Goal: Task Accomplishment & Management: Manage account settings

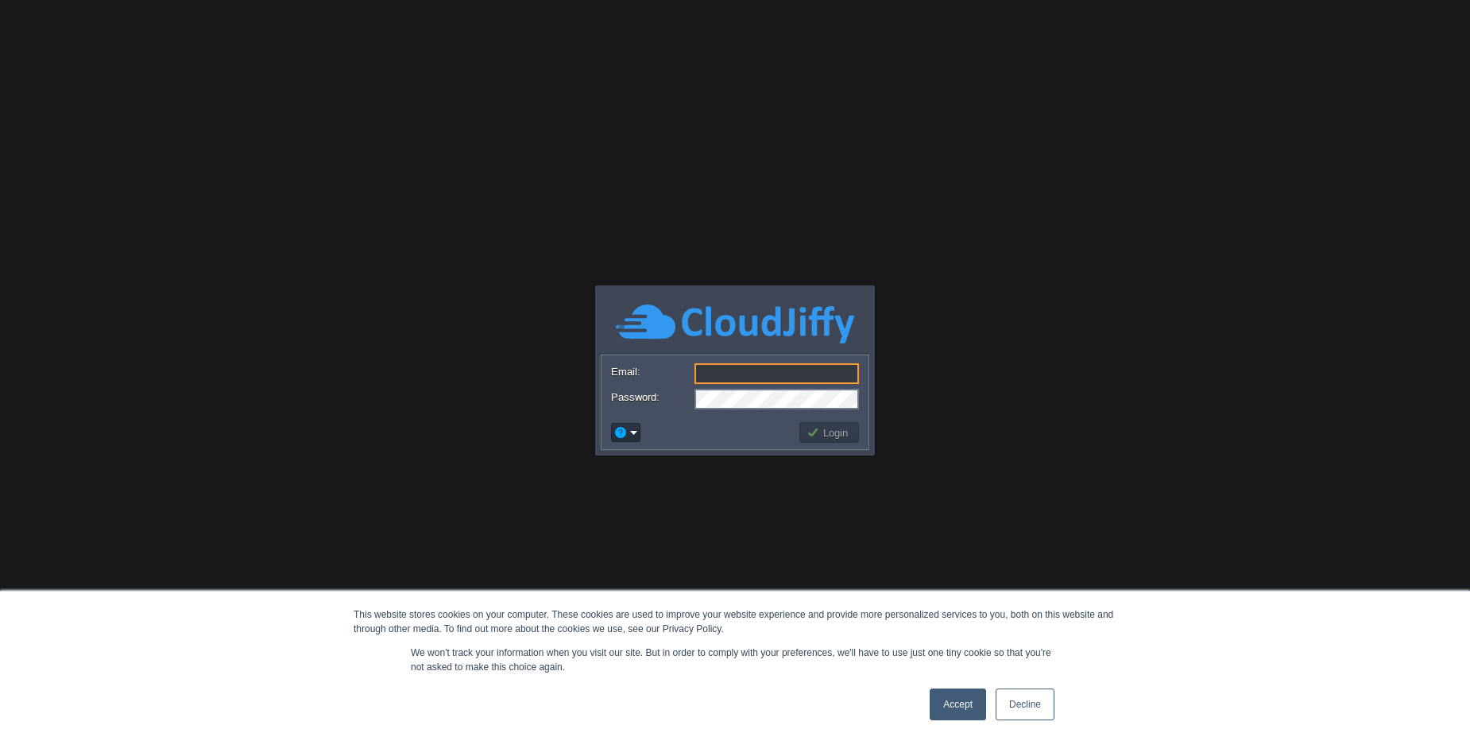
click at [950, 702] on link "Accept" at bounding box center [958, 704] width 56 height 32
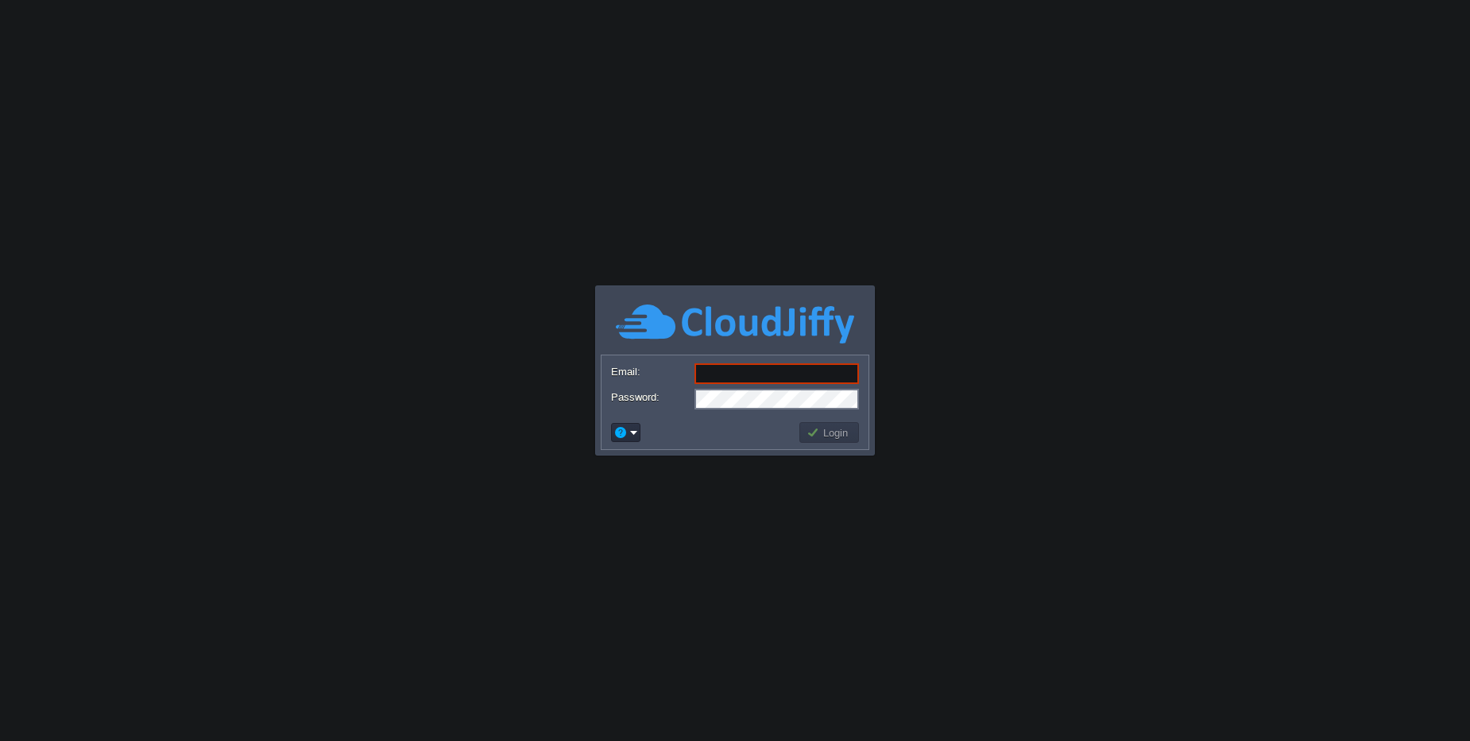
click at [774, 385] on div at bounding box center [735, 374] width 248 height 22
click at [775, 376] on input "Email:" at bounding box center [776, 373] width 164 height 21
type input "[PERSON_NAME][EMAIL_ADDRESS][DOMAIN_NAME]"
click at [821, 428] on button "Login" at bounding box center [829, 432] width 46 height 14
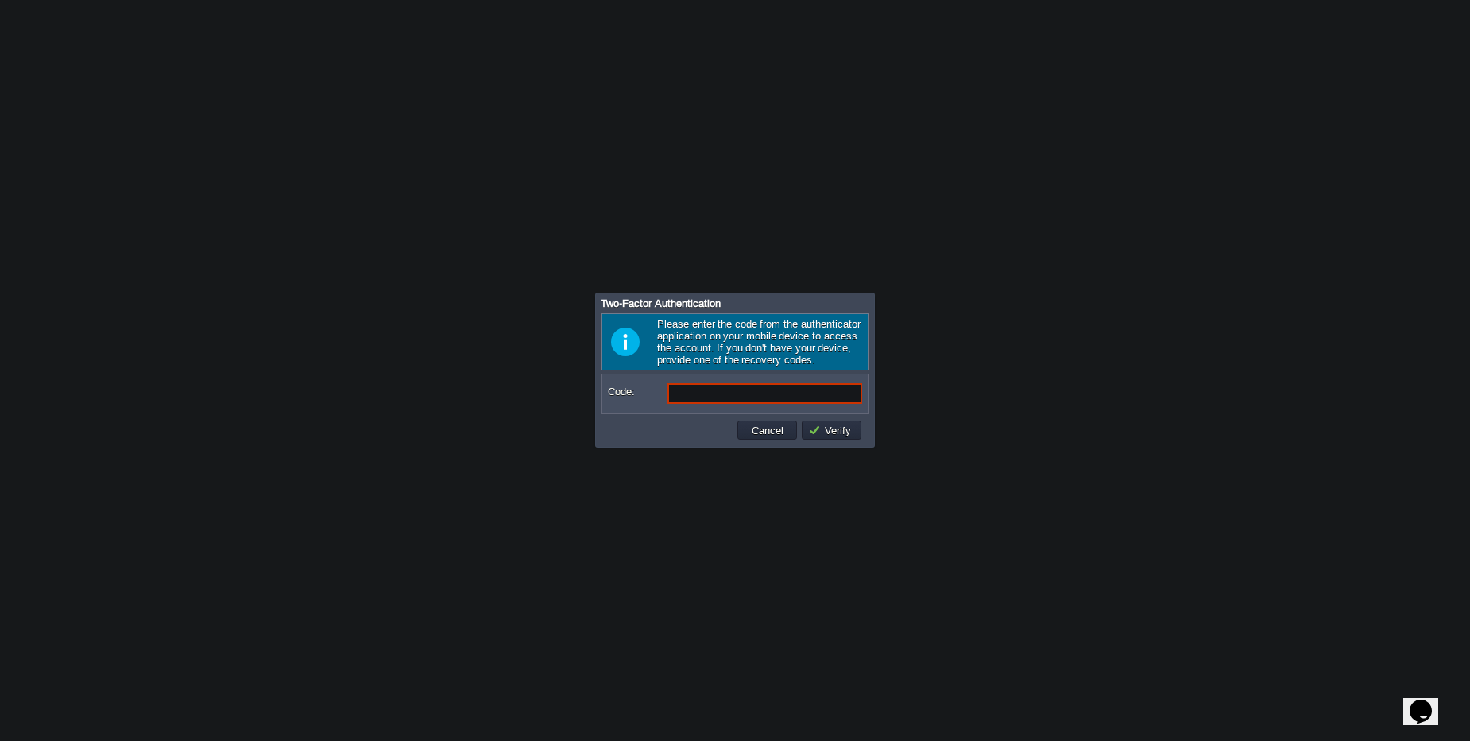
click at [712, 400] on input "Code:" at bounding box center [764, 393] width 195 height 21
type input "031567"
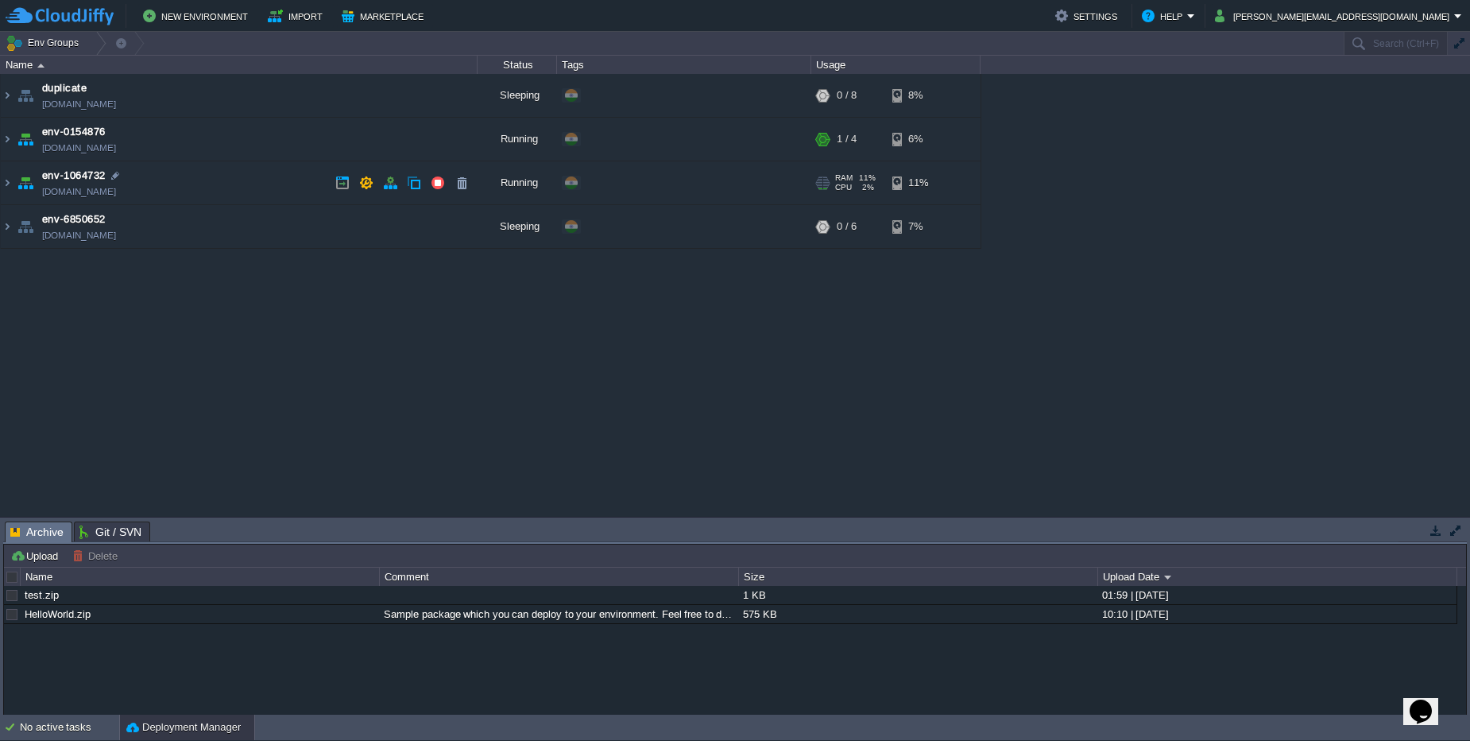
click at [197, 184] on td "env-1064732 [DOMAIN_NAME]" at bounding box center [239, 183] width 477 height 44
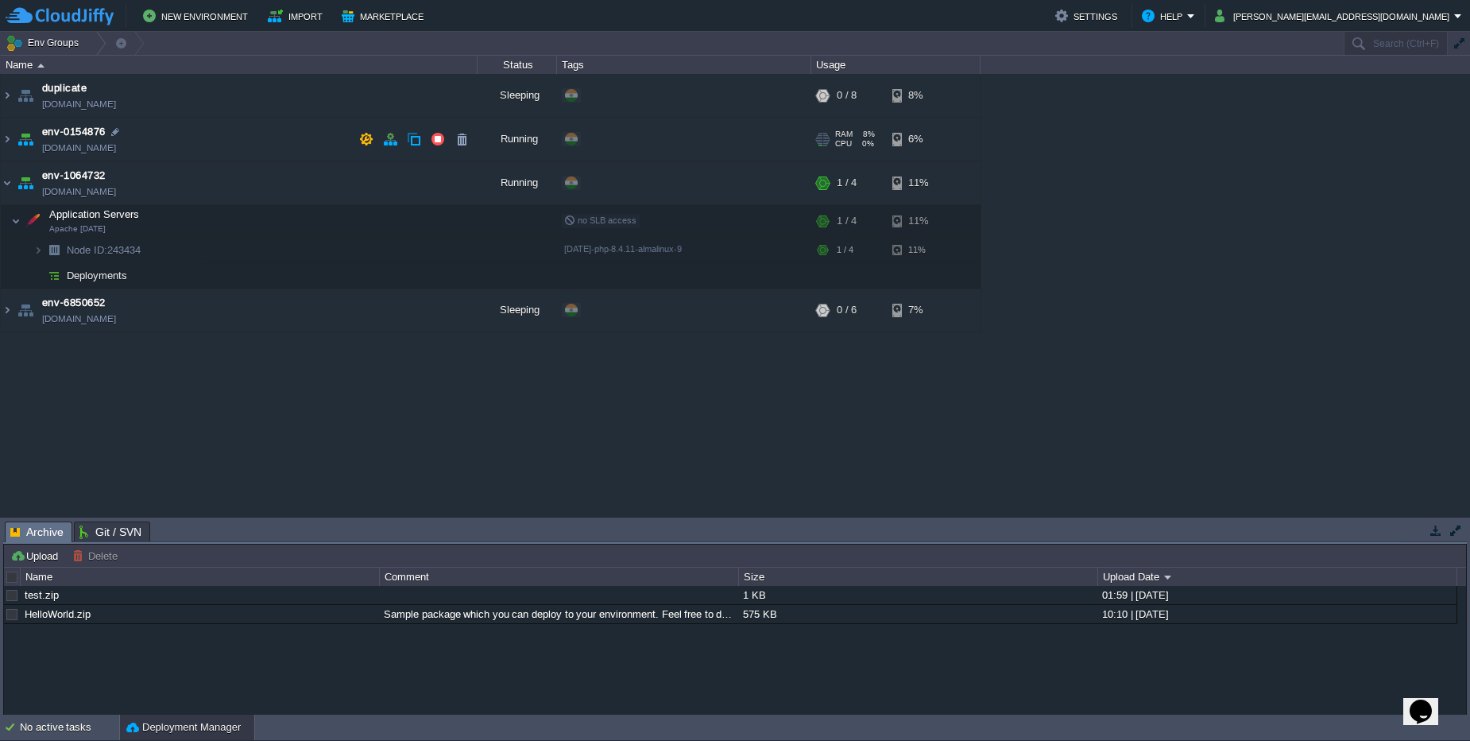
click at [180, 149] on td "env-0154876 [DOMAIN_NAME]" at bounding box center [239, 140] width 477 height 44
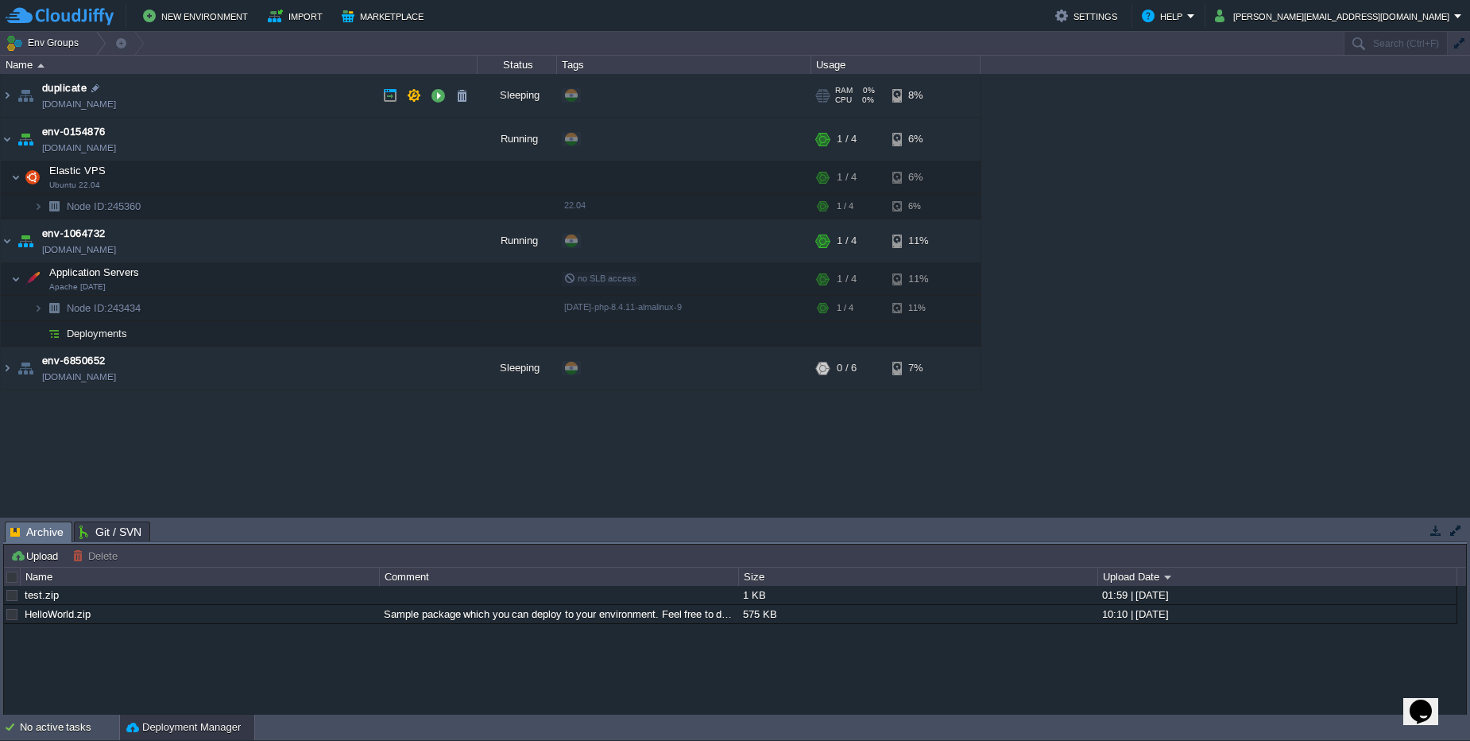
click at [204, 99] on td "duplicate [DOMAIN_NAME]" at bounding box center [239, 96] width 477 height 44
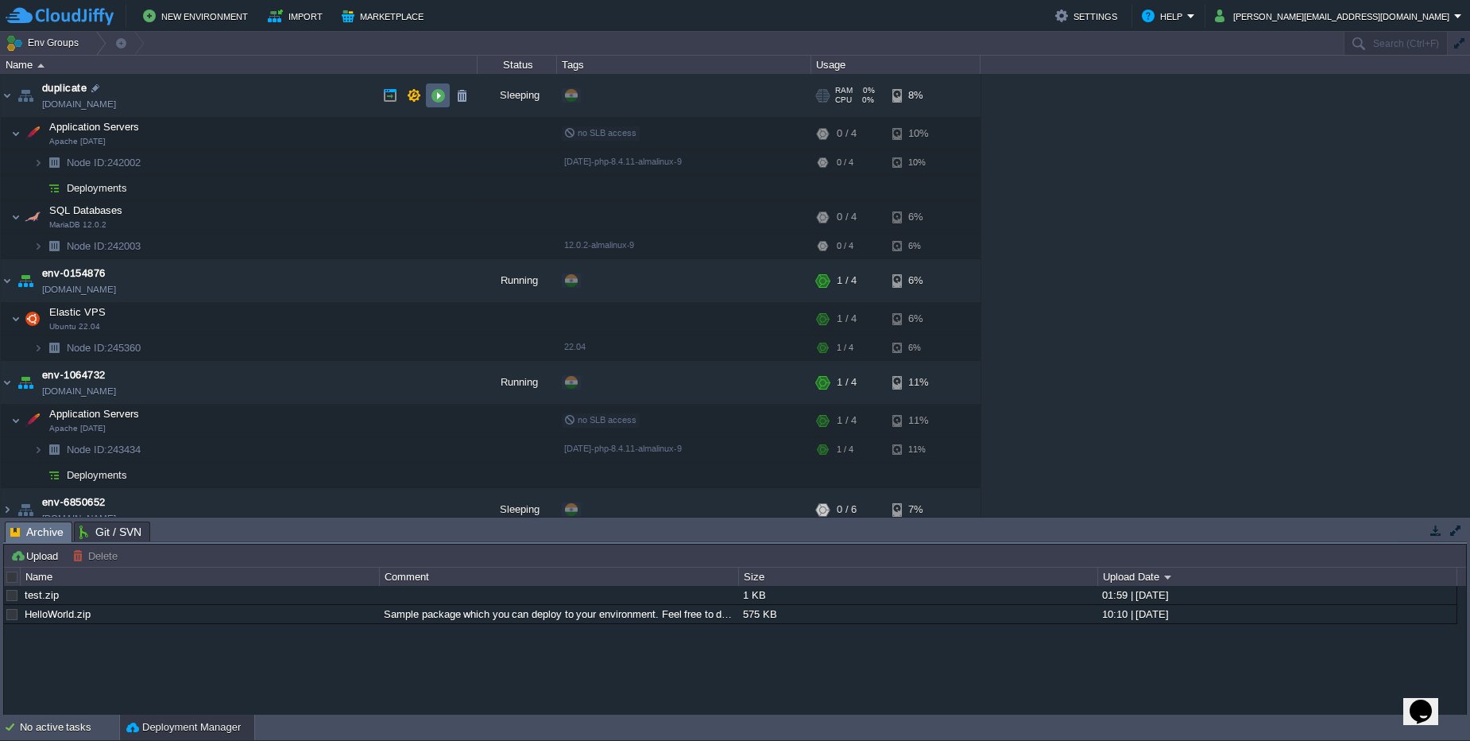
click at [435, 96] on button "button" at bounding box center [438, 95] width 14 height 14
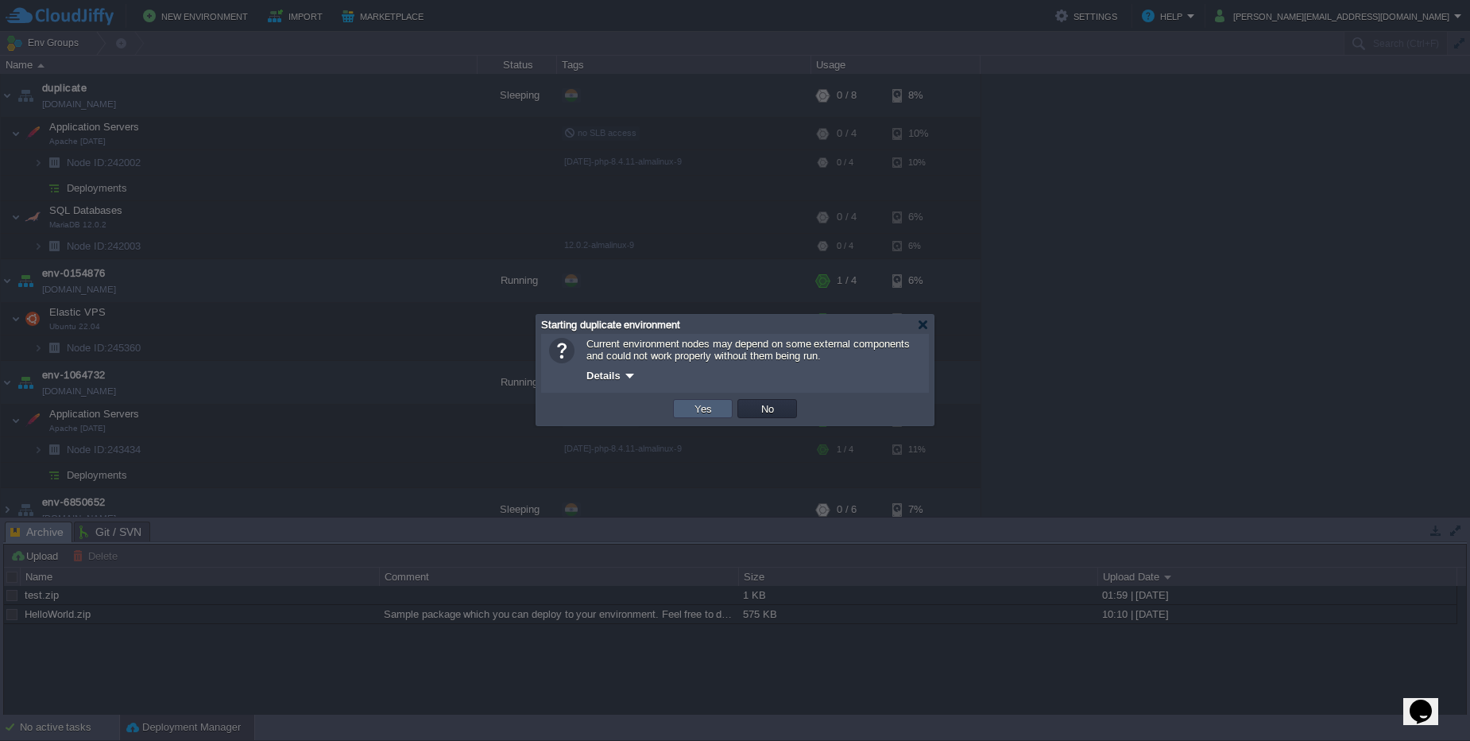
click at [722, 411] on td "Yes" at bounding box center [703, 408] width 60 height 19
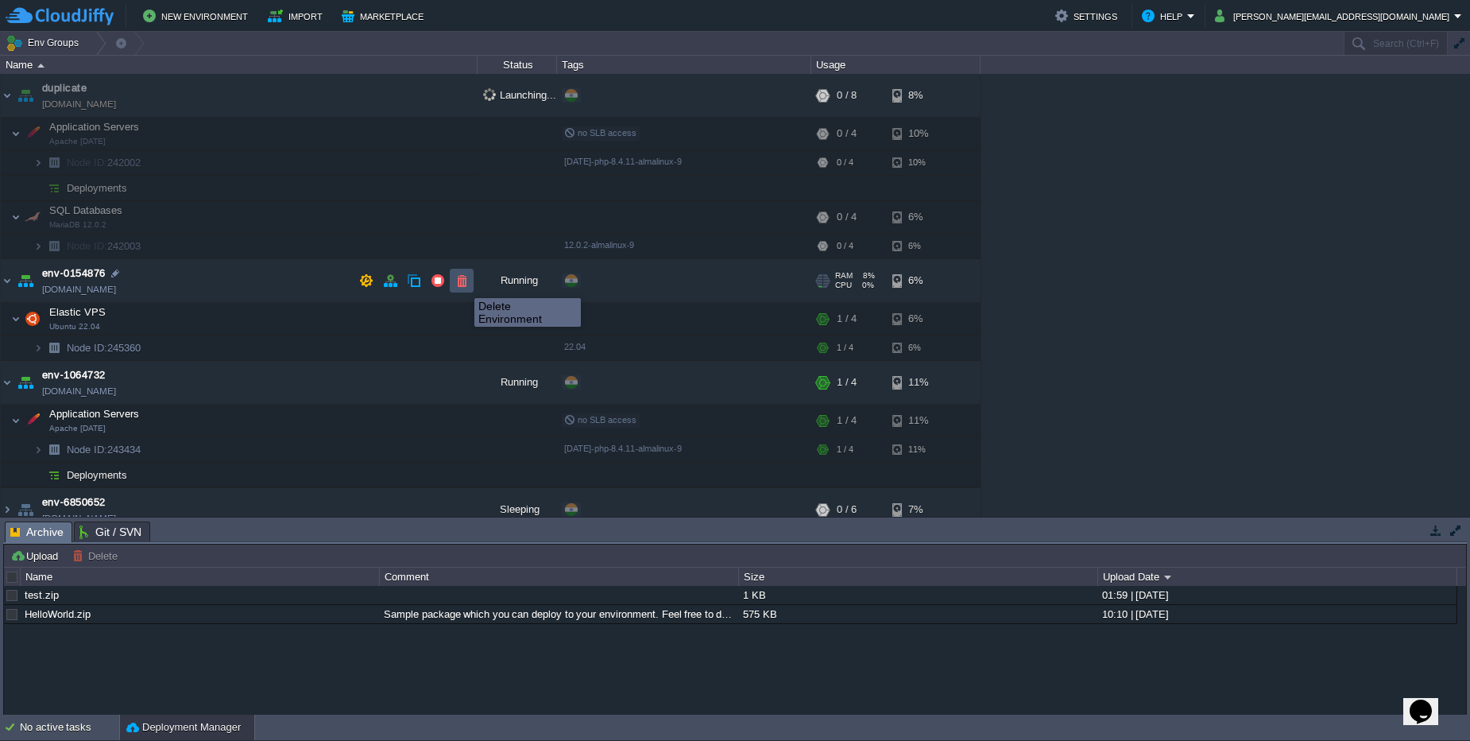
click at [460, 281] on button "button" at bounding box center [461, 280] width 14 height 14
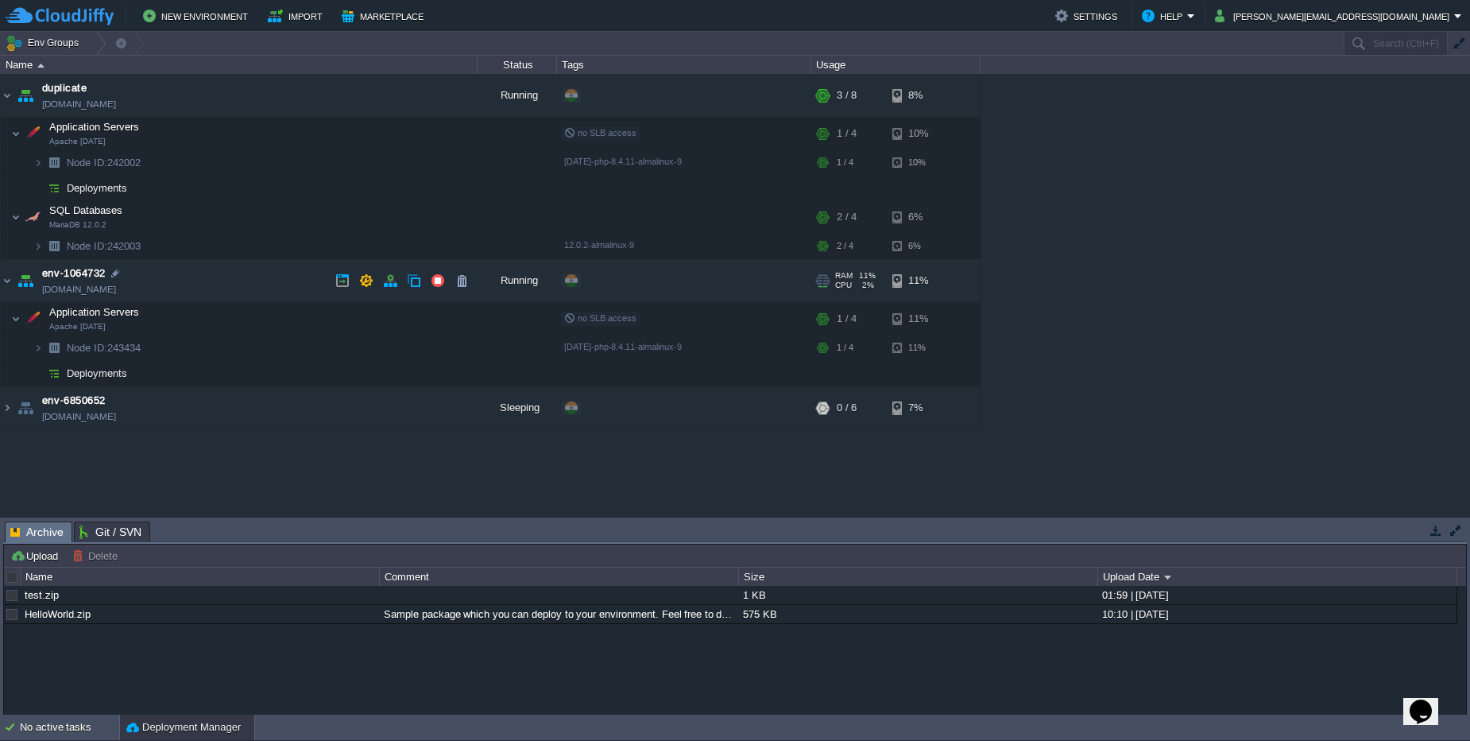
click at [116, 295] on link "[DOMAIN_NAME]" at bounding box center [79, 289] width 74 height 16
click at [227, 269] on td "env-1064732 [DOMAIN_NAME]" at bounding box center [239, 281] width 477 height 44
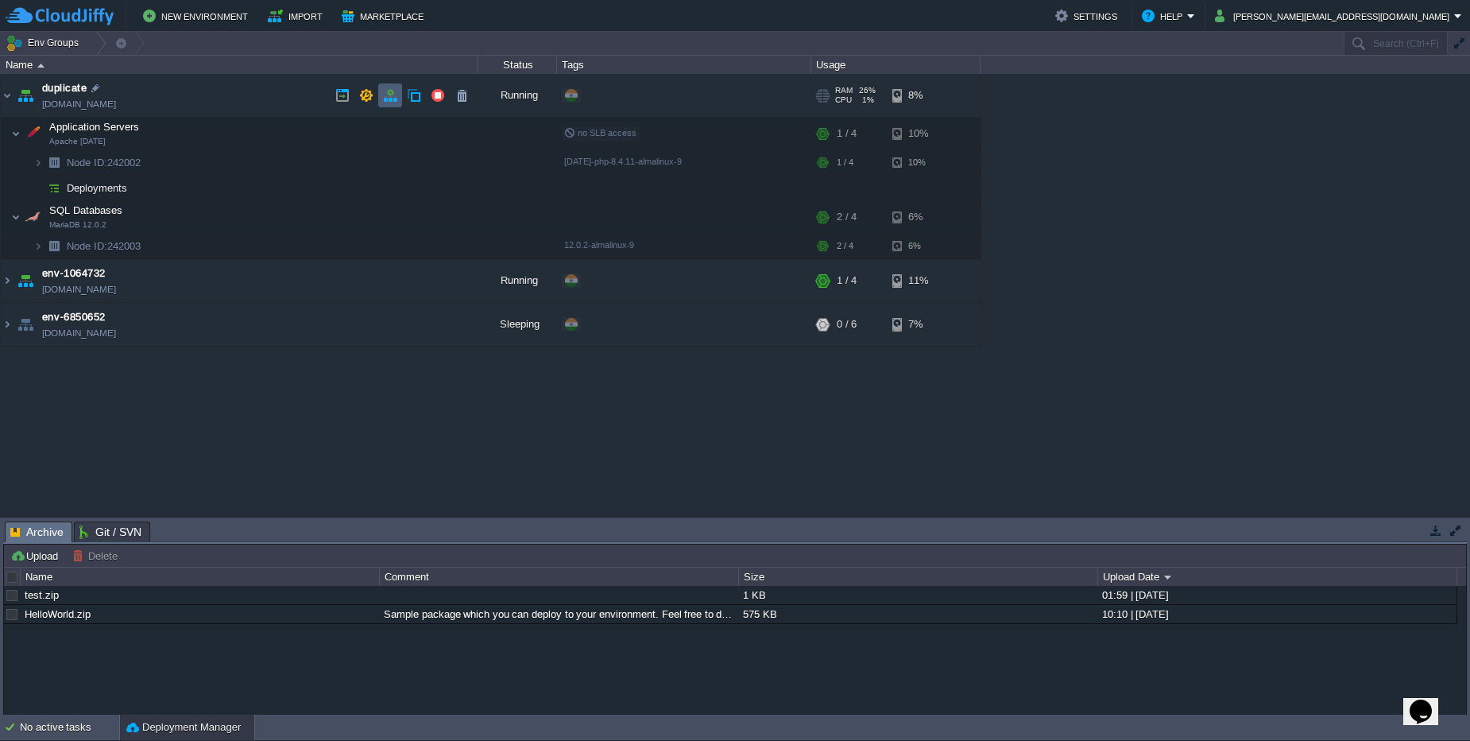
click at [401, 106] on td at bounding box center [390, 95] width 24 height 24
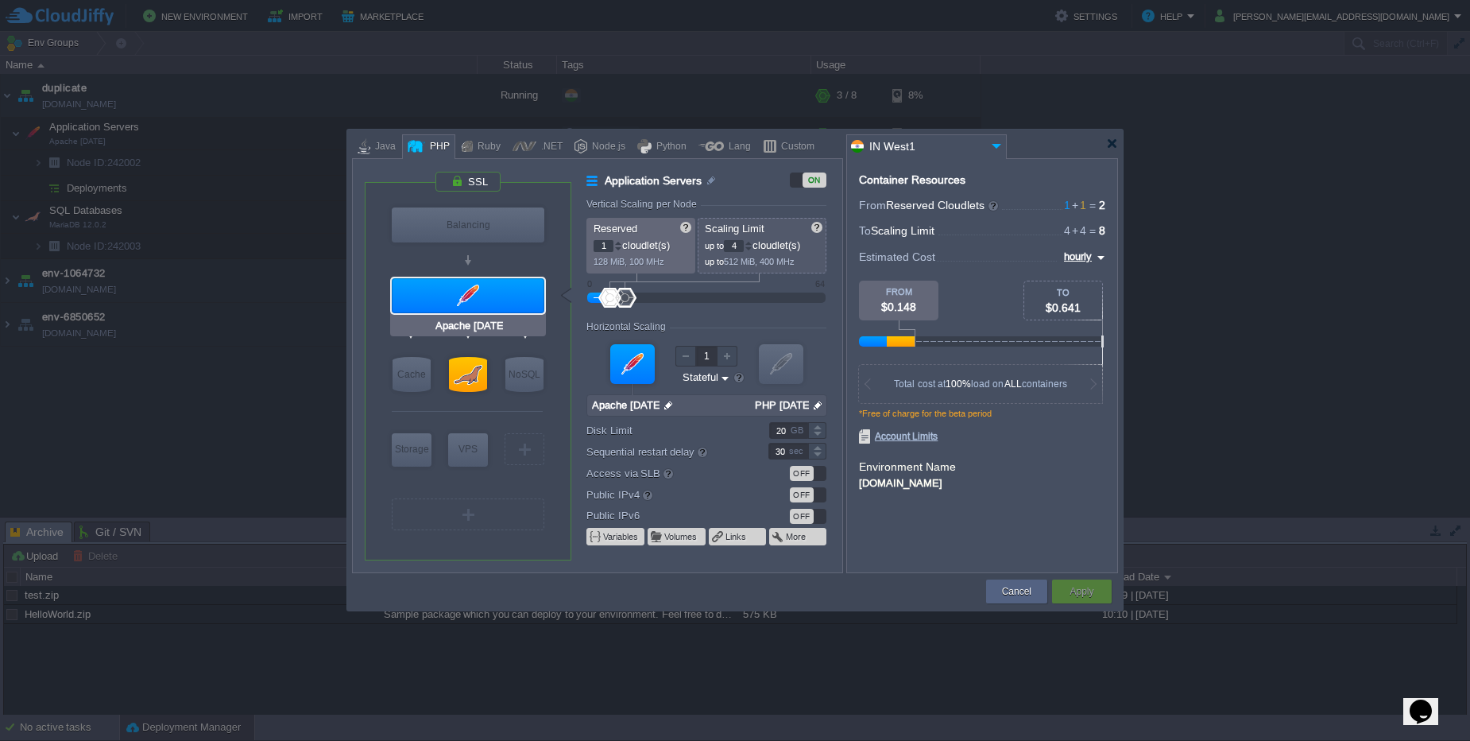
type input "MariaDB 12.0.2"
click at [467, 365] on div at bounding box center [468, 374] width 38 height 35
type input "SQL Databases"
type input "MariaDB 12.0.2"
type input "null"
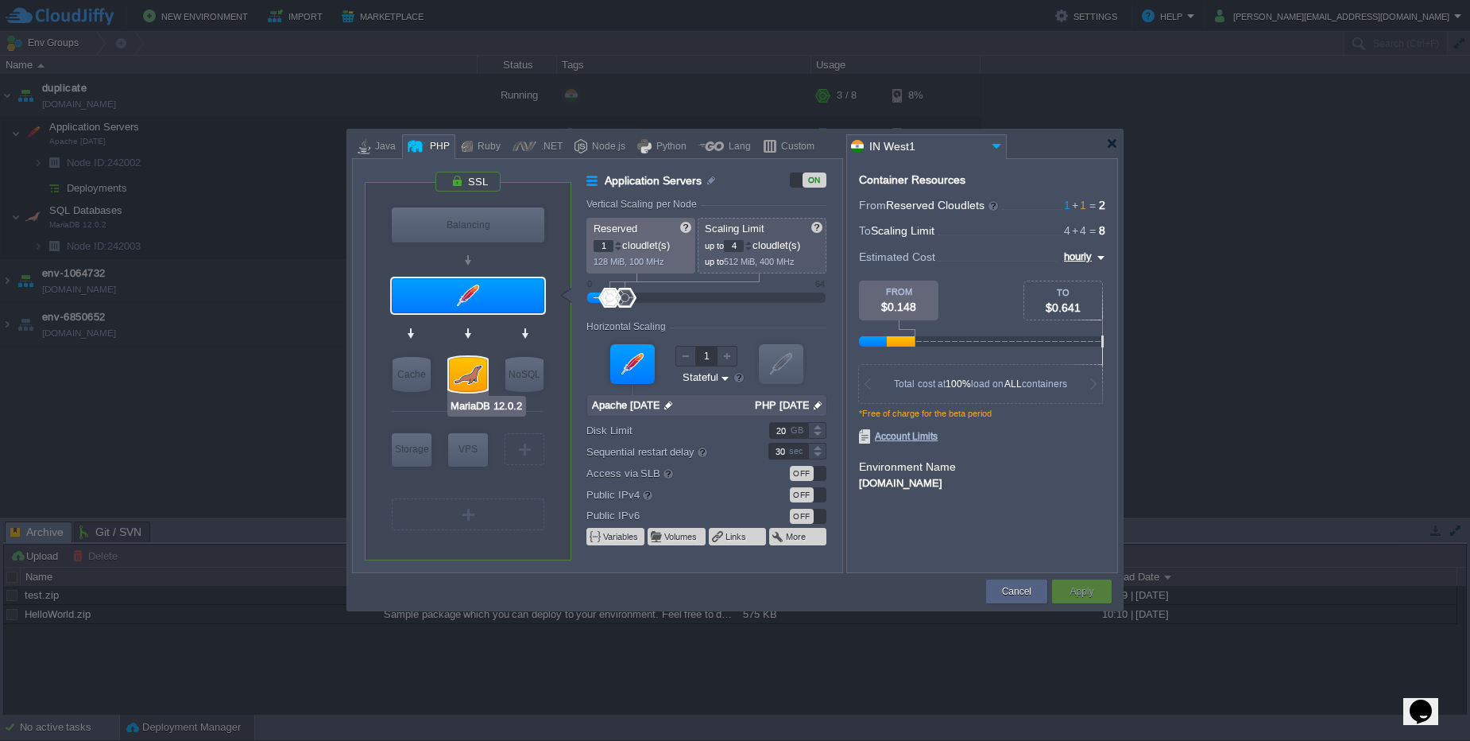
type input "12.0.2-almalinux-9"
type input "Stateless"
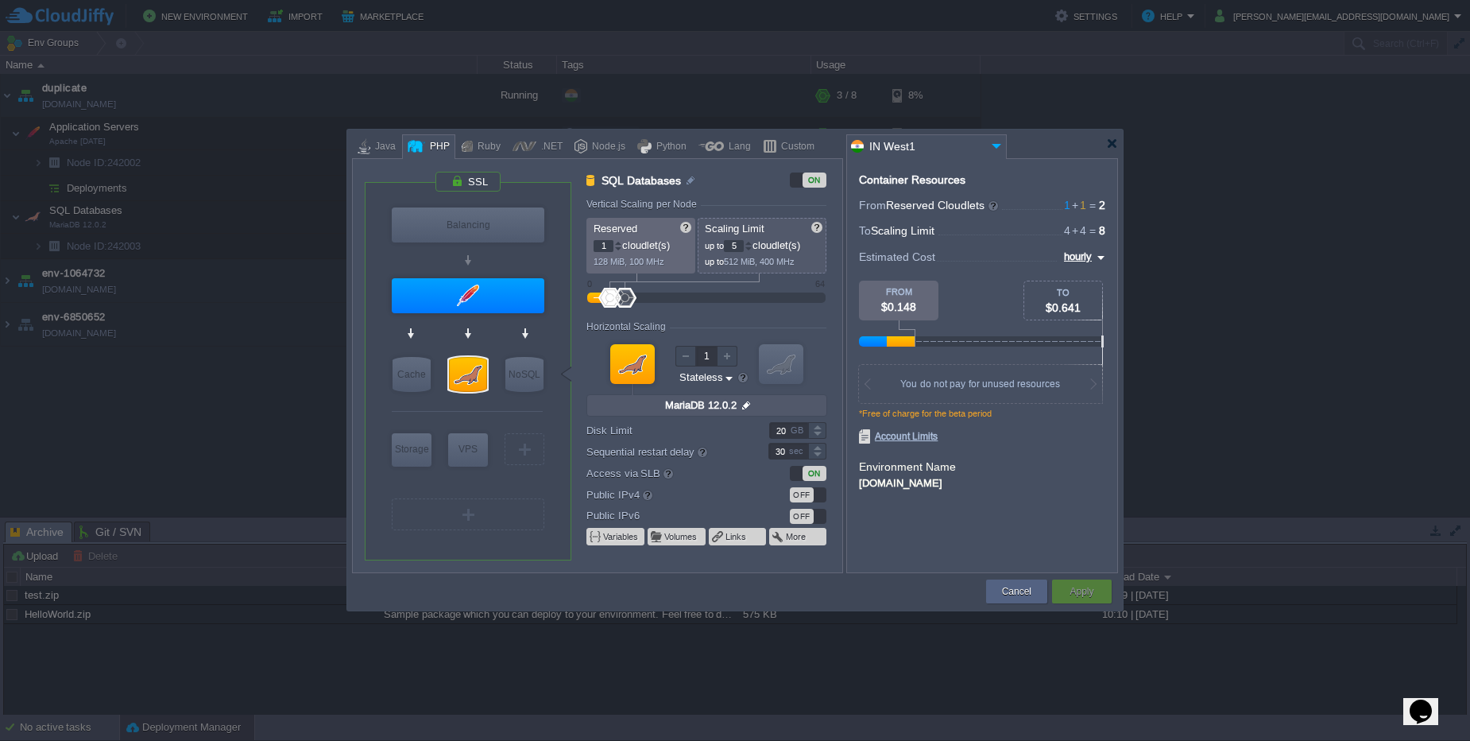
click at [749, 243] on div at bounding box center [748, 243] width 8 height 6
type input "6"
click at [749, 243] on div at bounding box center [748, 243] width 8 height 6
click at [619, 246] on div at bounding box center [618, 246] width 7 height 1
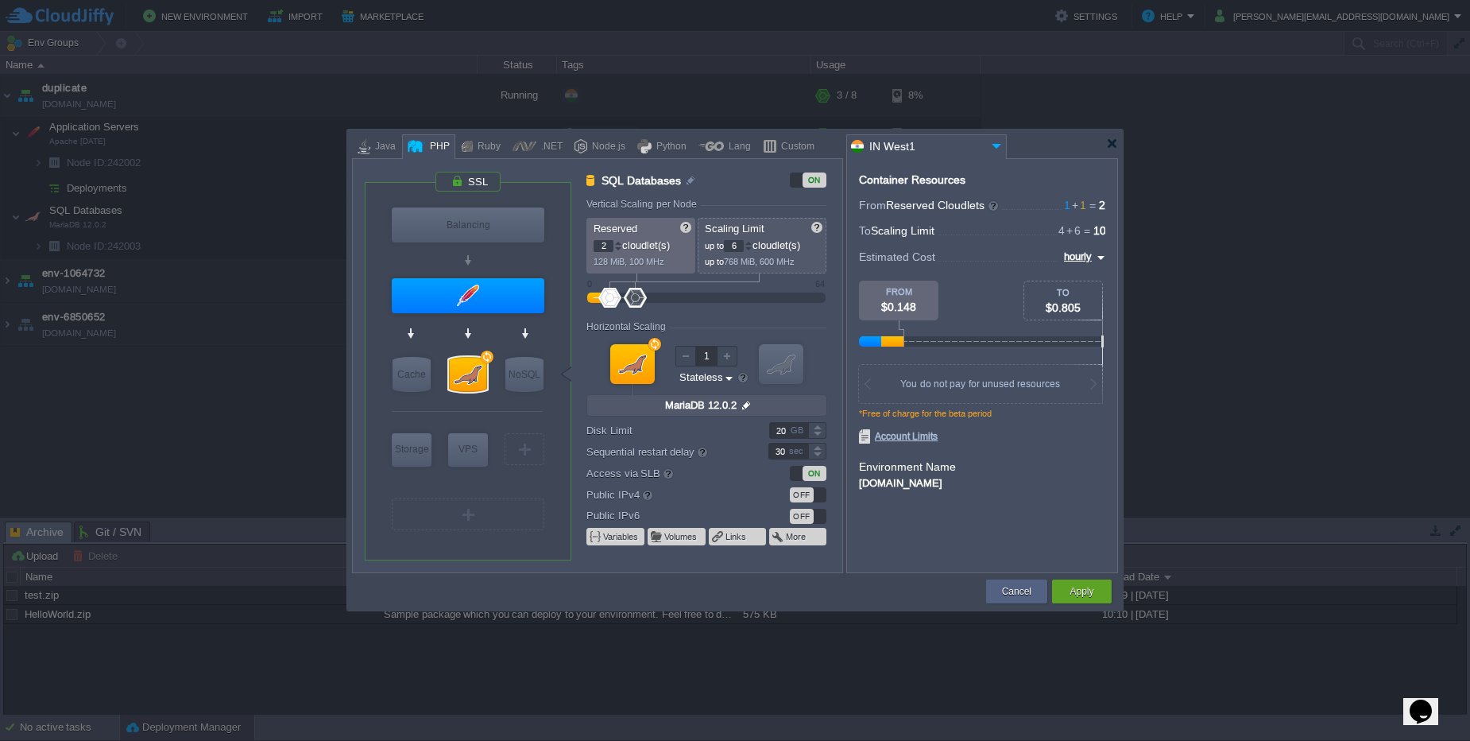
click at [619, 245] on div at bounding box center [618, 243] width 8 height 6
type input "3"
click at [619, 245] on div at bounding box center [618, 243] width 8 height 6
type input "MariaDB 12.0.2"
drag, startPoint x: 1017, startPoint y: 597, endPoint x: 842, endPoint y: 524, distance: 189.8
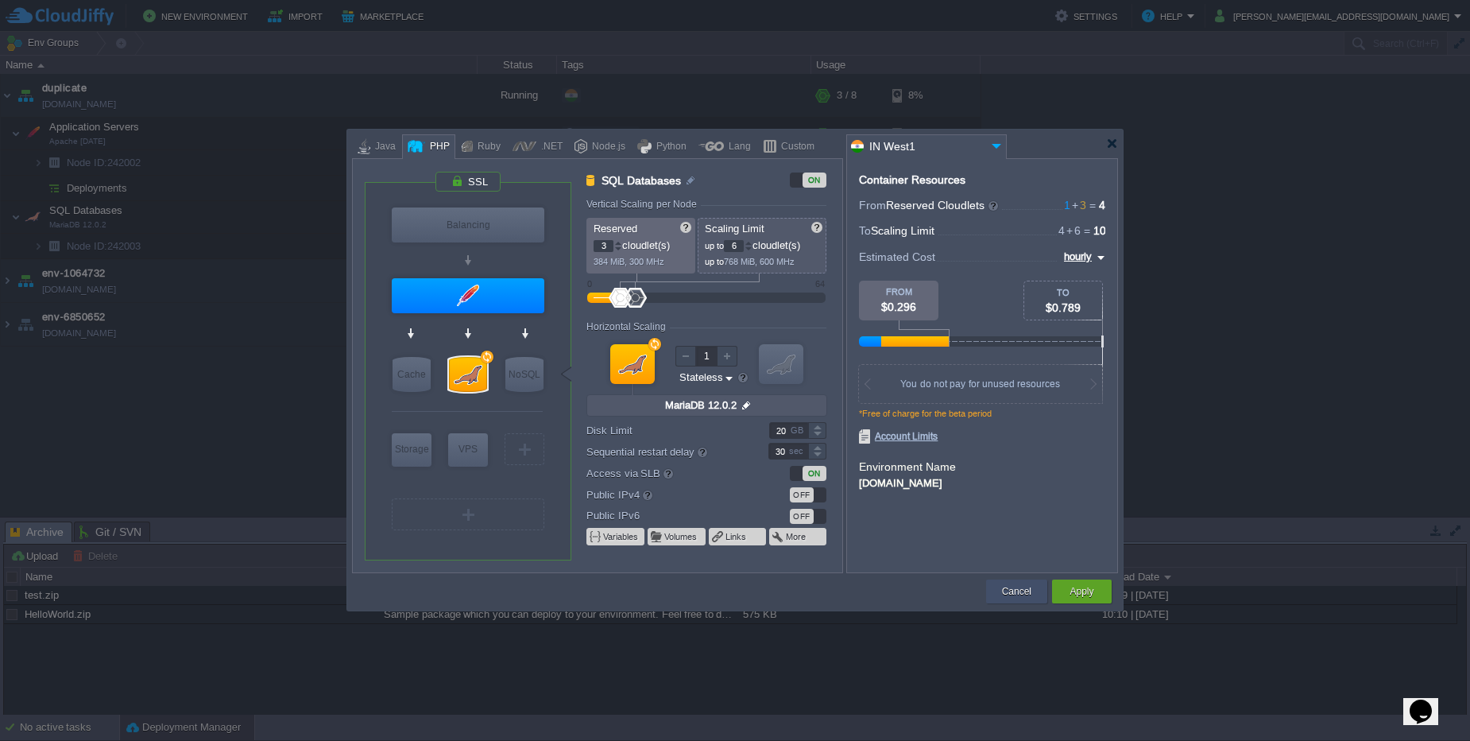
click at [1015, 597] on button "Cancel" at bounding box center [1016, 591] width 29 height 16
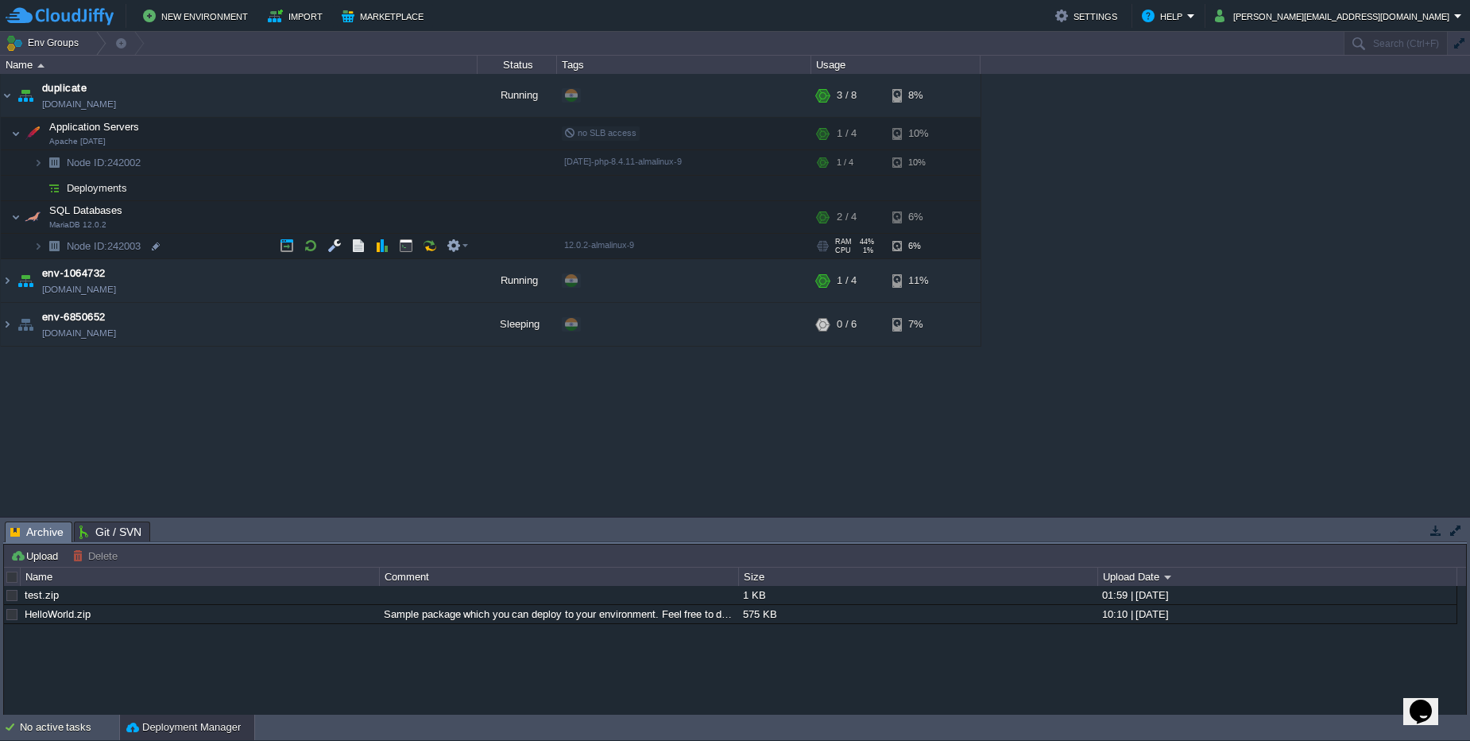
click at [33, 255] on td "Node ID: 242003" at bounding box center [239, 246] width 477 height 25
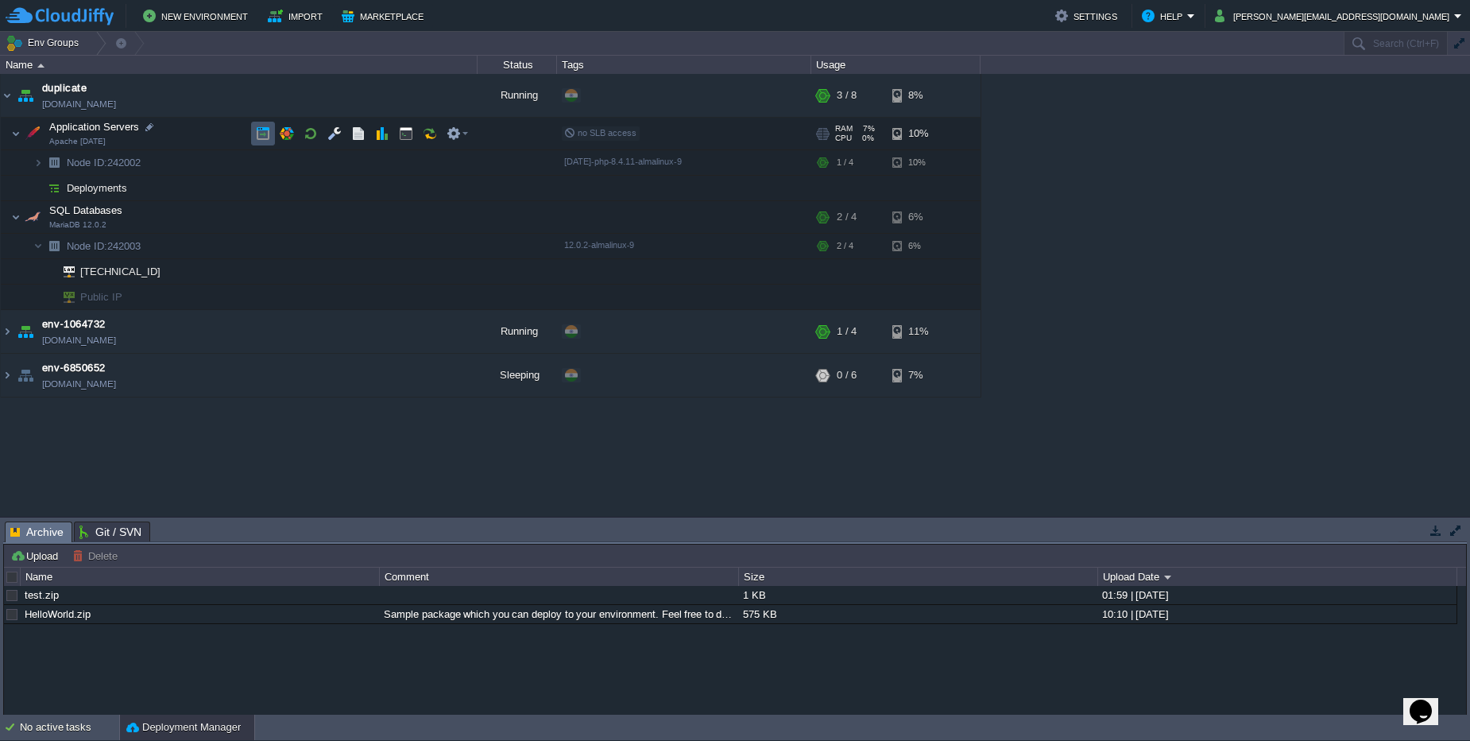
click at [266, 137] on button "button" at bounding box center [263, 133] width 14 height 14
click at [382, 95] on td at bounding box center [390, 95] width 24 height 24
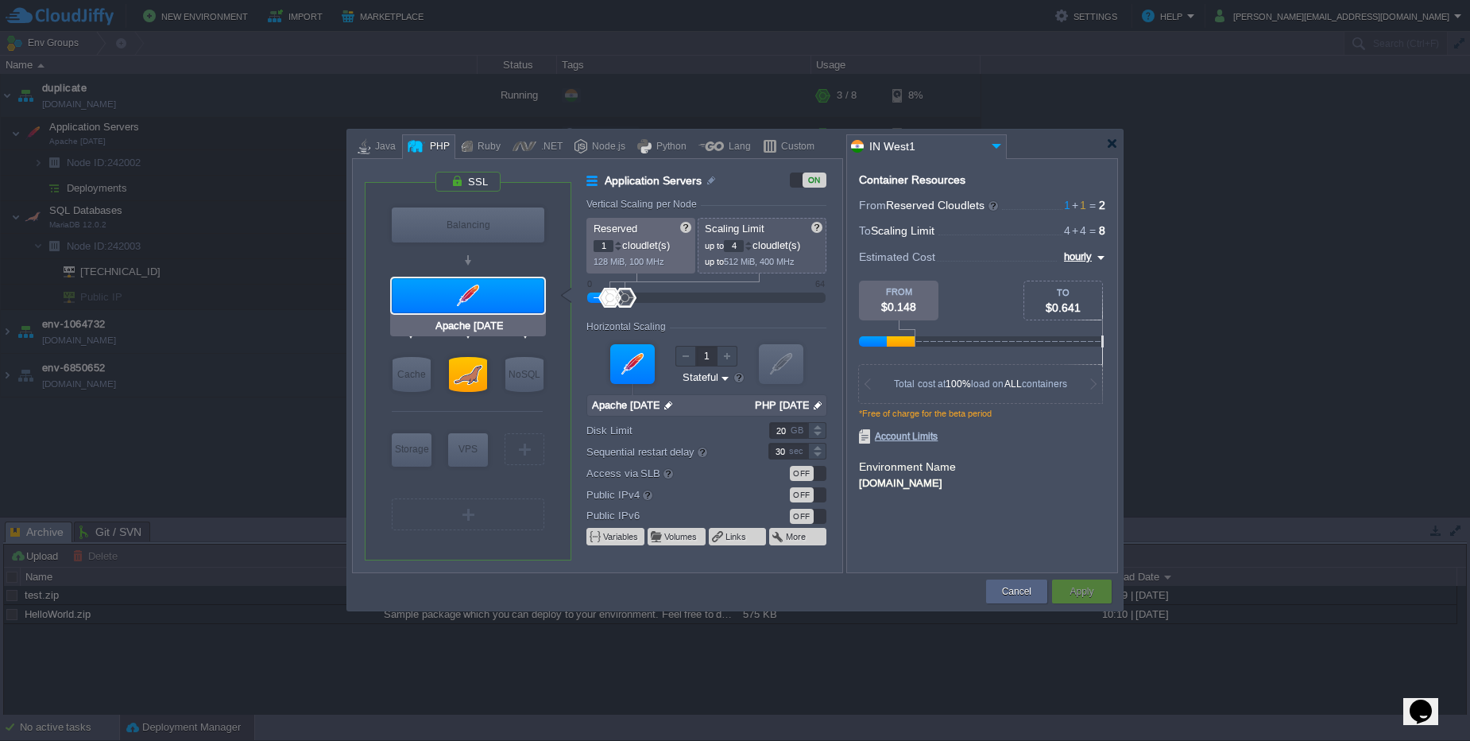
type input "MariaDB 12.0.2"
click at [457, 376] on div at bounding box center [468, 374] width 38 height 35
type input "SQL Databases"
type input "MariaDB 12.0.2"
type input "null"
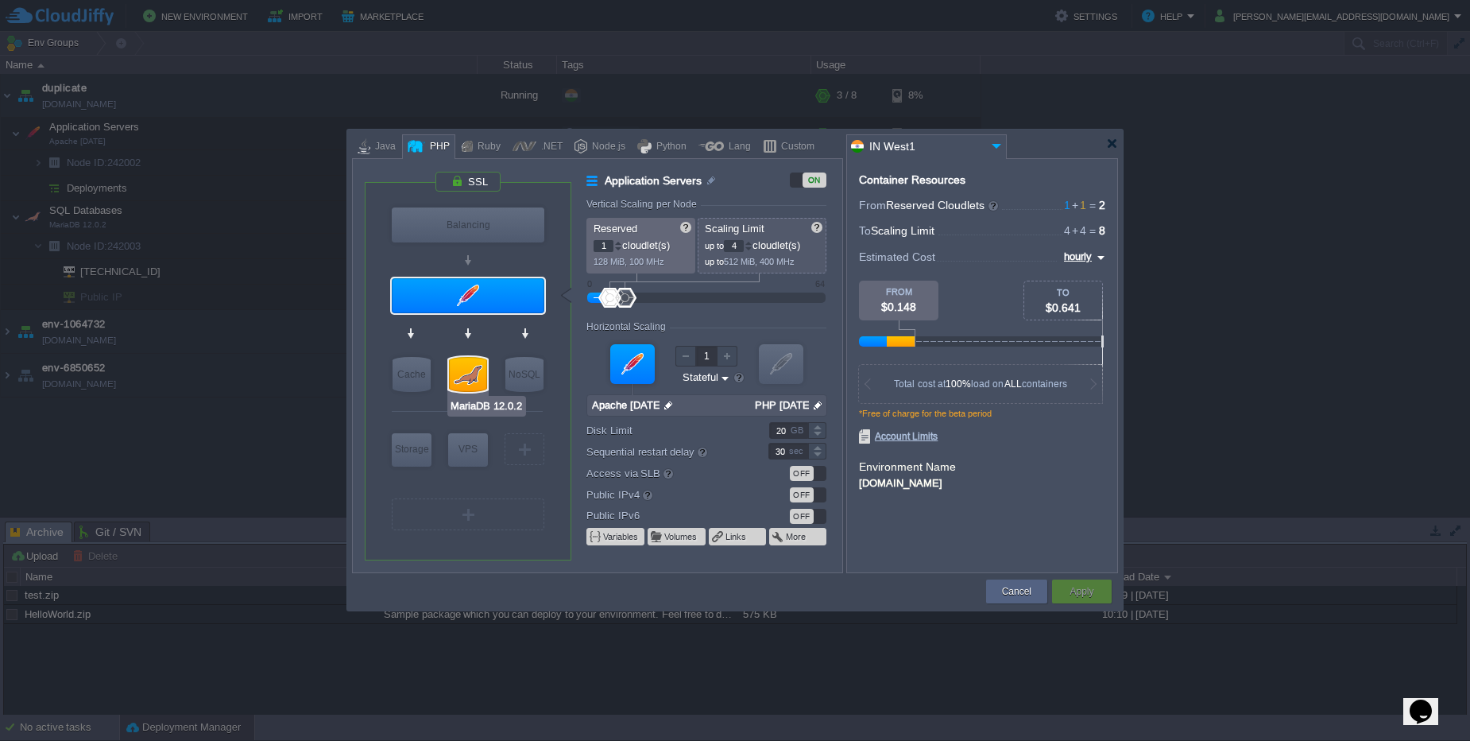
type input "12.0.2-almalinux-9"
type input "Stateless"
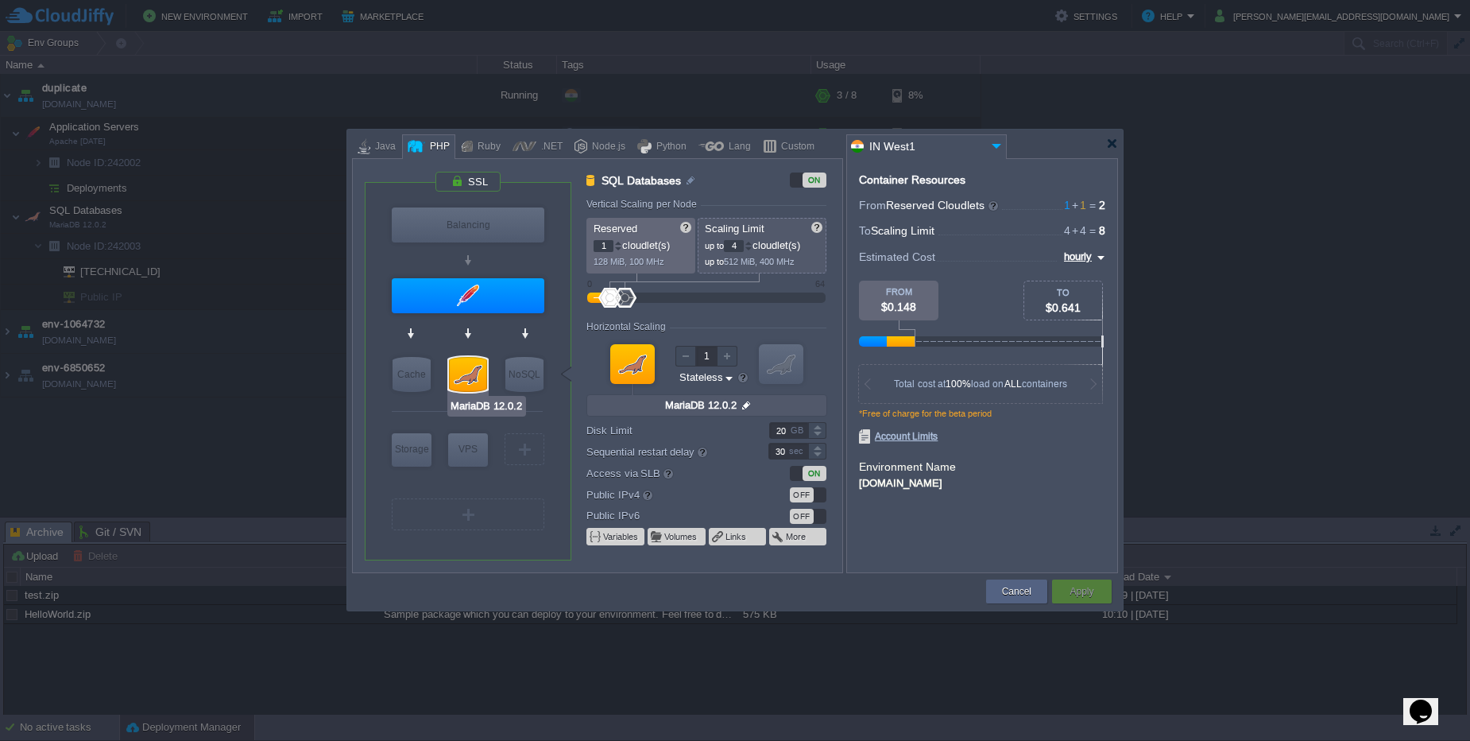
type input "Redis 7.2.4"
click at [799, 501] on div "OFF" at bounding box center [802, 494] width 24 height 15
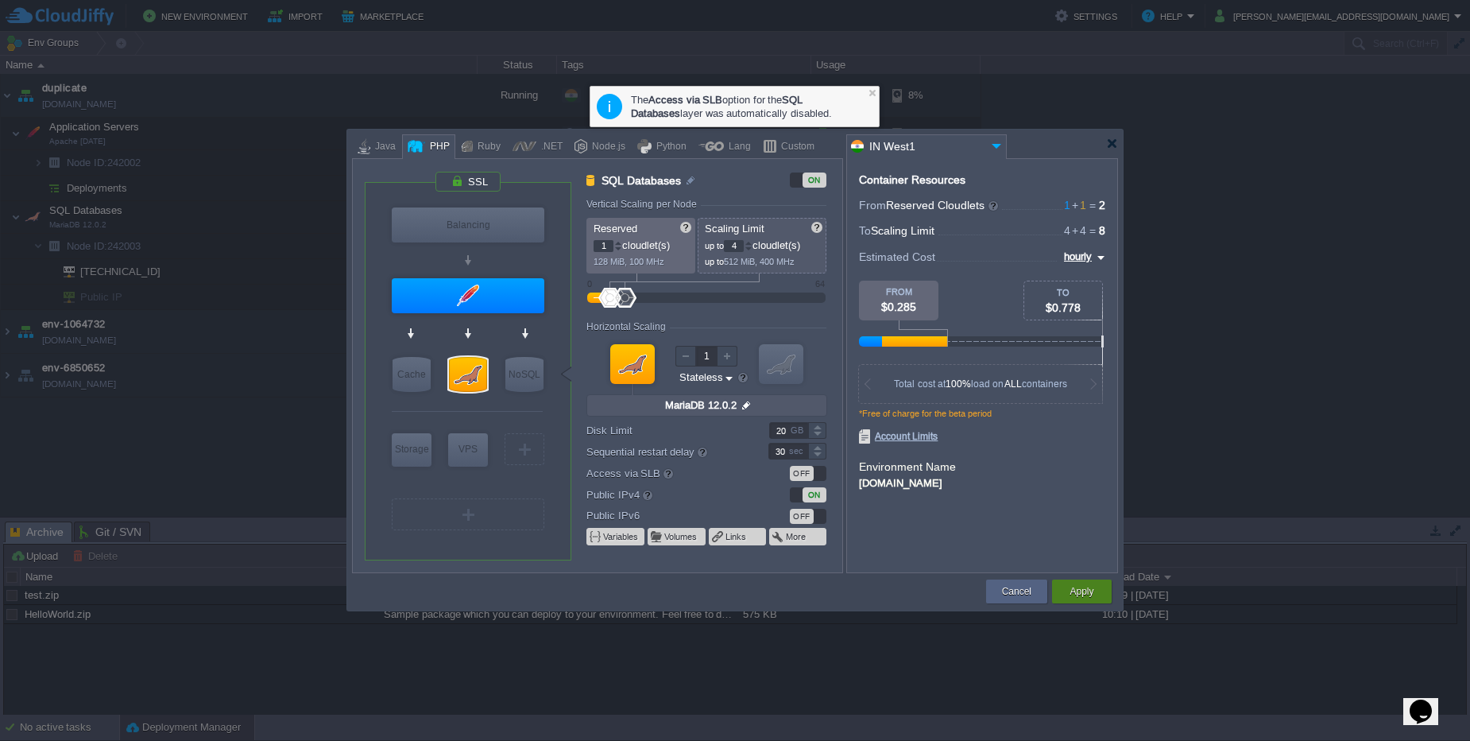
click at [1092, 598] on button "Apply" at bounding box center [1081, 591] width 24 height 16
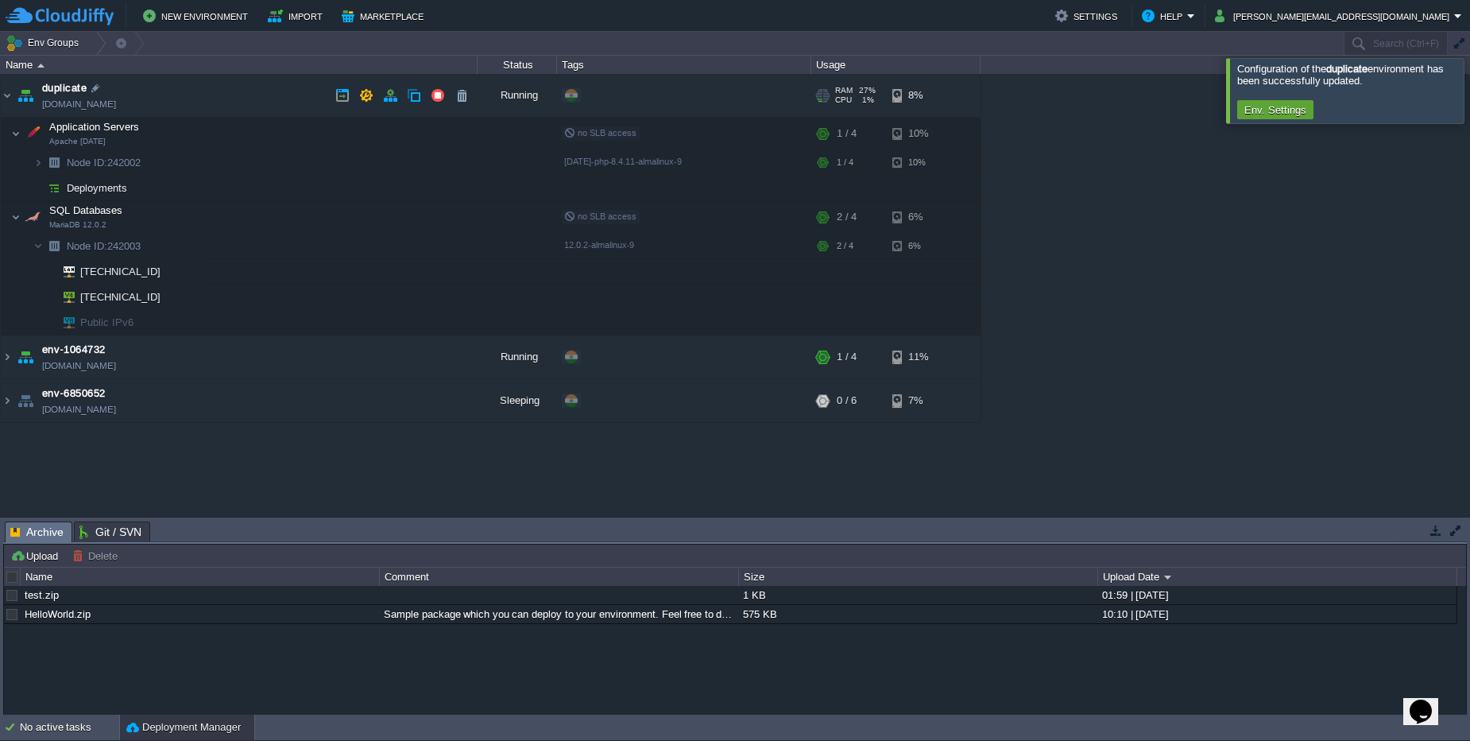
click at [204, 96] on td "duplicate [DOMAIN_NAME]" at bounding box center [239, 96] width 477 height 44
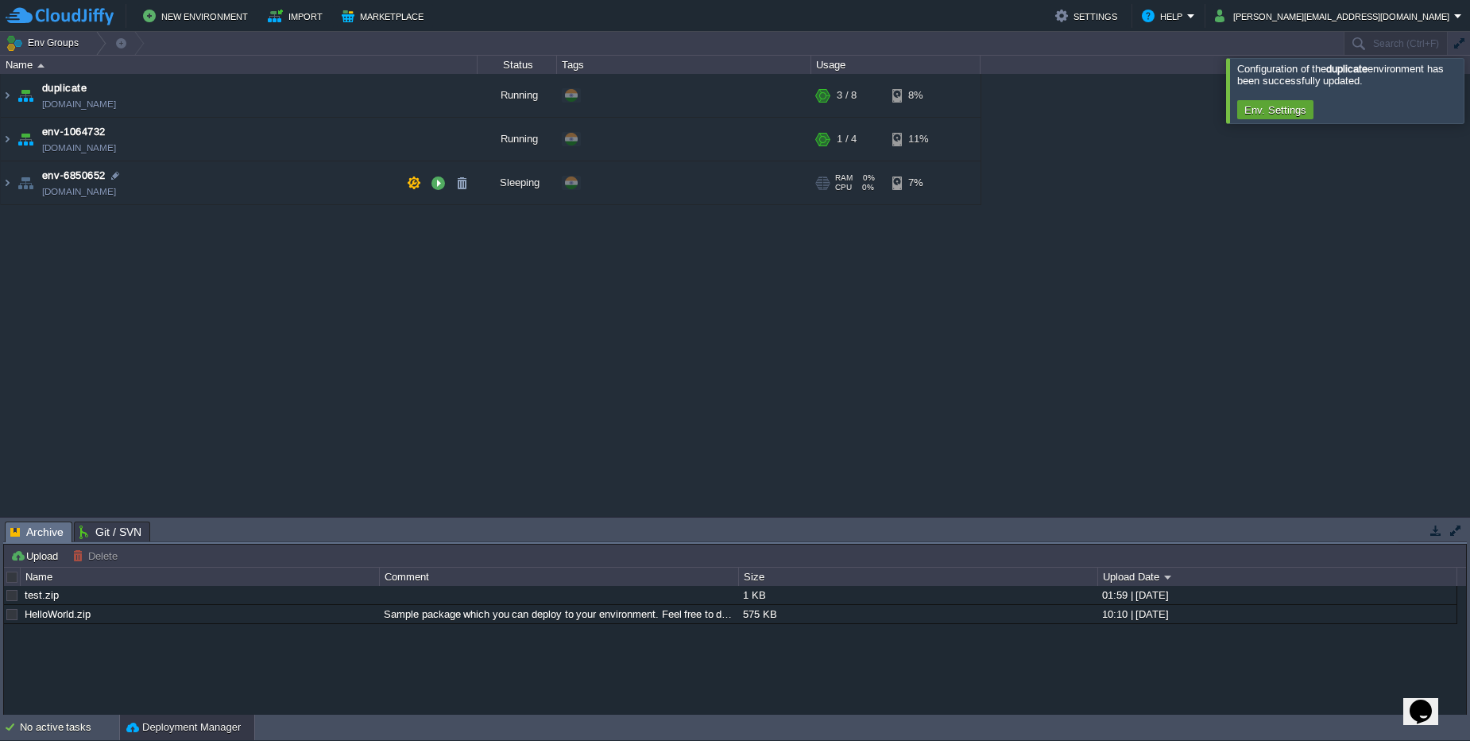
click at [282, 182] on td "env-6850652 [DOMAIN_NAME]" at bounding box center [239, 183] width 477 height 44
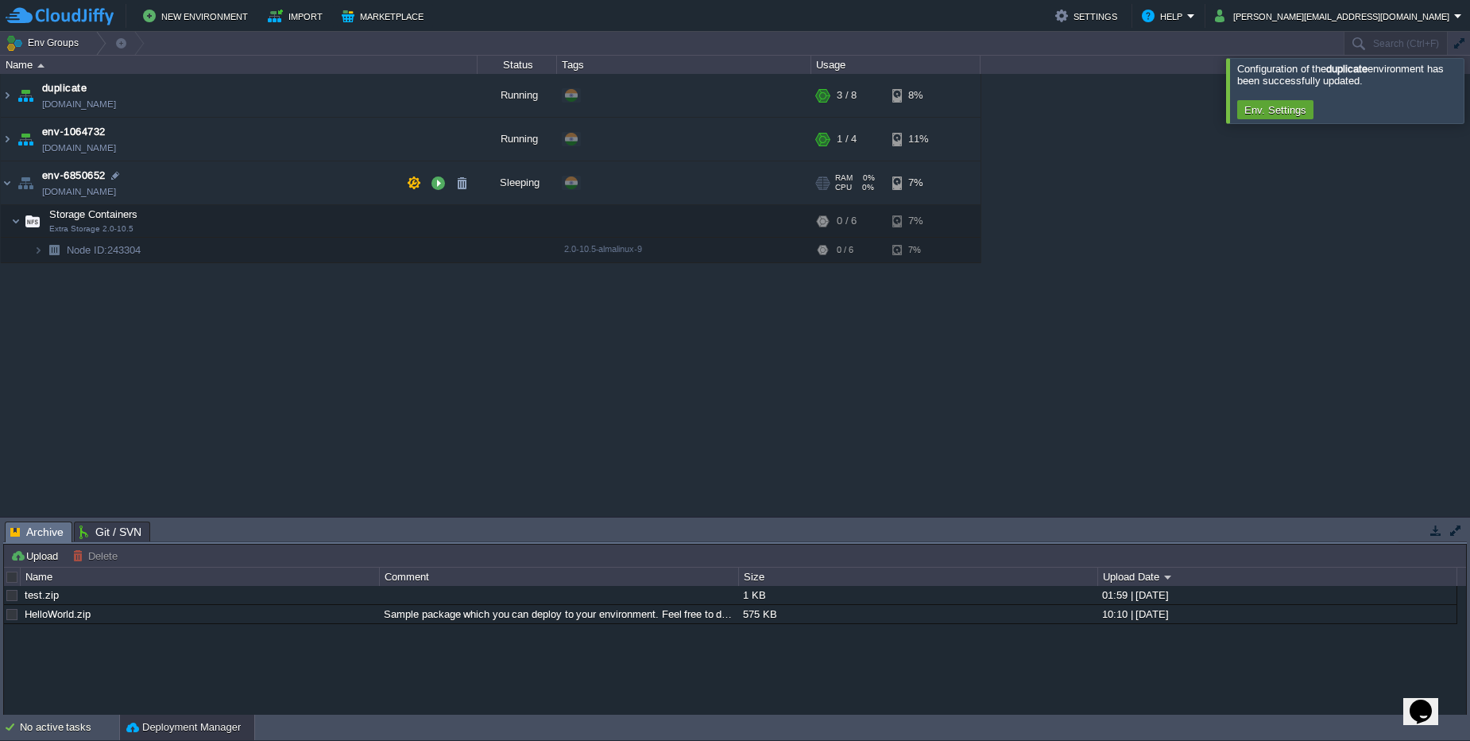
click at [282, 182] on td "env-6850652 [DOMAIN_NAME]" at bounding box center [239, 183] width 477 height 44
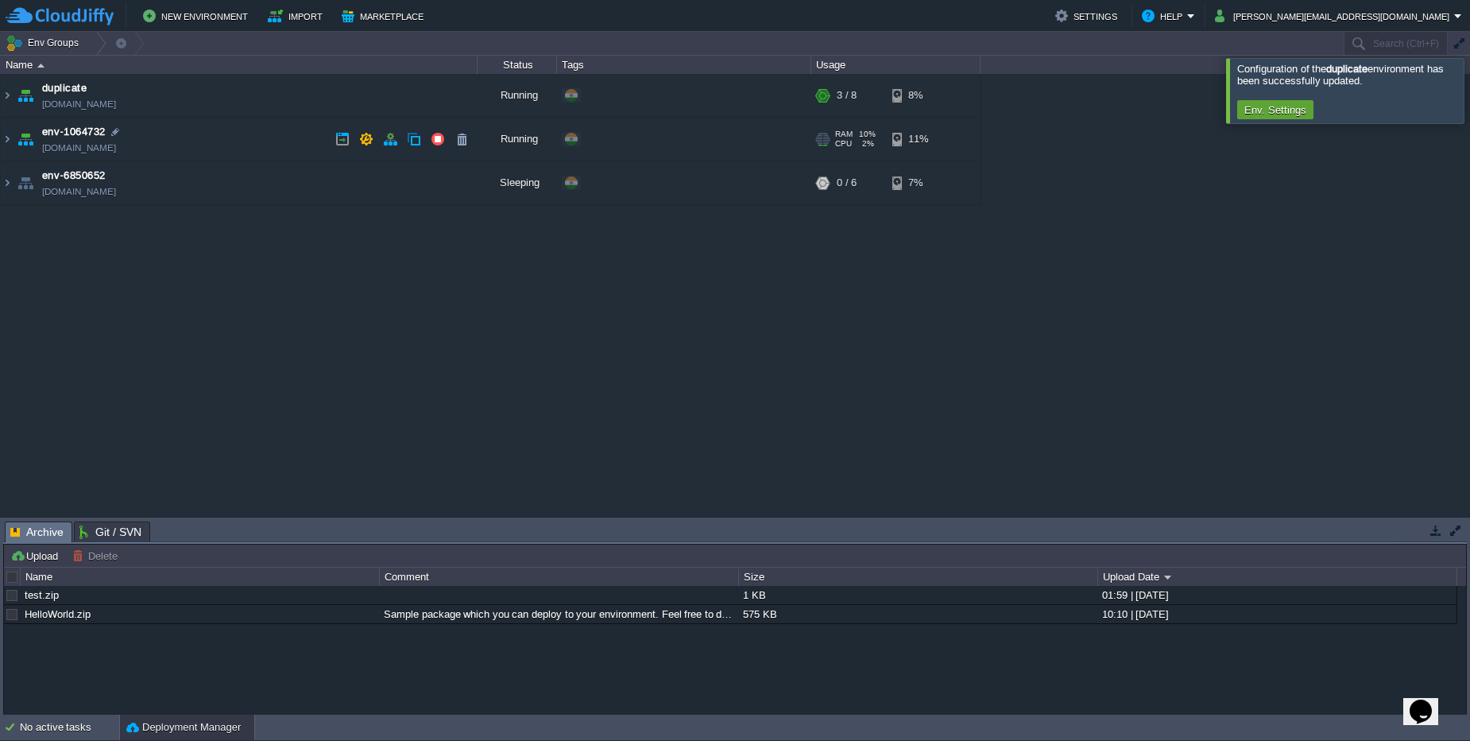
click at [289, 122] on td "env-1064732 [DOMAIN_NAME]" at bounding box center [239, 140] width 477 height 44
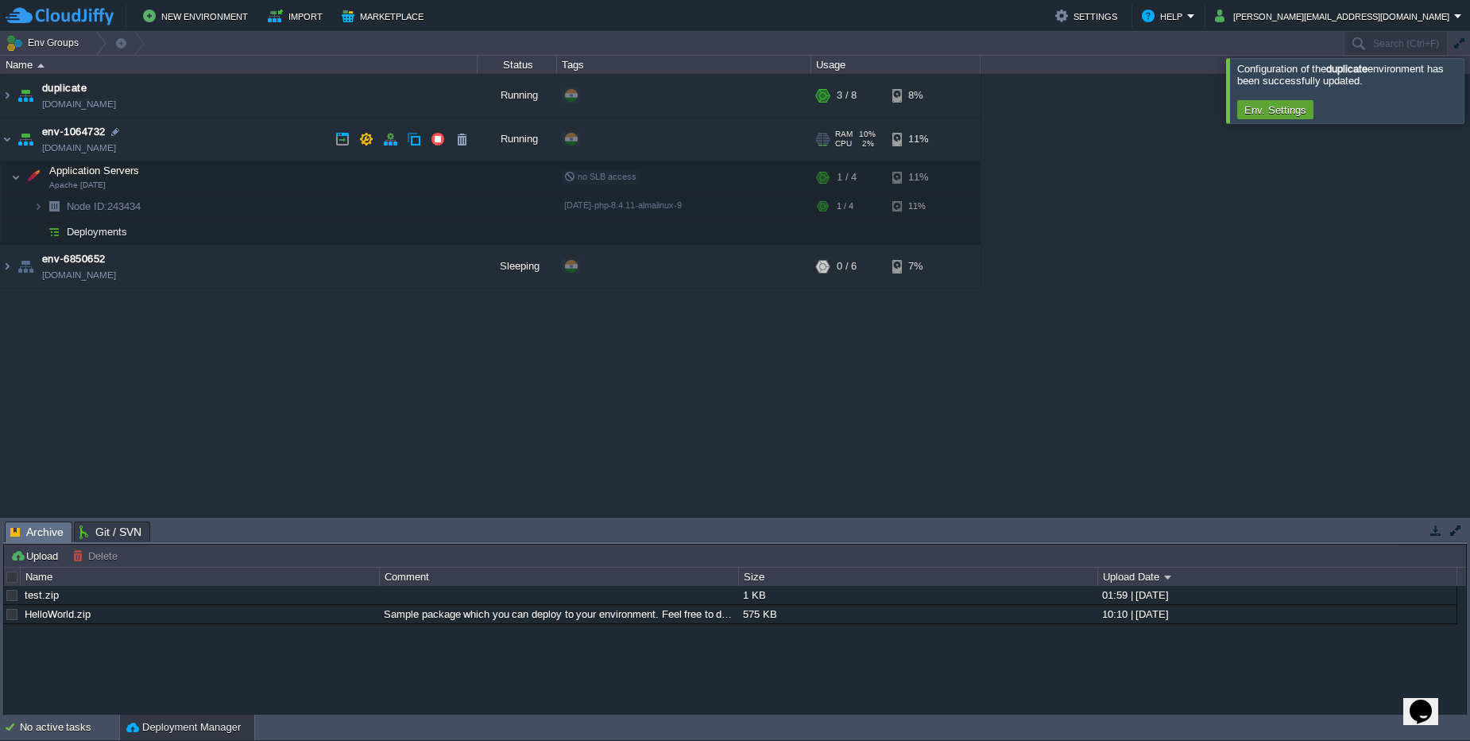
click at [289, 122] on td "env-1064732 [DOMAIN_NAME]" at bounding box center [239, 140] width 477 height 44
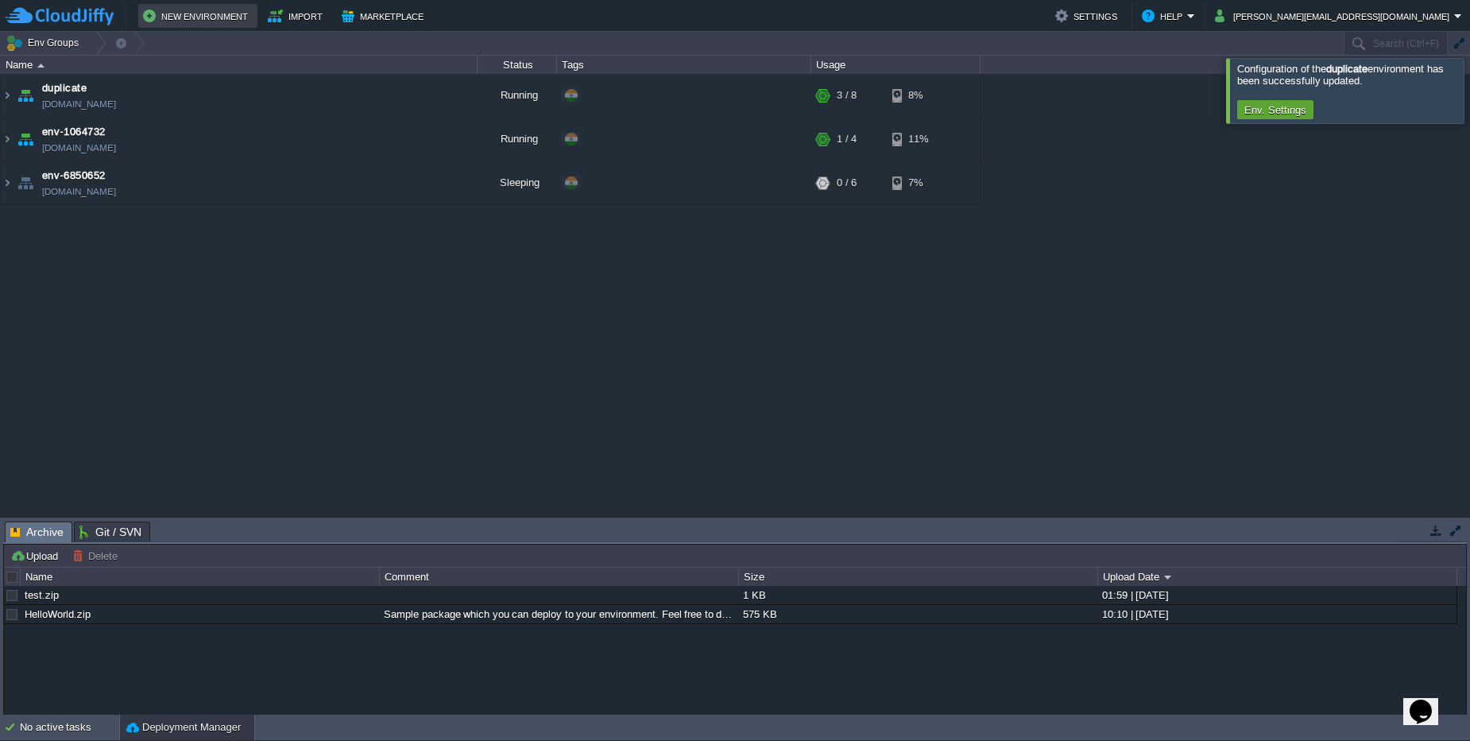
click at [237, 15] on button "New Environment" at bounding box center [198, 15] width 110 height 19
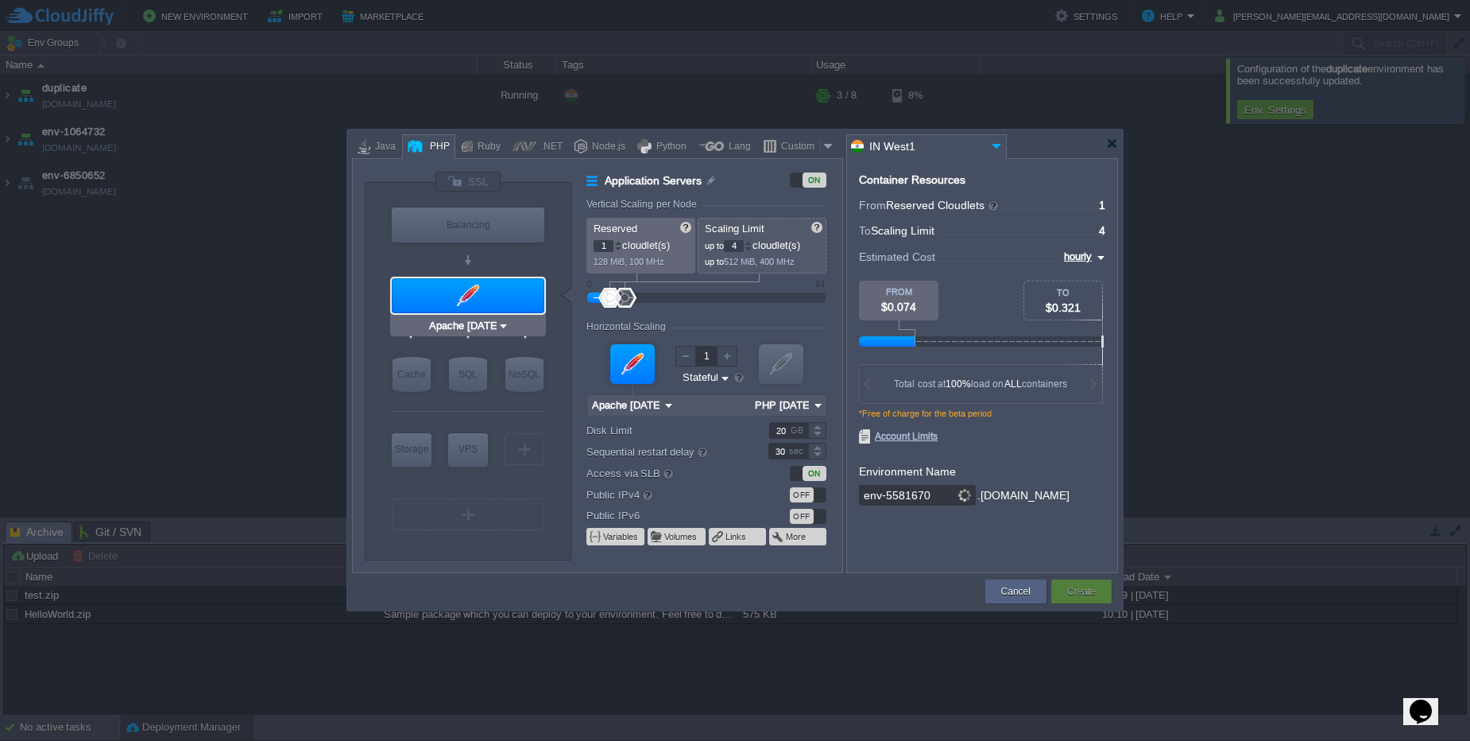
click at [501, 299] on div at bounding box center [468, 295] width 153 height 35
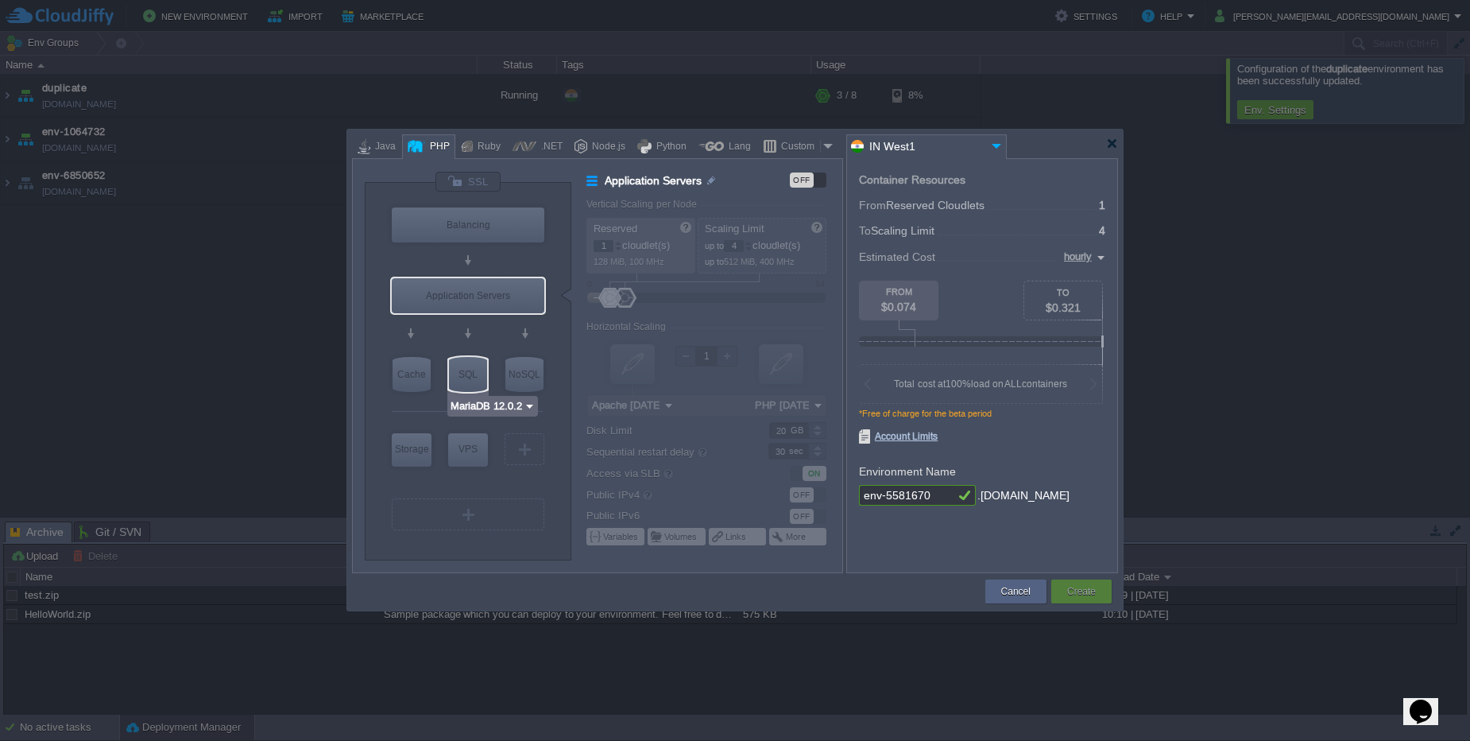
click at [482, 405] on input "MariaDB 12.0.2" at bounding box center [487, 406] width 74 height 16
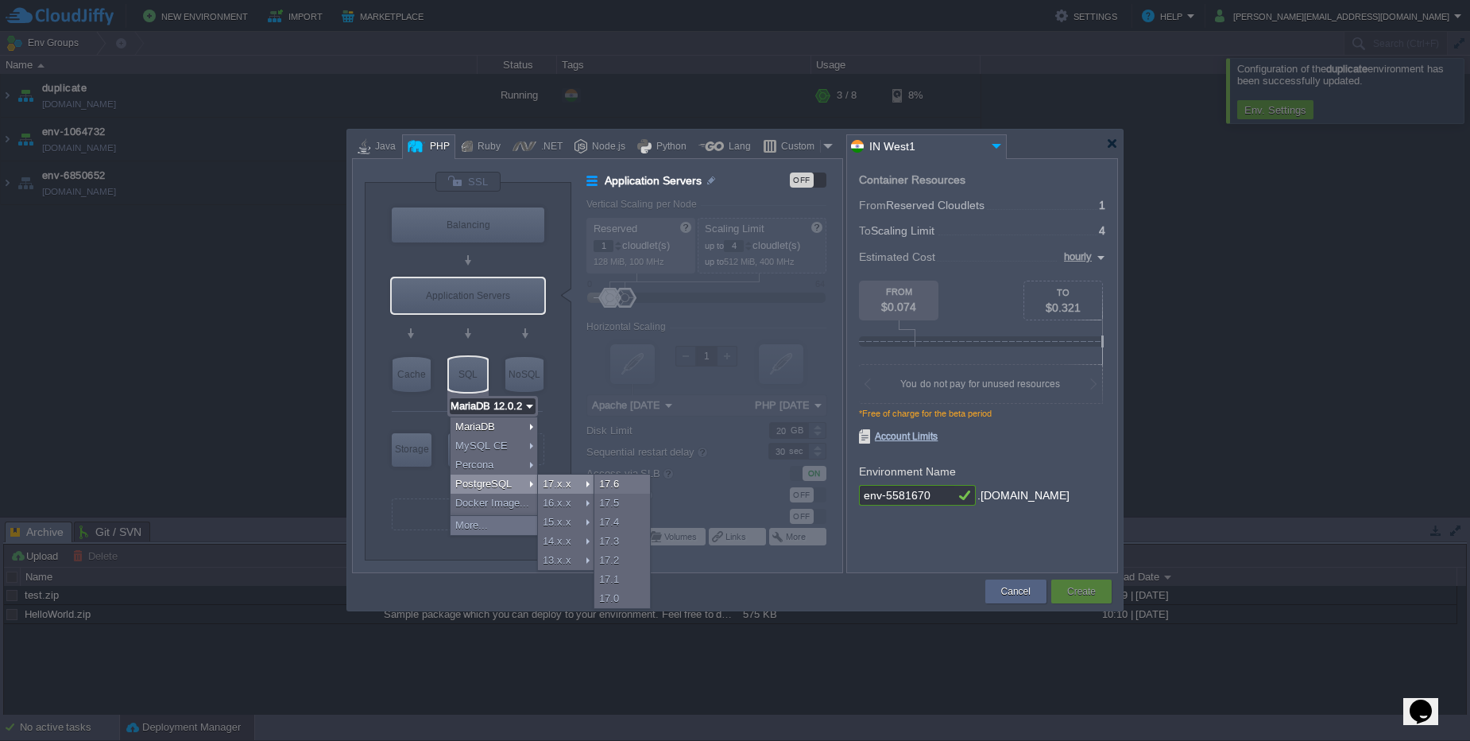
click at [552, 484] on div "17.x.x" at bounding box center [566, 483] width 56 height 19
type input "PostgreSQL 17.6"
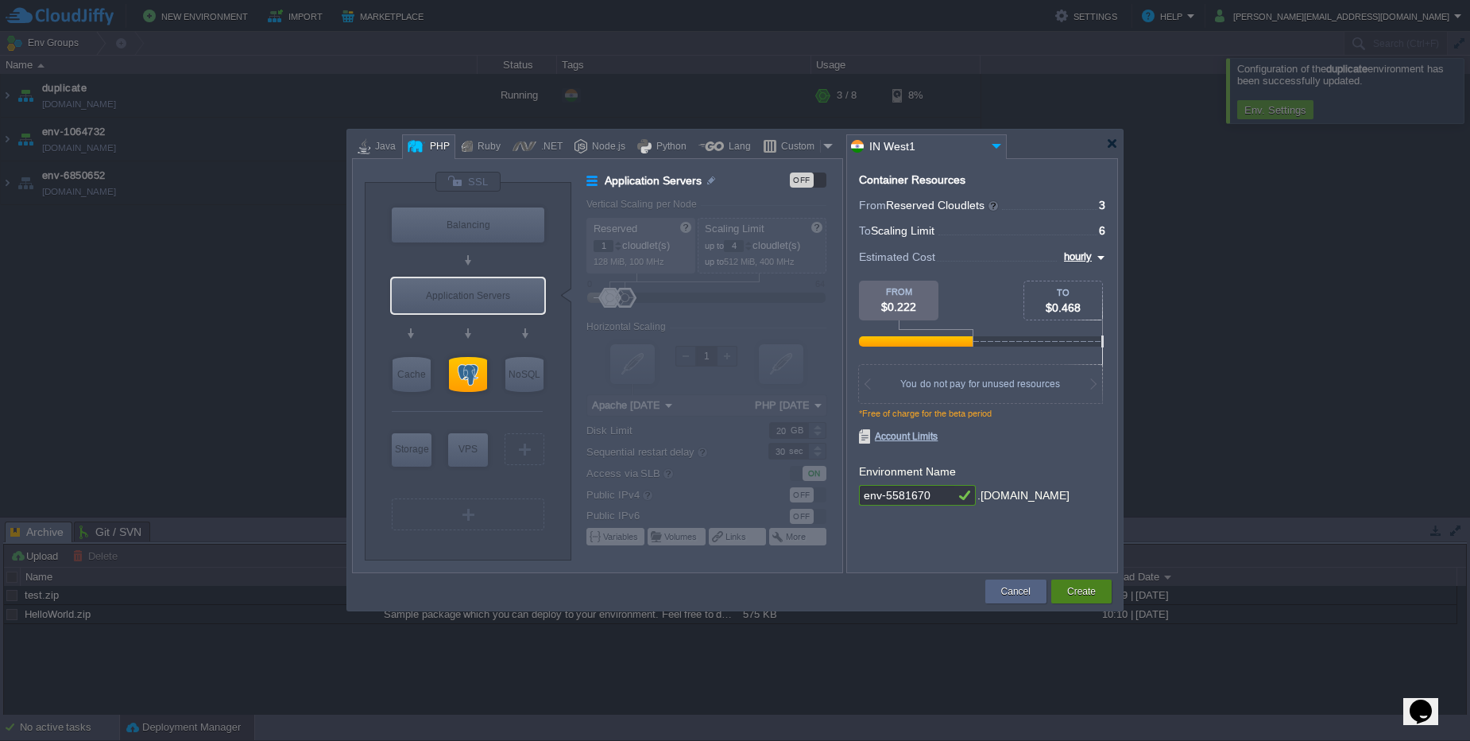
drag, startPoint x: 1094, startPoint y: 593, endPoint x: 129, endPoint y: 452, distance: 975.5
click at [227, 489] on body "New Environment Import Marketplace Bonus $0.00 Upgrade Account Settings Help [P…" at bounding box center [735, 370] width 1470 height 741
type input "PostgreSQL 17.6"
click at [463, 373] on div at bounding box center [468, 374] width 38 height 35
type input "SQL Databases"
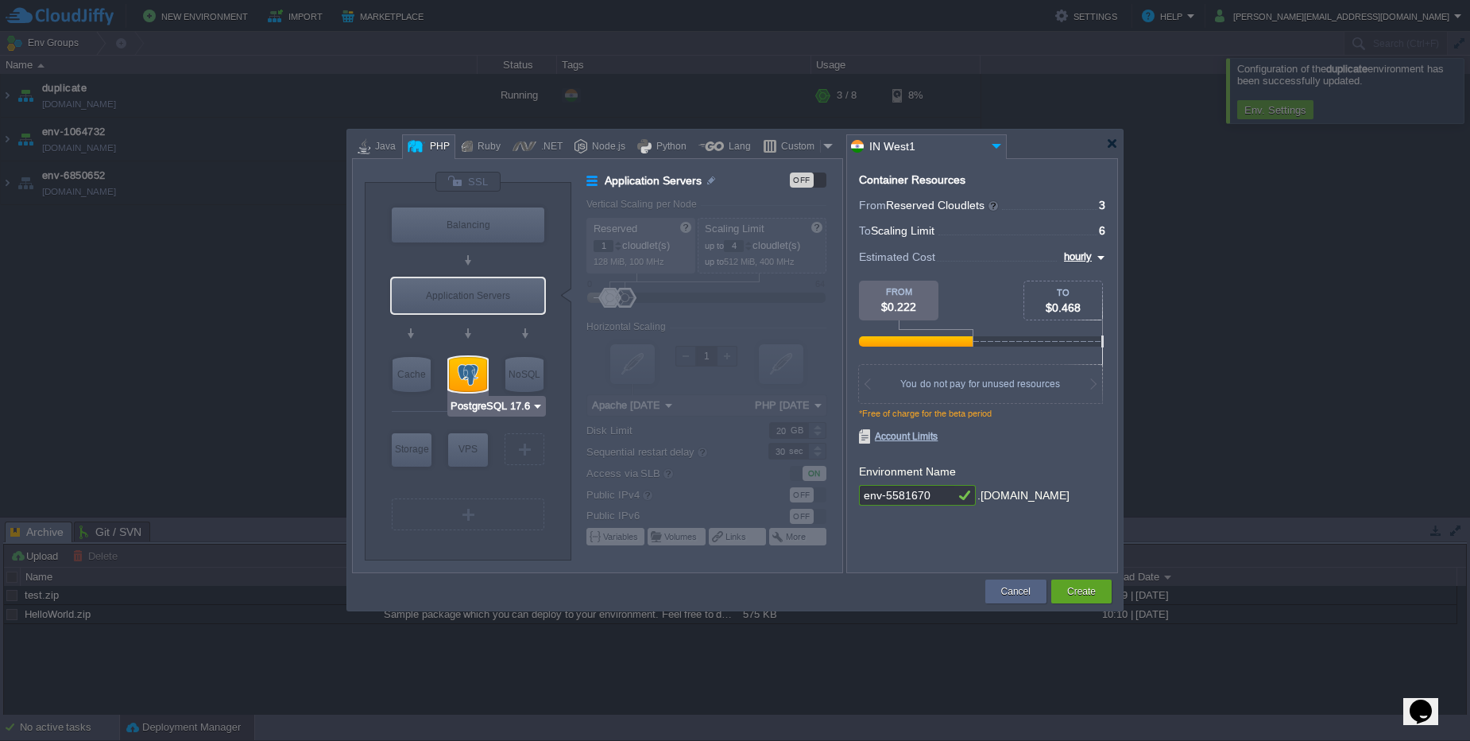
type input "3"
type input "6"
type input "PostgreSQL 17.6"
type input "17.6-almalinux-9"
type input "Stateless"
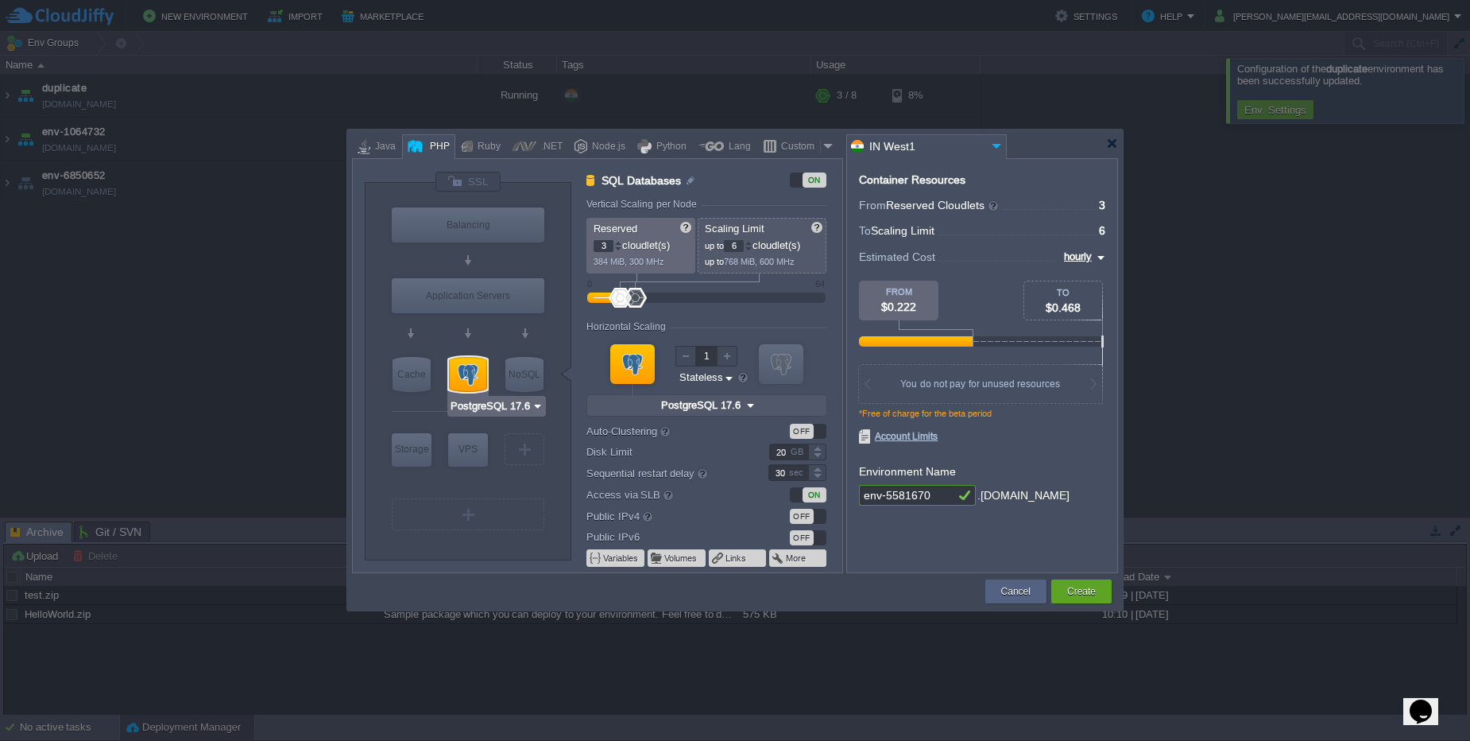
type input "Redis 7.2.4"
click at [1078, 588] on button "Create" at bounding box center [1081, 591] width 29 height 16
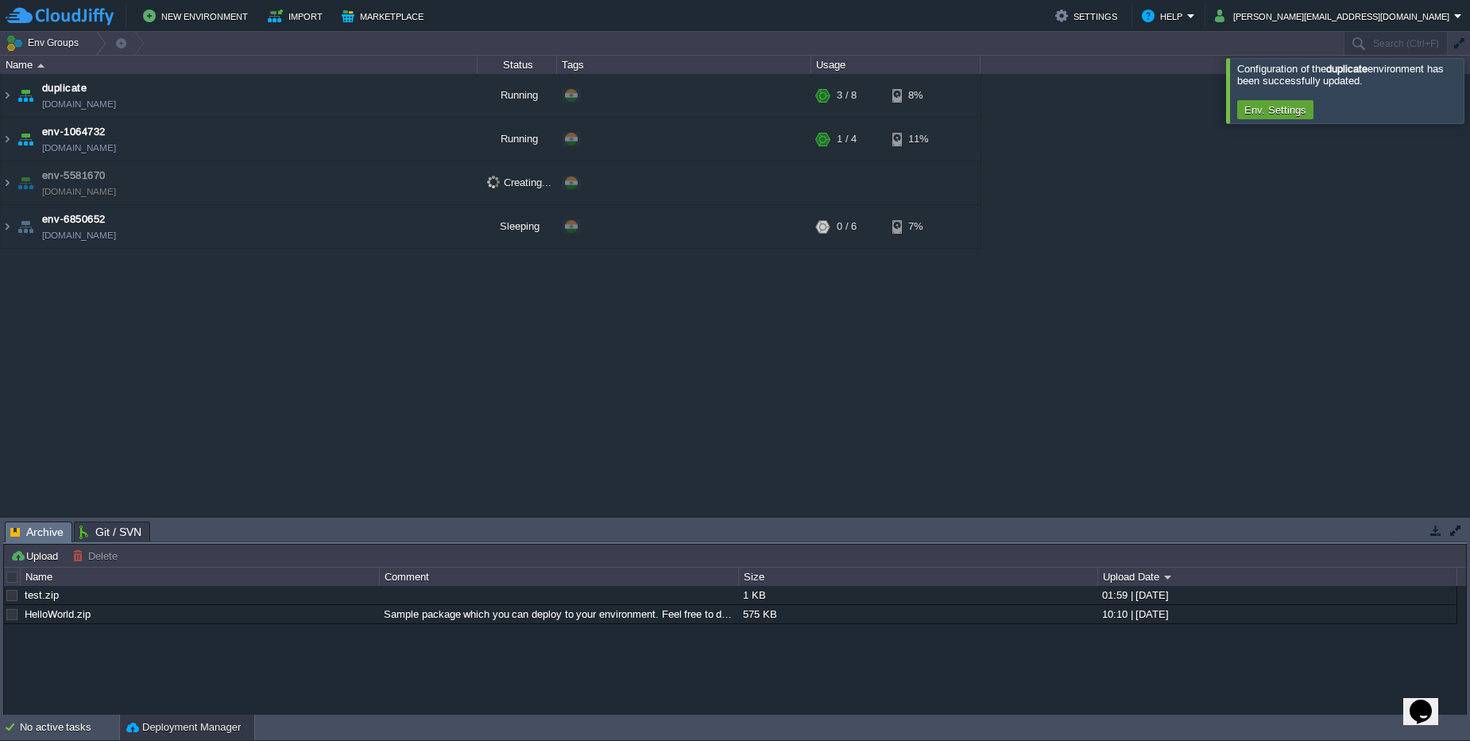
click at [203, 185] on td "env-5581670 [DOMAIN_NAME]" at bounding box center [239, 183] width 477 height 44
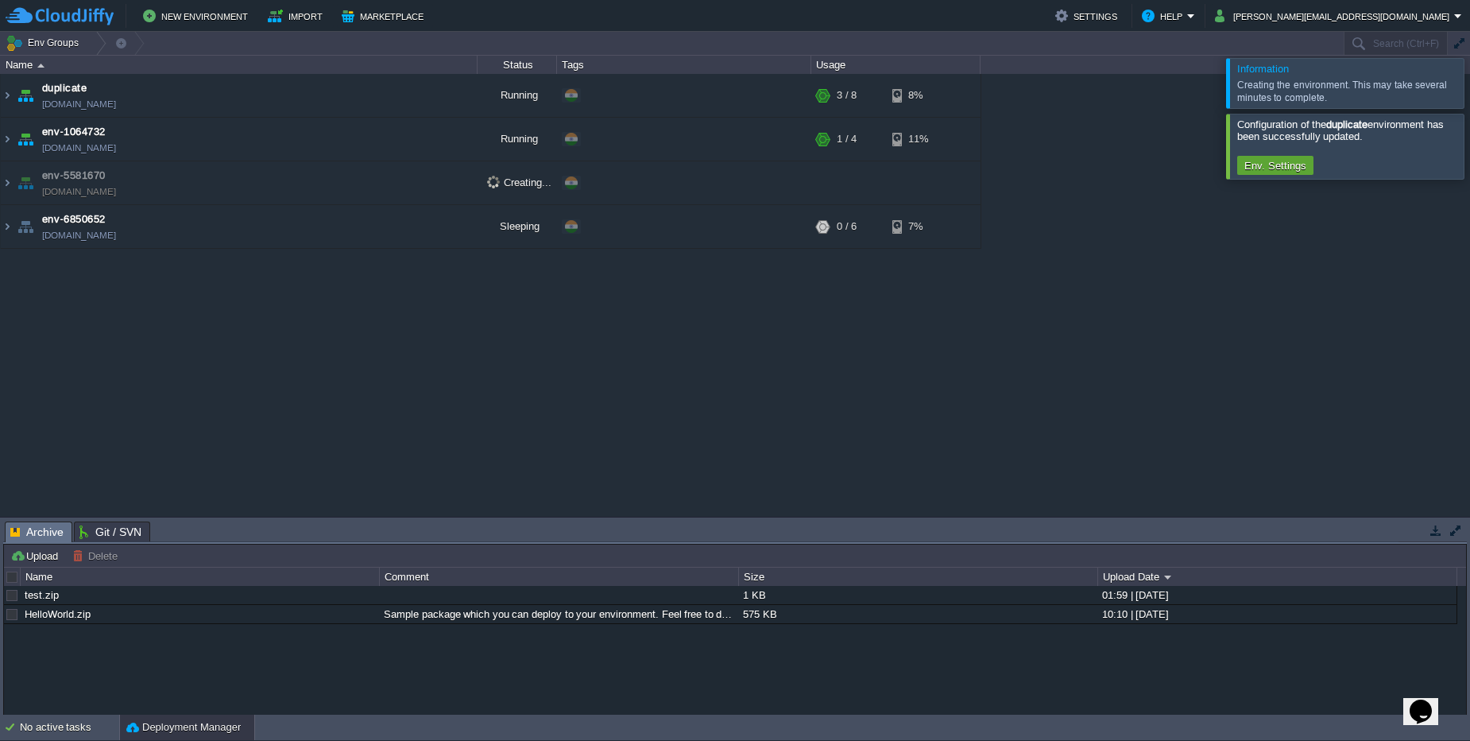
click at [1469, 87] on div at bounding box center [1489, 82] width 0 height 49
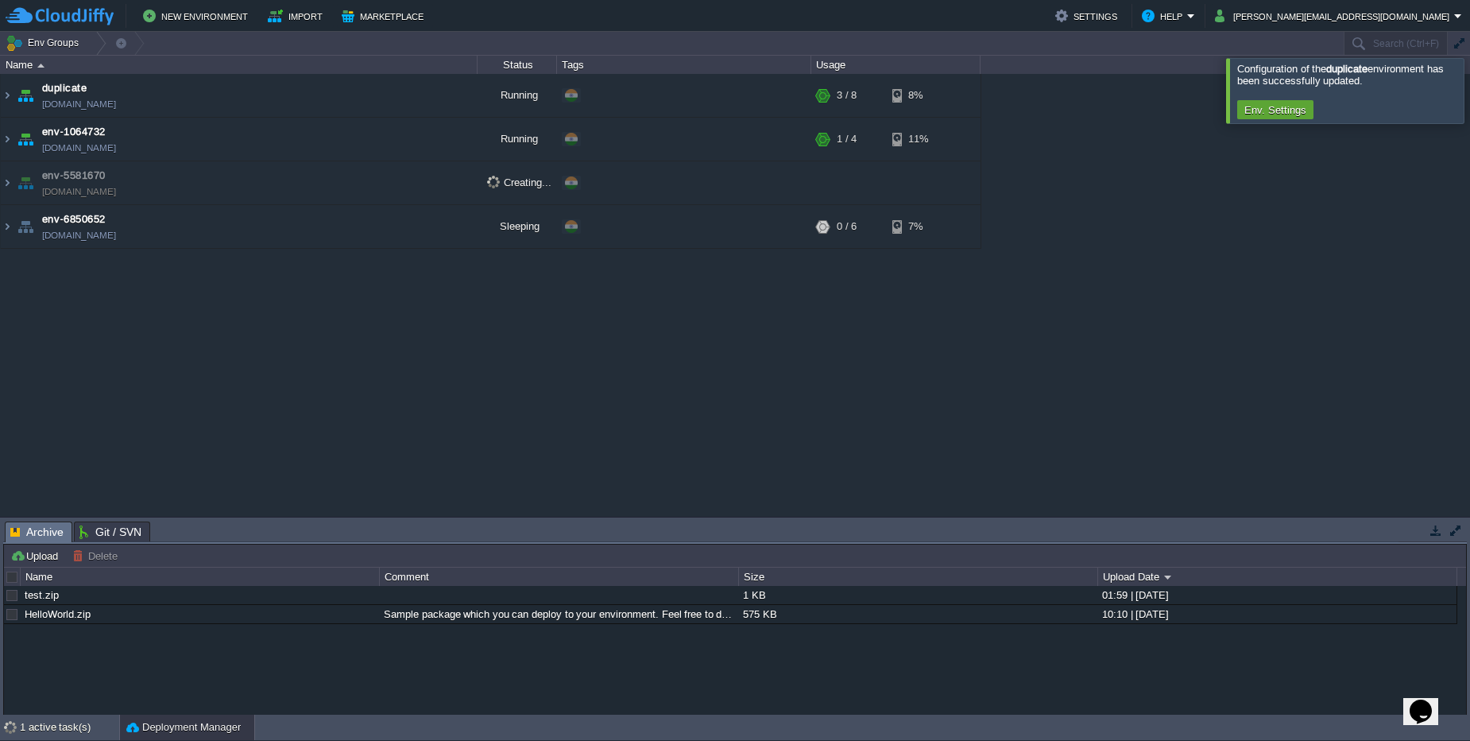
click at [1469, 97] on div at bounding box center [1489, 90] width 0 height 64
click at [209, 184] on td "env-5581670 [DOMAIN_NAME]" at bounding box center [239, 183] width 477 height 44
click at [285, 174] on td "env-5581670 [DOMAIN_NAME]" at bounding box center [239, 183] width 477 height 44
click at [242, 198] on td "env-5581670 [DOMAIN_NAME]" at bounding box center [239, 183] width 477 height 44
click at [323, 188] on td "env-5581670 [DOMAIN_NAME]" at bounding box center [239, 183] width 477 height 44
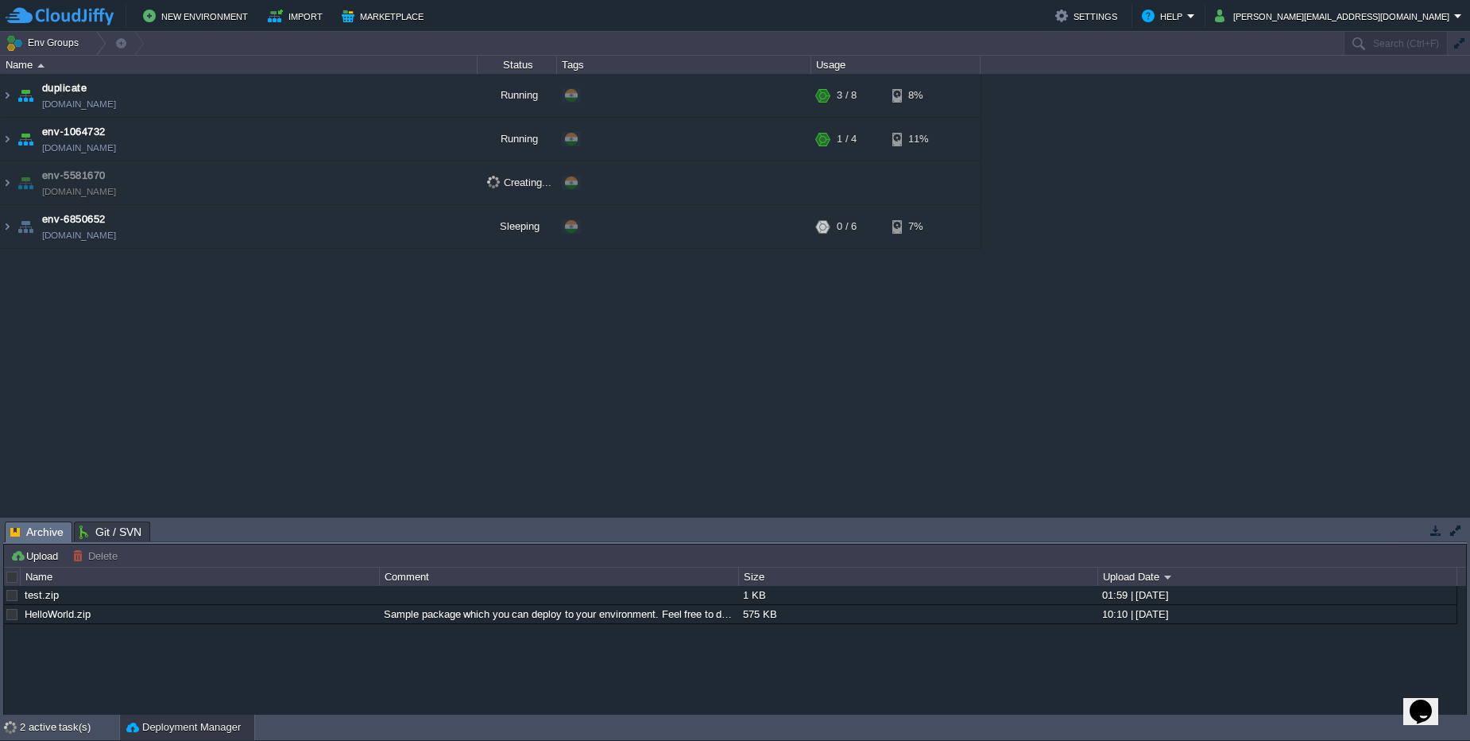
click at [228, 190] on td "env-5581670 [DOMAIN_NAME]" at bounding box center [239, 183] width 477 height 44
click at [65, 717] on div "2 active task(s)" at bounding box center [69, 726] width 99 height 25
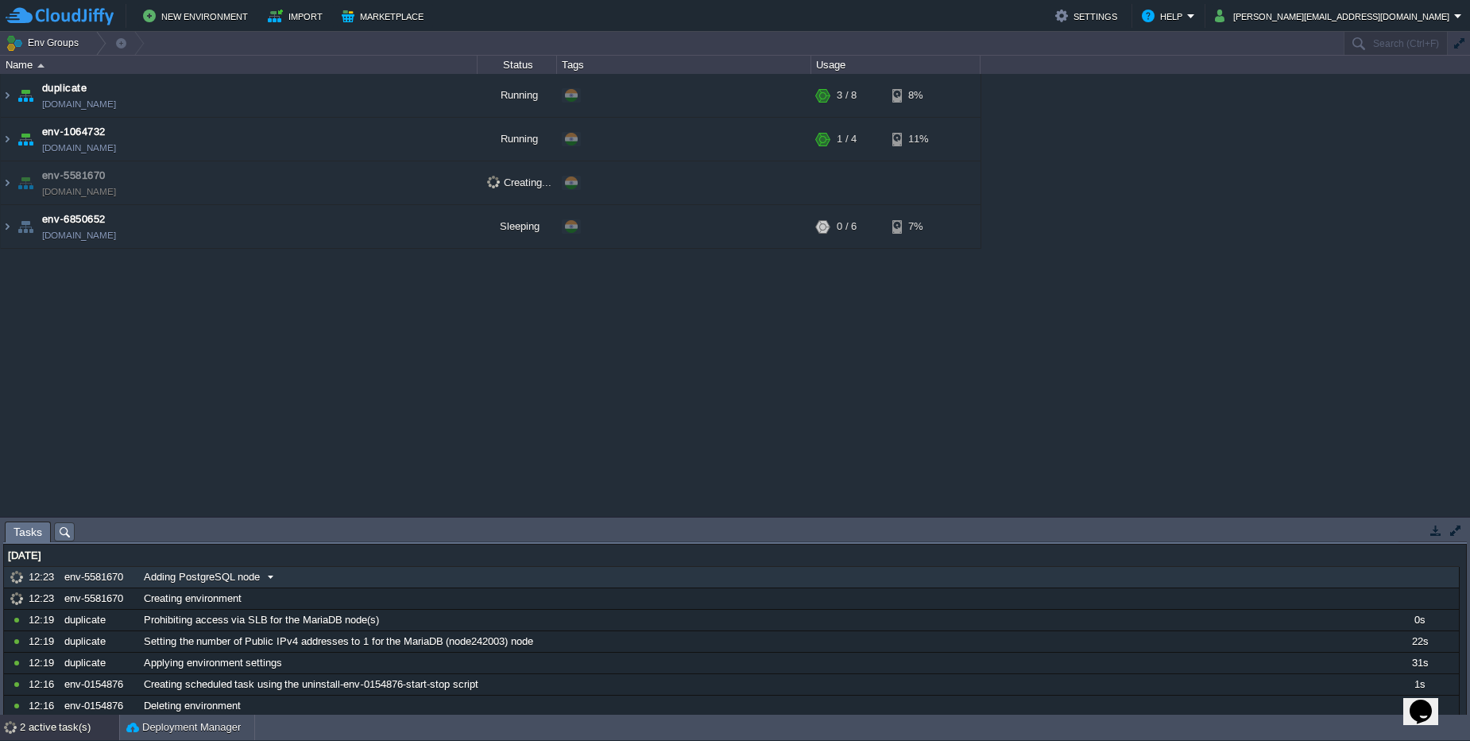
click at [266, 582] on span at bounding box center [270, 577] width 21 height 14
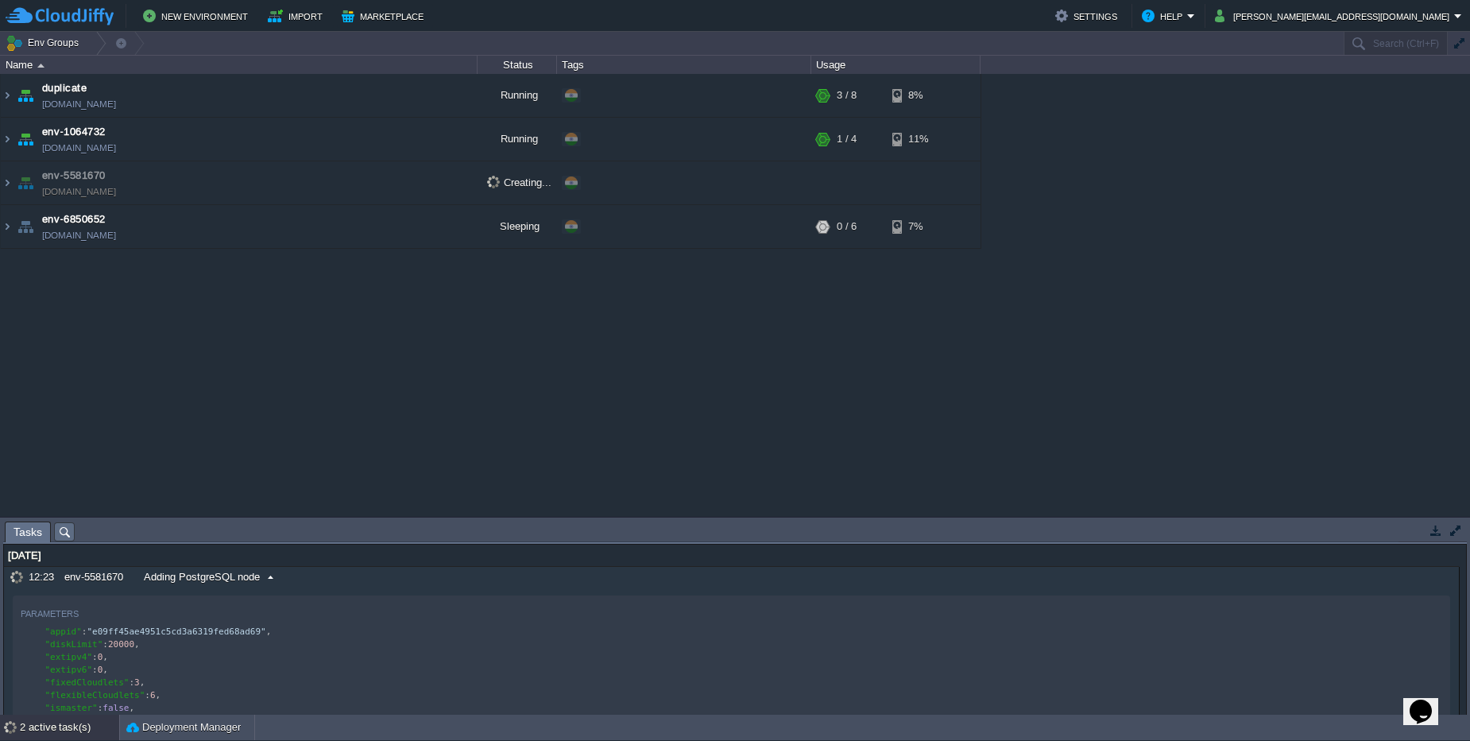
click at [266, 582] on span at bounding box center [270, 577] width 21 height 14
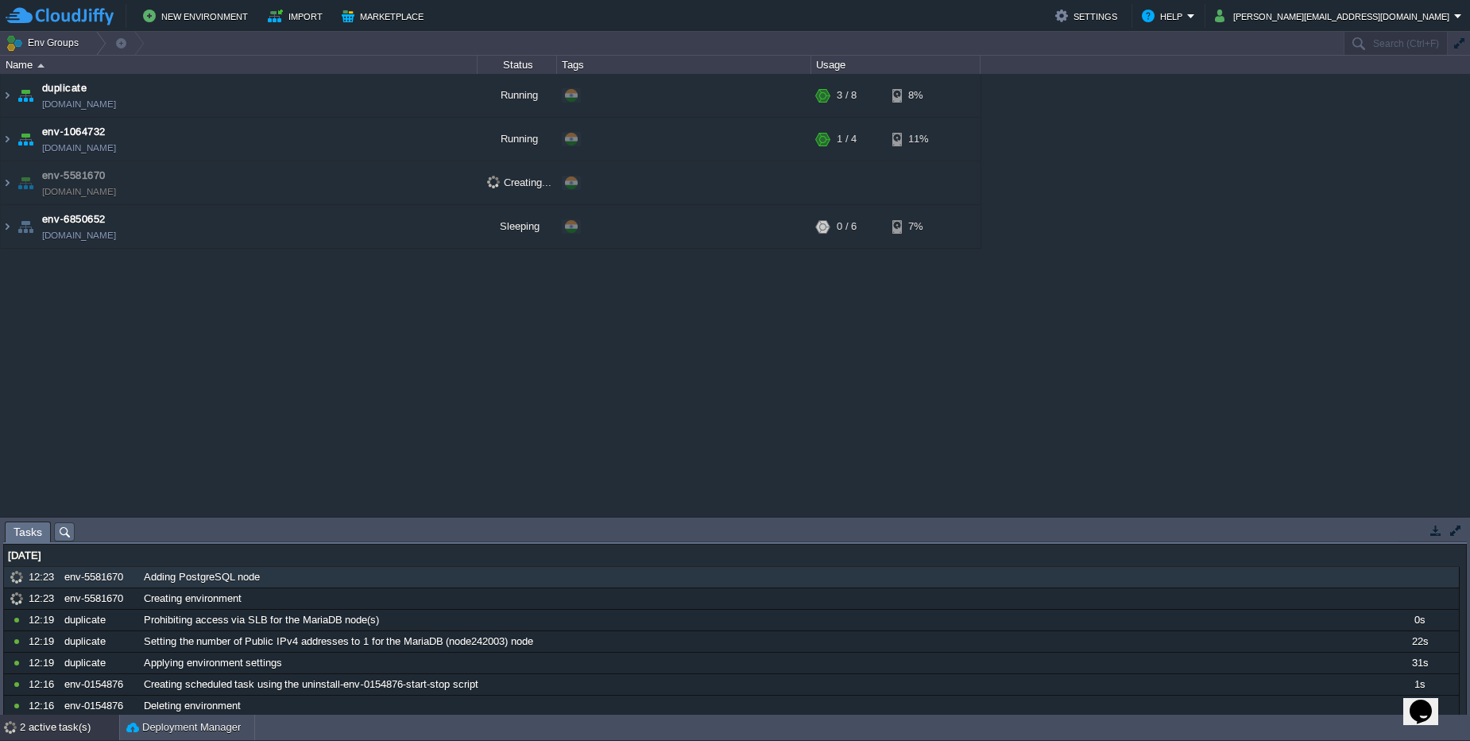
click at [304, 188] on td "env-5581670 [DOMAIN_NAME]" at bounding box center [239, 183] width 477 height 44
click at [6, 187] on img at bounding box center [7, 182] width 13 height 43
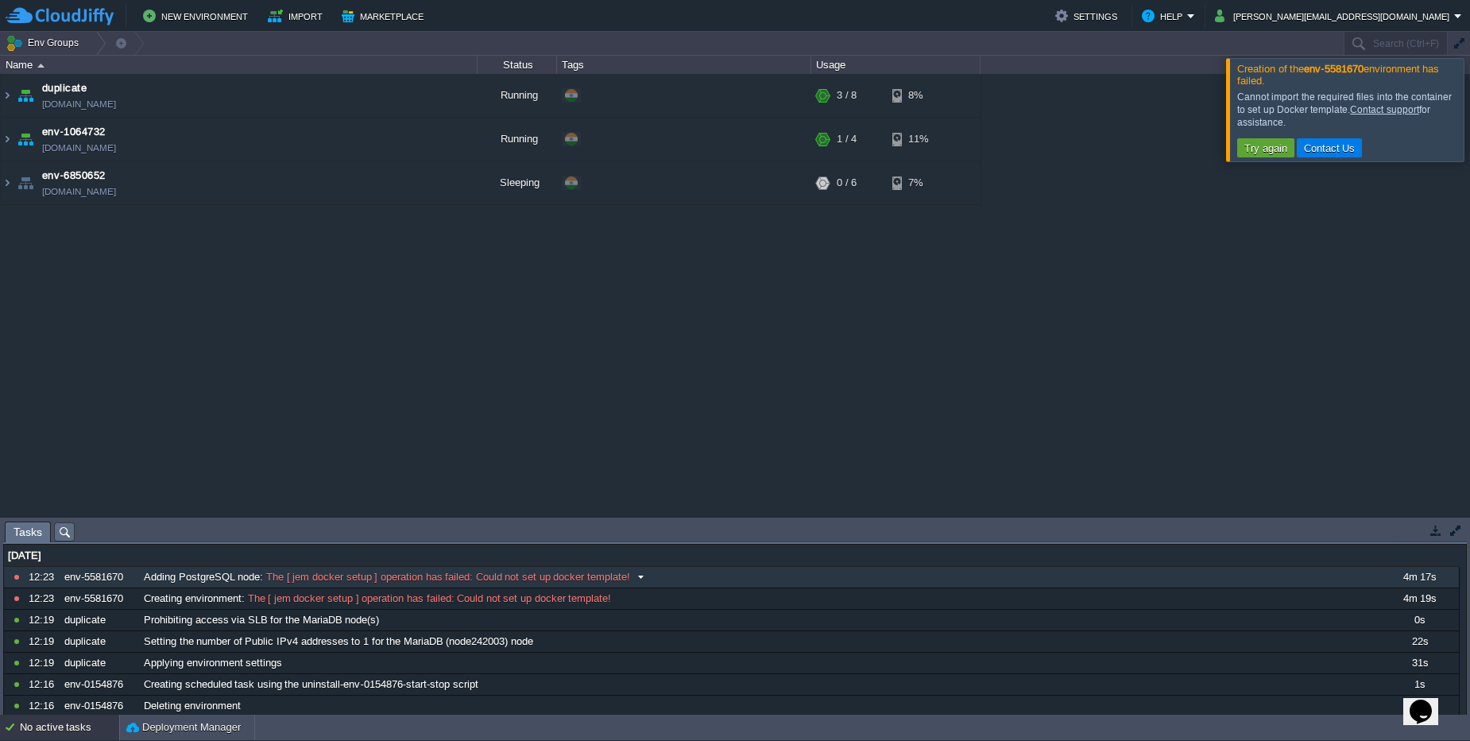
click at [249, 585] on div "Adding PostgreSQL node : The [ jem docker setup ] operation has failed: Could n…" at bounding box center [759, 577] width 1239 height 21
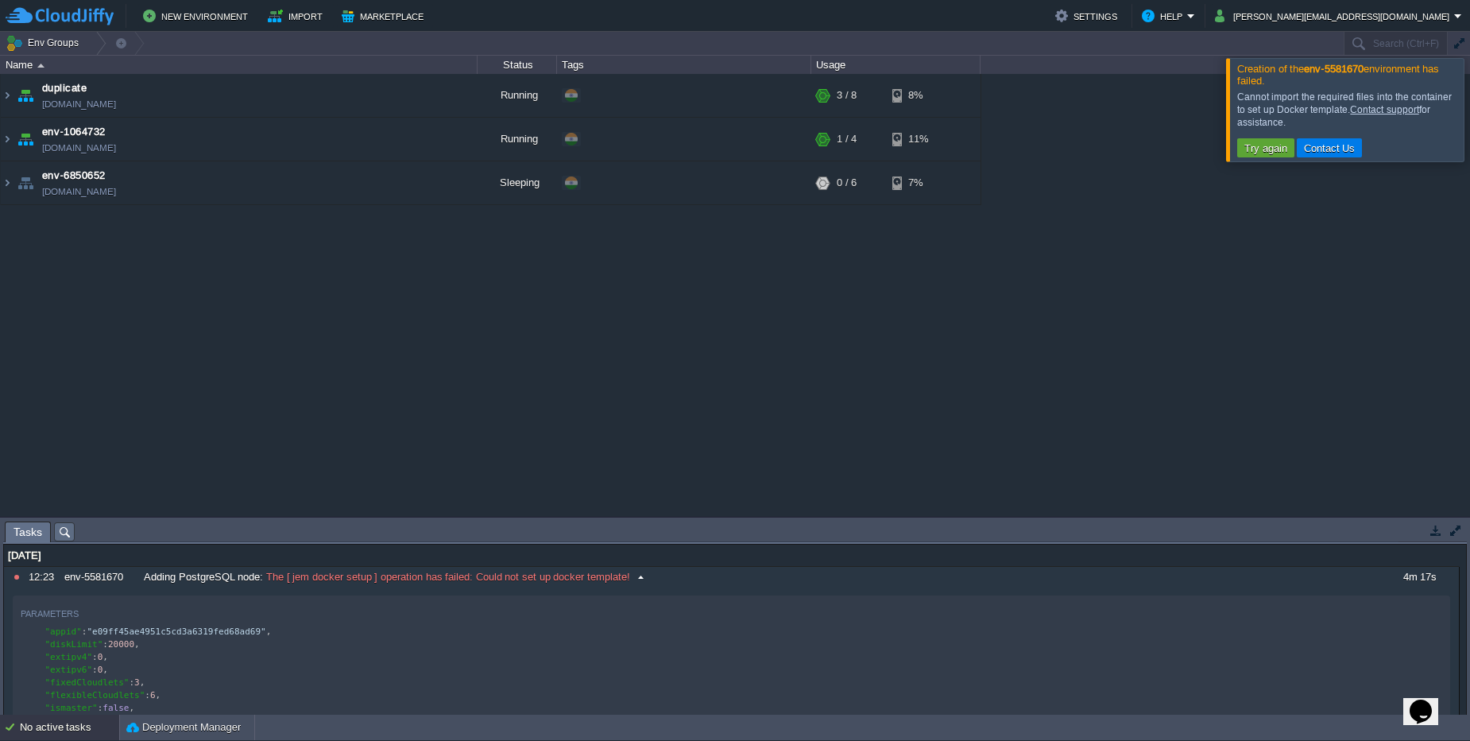
click at [296, 577] on span "The [ jem docker setup ] operation has failed: Could not set up docker template!" at bounding box center [446, 577] width 367 height 14
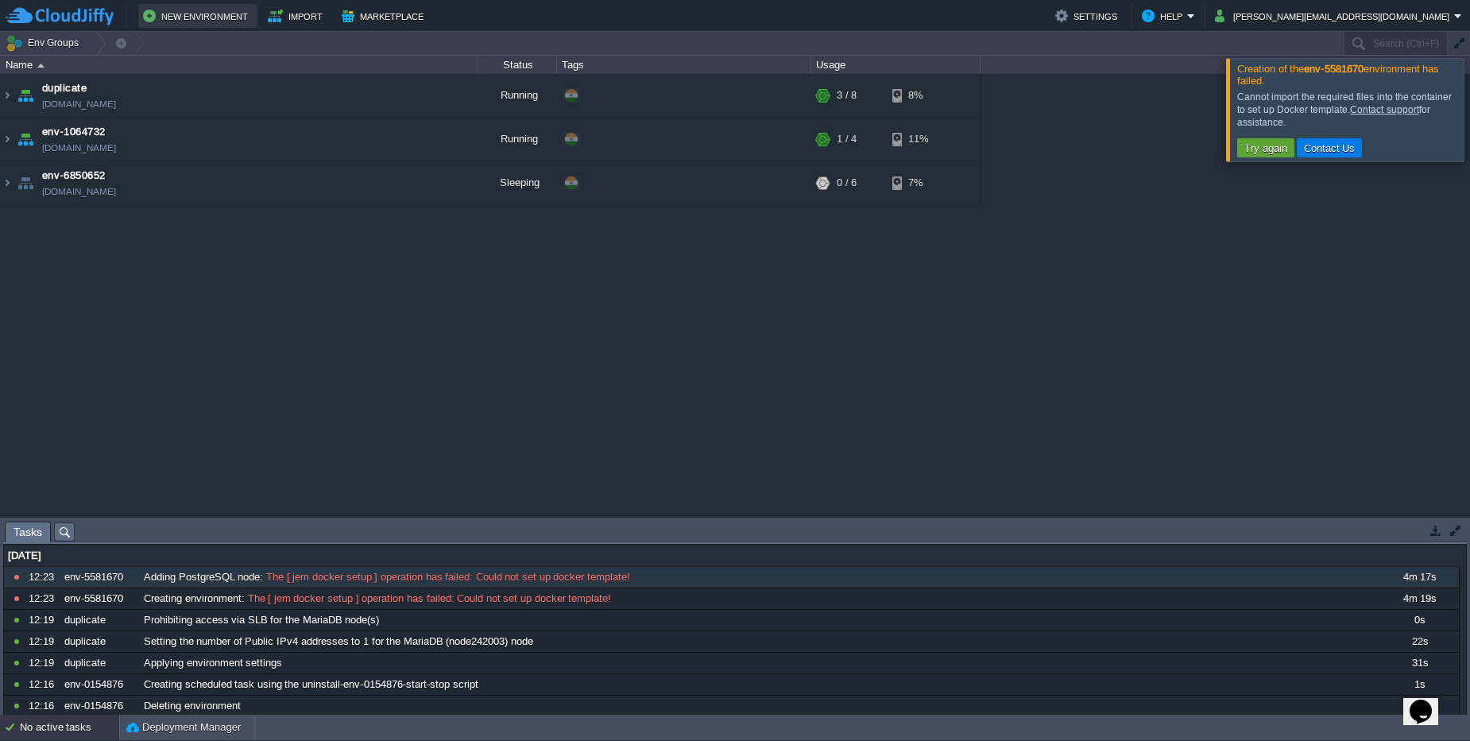
click at [218, 12] on button "New Environment" at bounding box center [198, 15] width 110 height 19
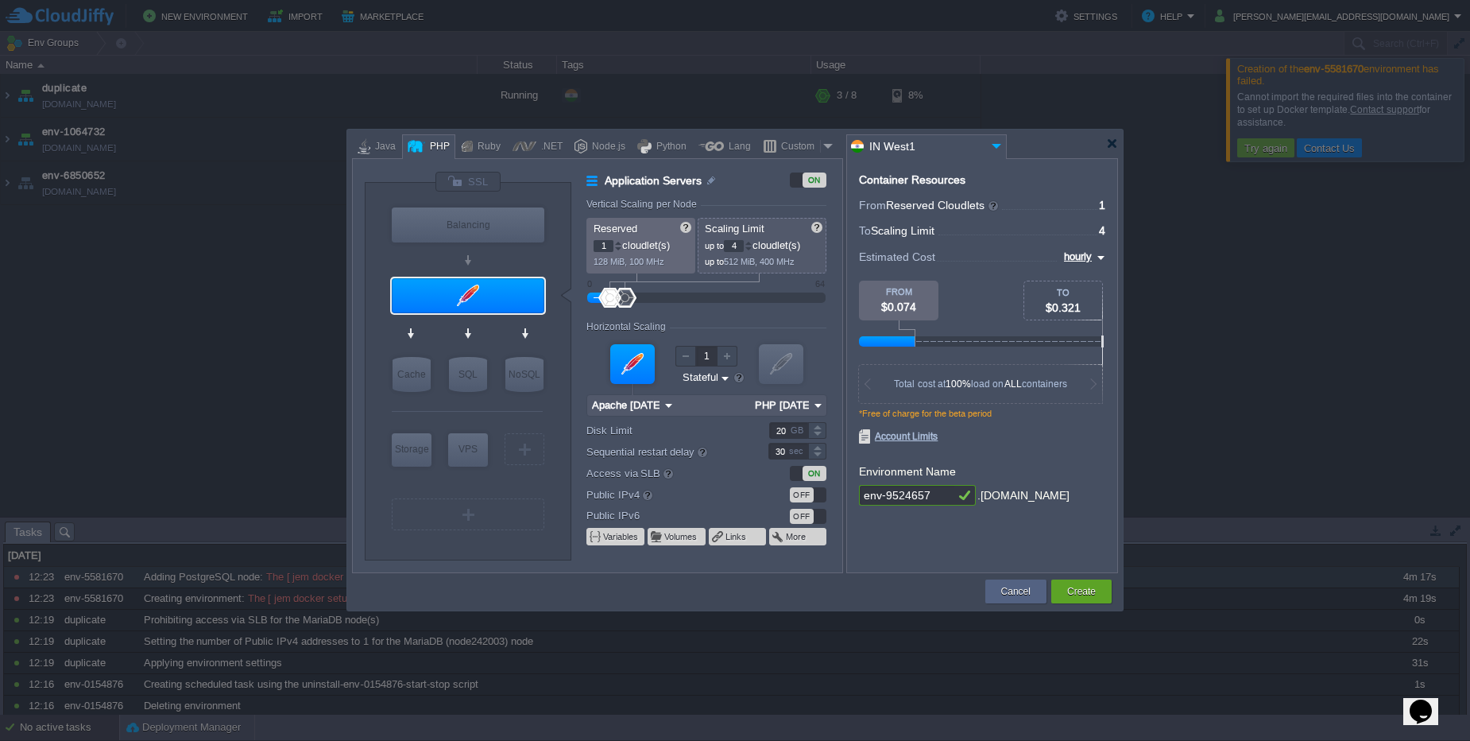
click at [882, 149] on input "IN West1" at bounding box center [917, 146] width 140 height 23
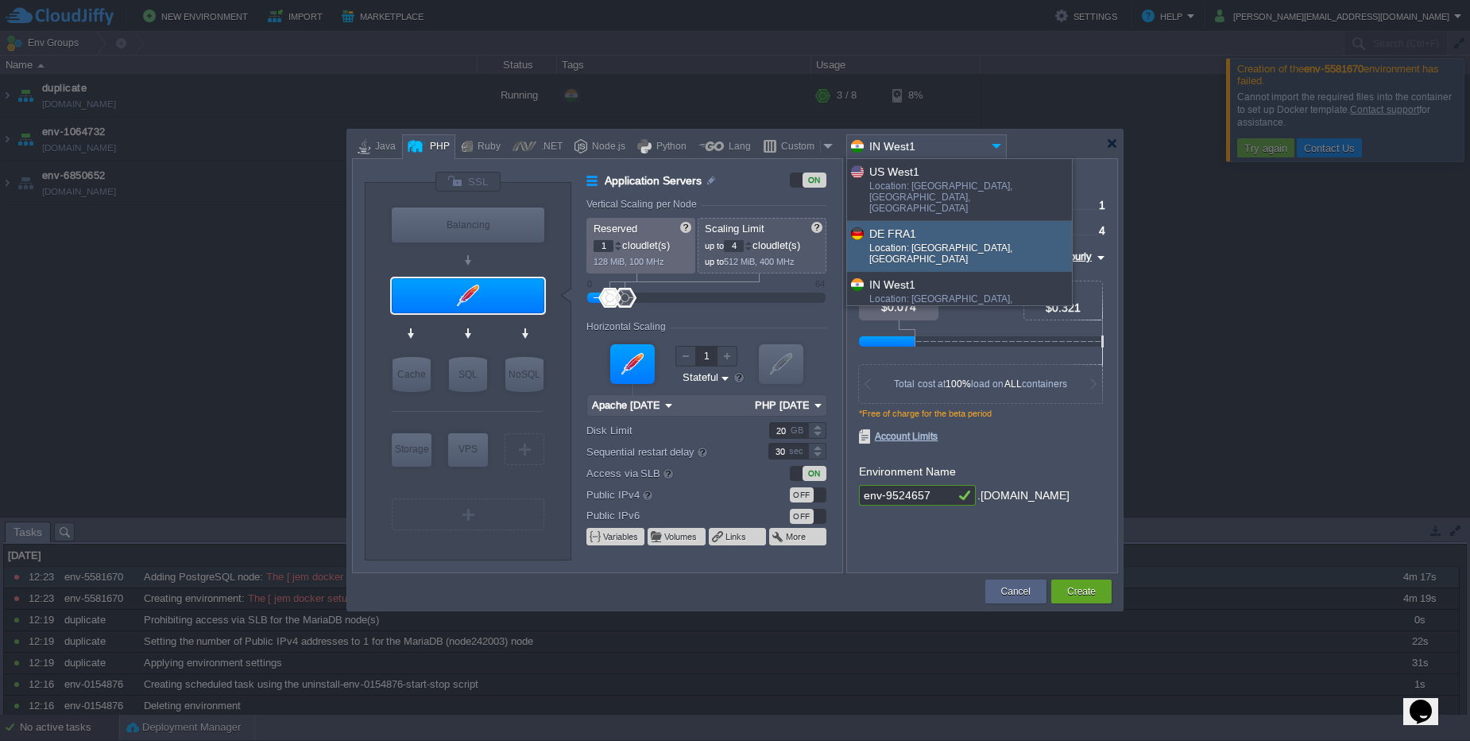
click at [903, 224] on div "DE FRA1" at bounding box center [969, 233] width 201 height 18
type input "PHP [DATE]"
type input "DE FRA1"
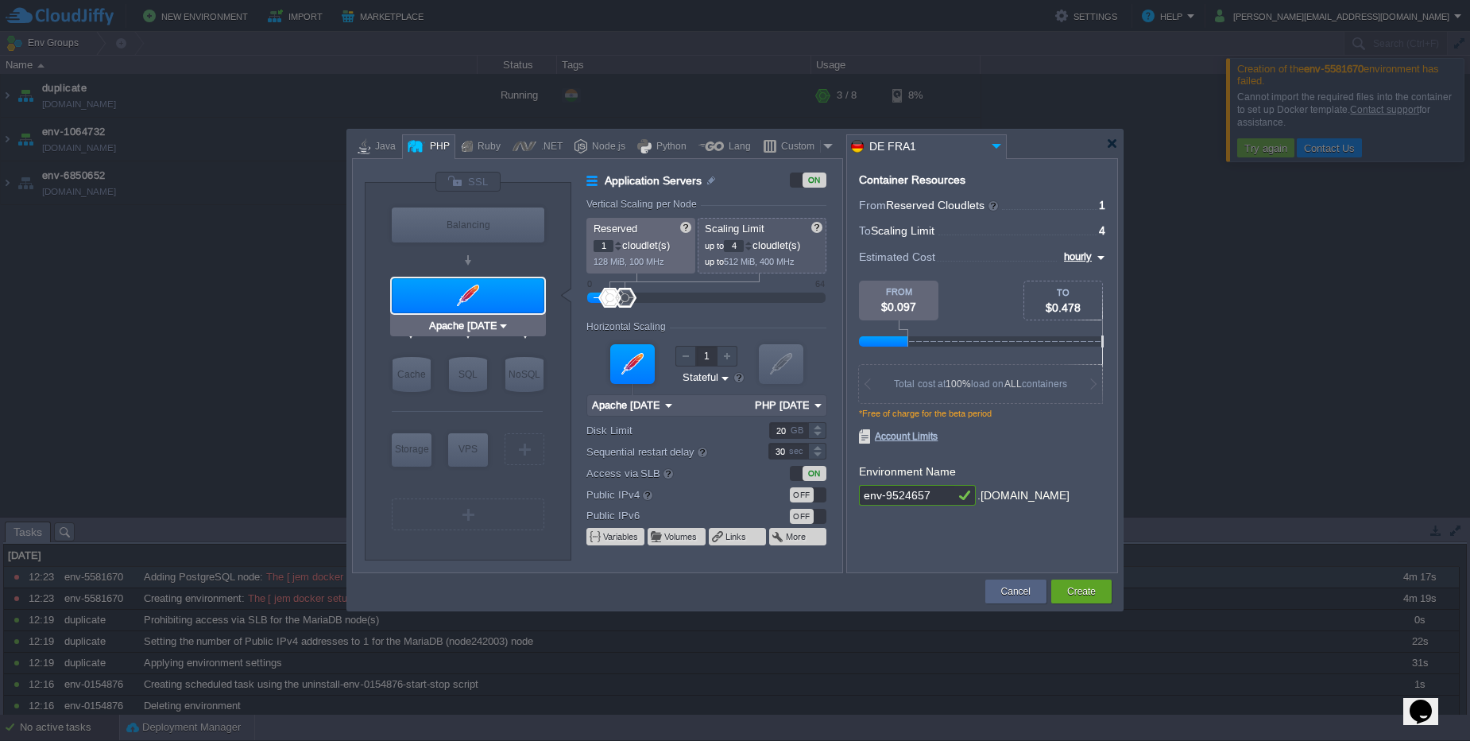
click at [478, 311] on div at bounding box center [468, 295] width 153 height 35
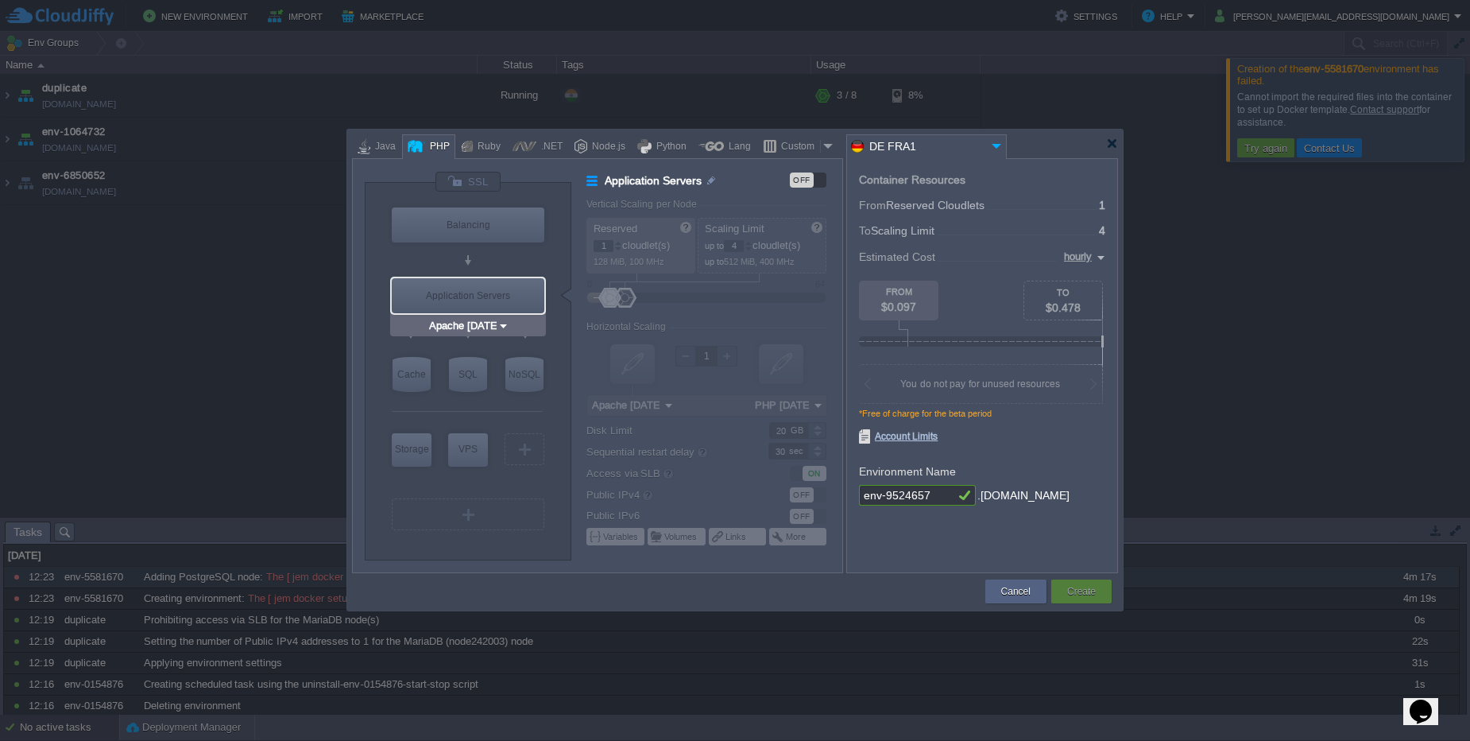
type input "MariaDB 12.0.2"
click at [471, 393] on div "VM SQL" at bounding box center [468, 374] width 44 height 42
click at [472, 386] on div "SQL" at bounding box center [468, 374] width 38 height 35
type input "SQL Databases"
type input "4"
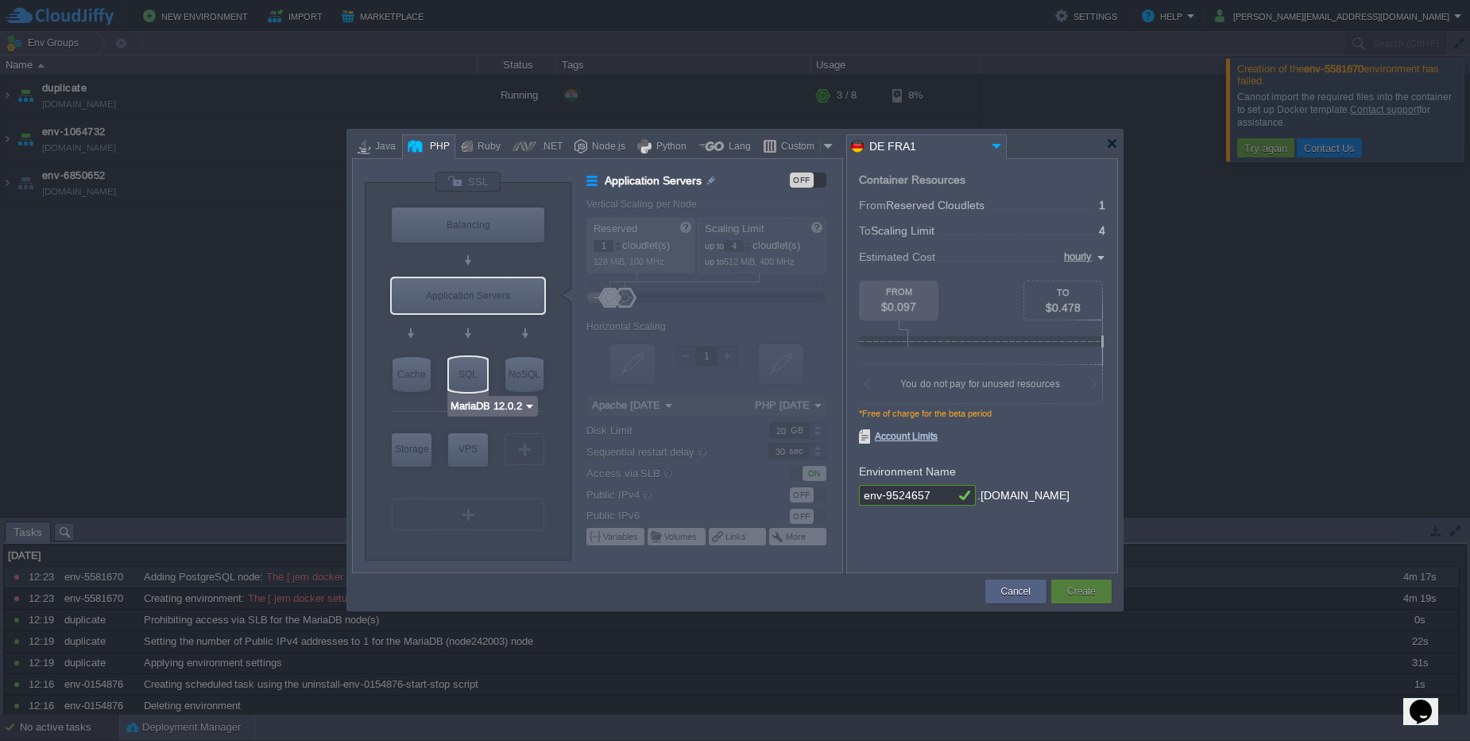
type input "6"
type input "MariaDB 12.0.2"
type input "12.0.2-almalinux-9"
type input "Stateless"
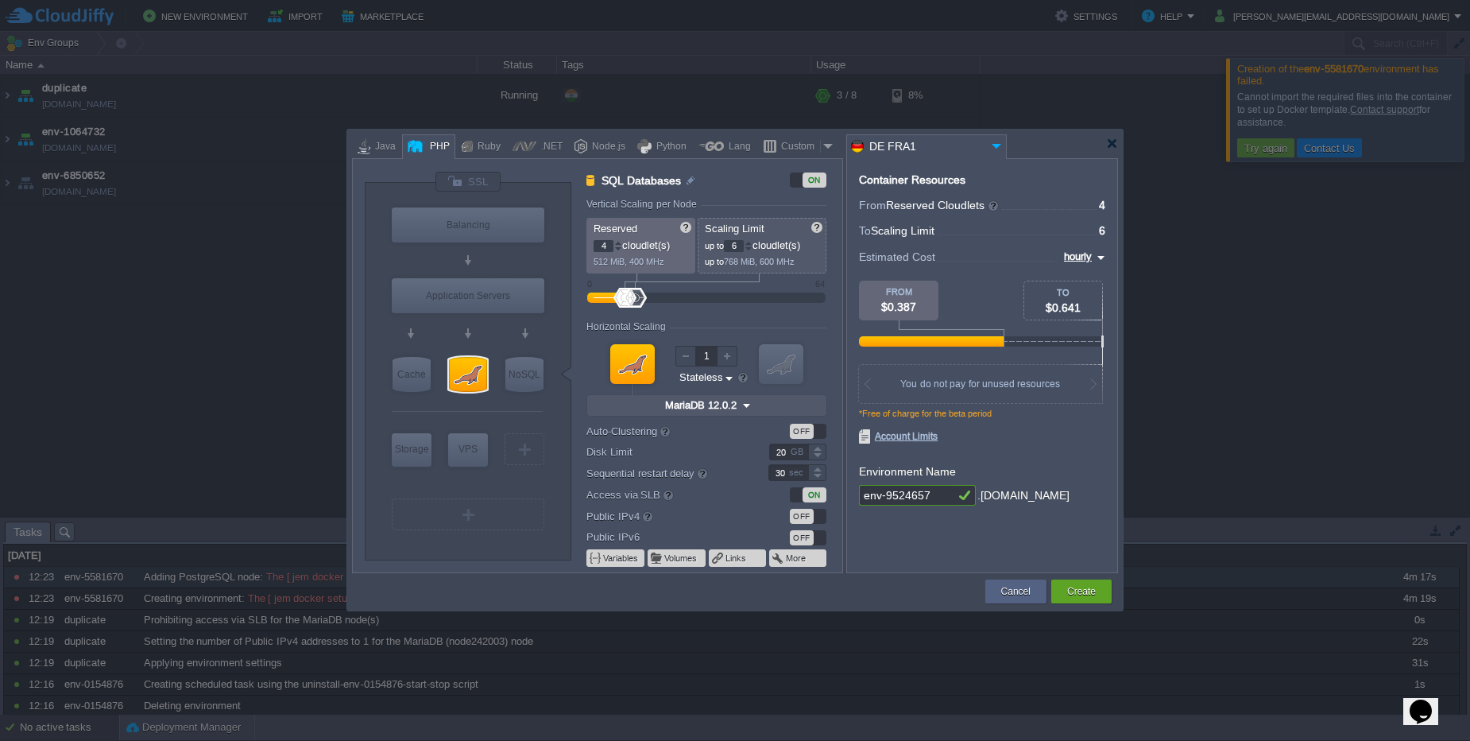
click at [497, 410] on div at bounding box center [467, 411] width 151 height 33
click at [490, 406] on input "MariaDB 12.0.2" at bounding box center [487, 406] width 74 height 16
click at [487, 487] on div "PostgreSQL" at bounding box center [494, 483] width 87 height 19
type input "3"
type input "PostgreSQL 17.6"
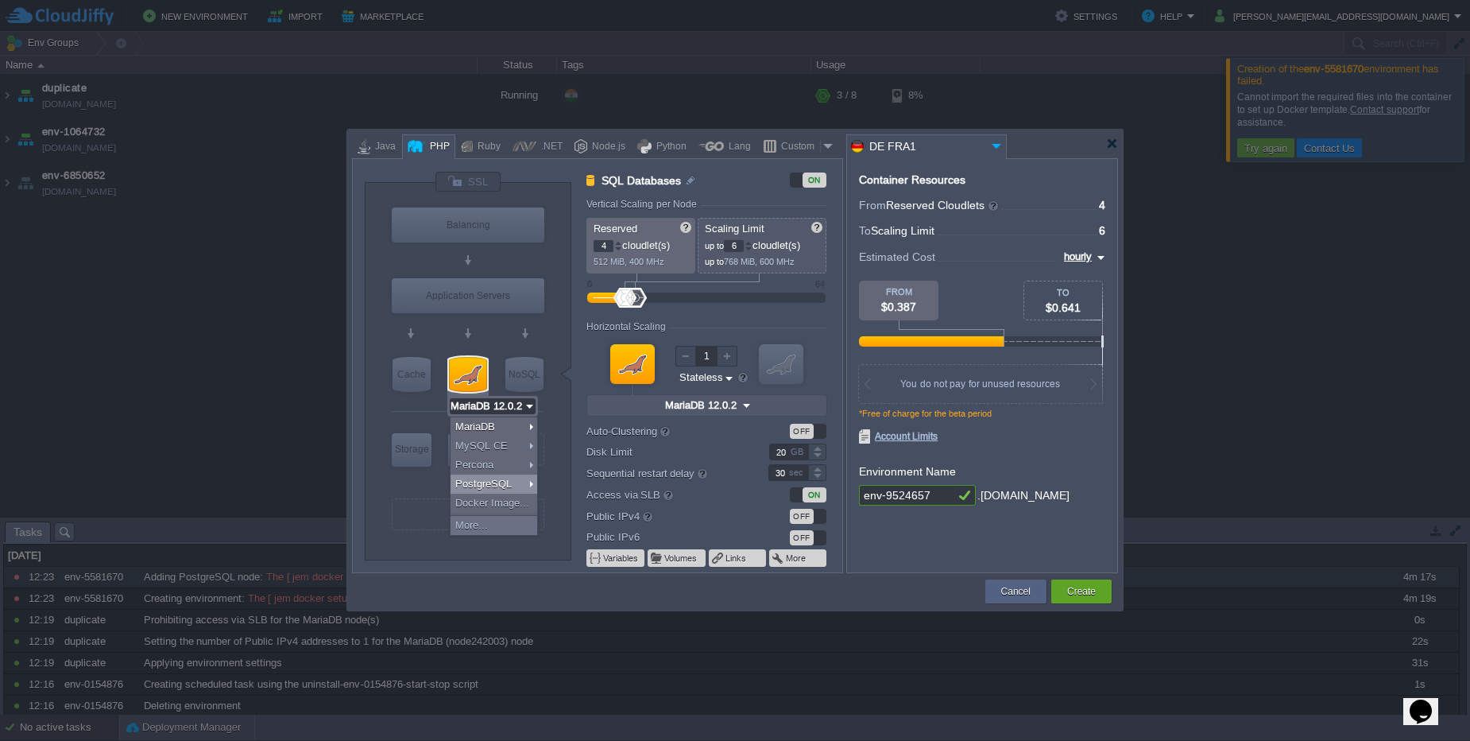
type input "17.6-almalinux-9"
type input "PostgreSQL 17.6"
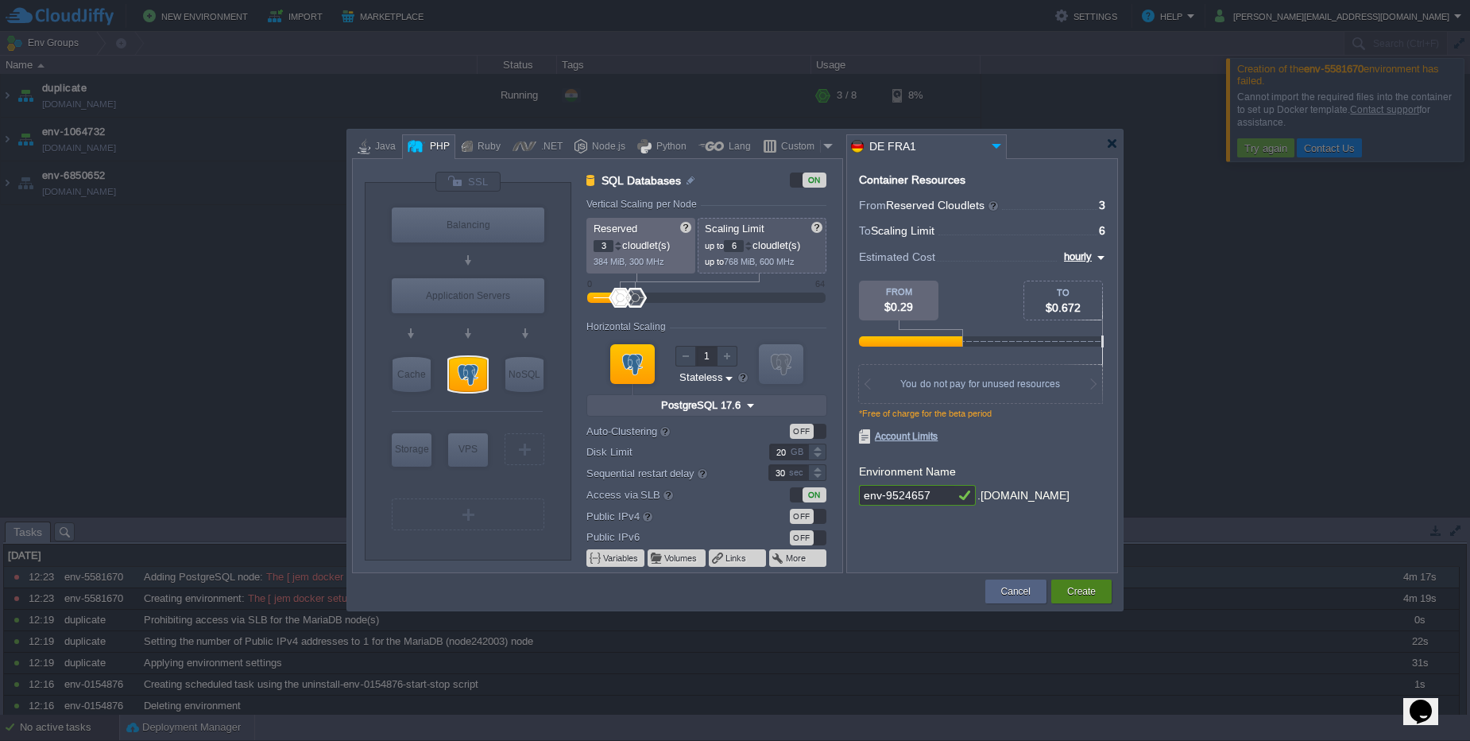
click at [1063, 587] on div "Create" at bounding box center [1081, 591] width 37 height 24
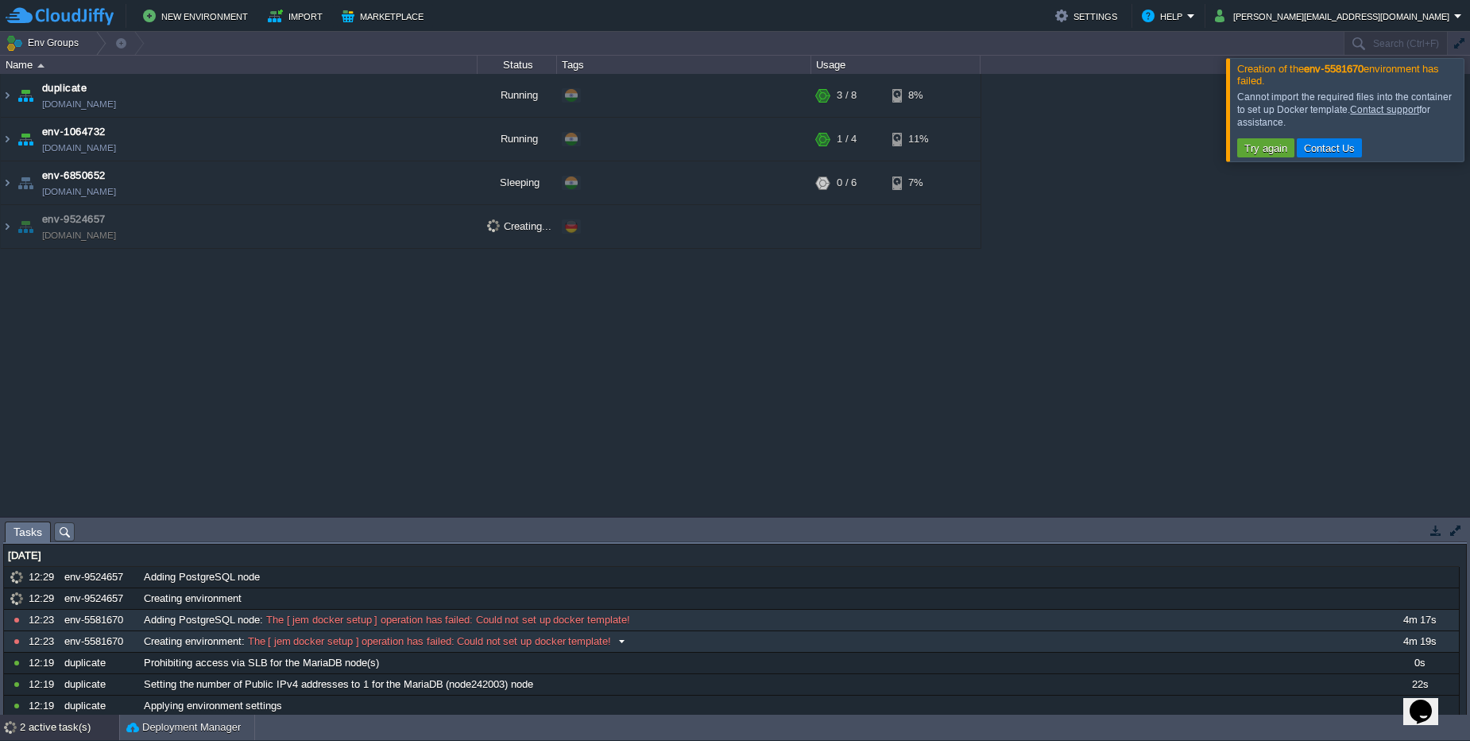
click at [536, 631] on div "Creating environment : The [ jem docker setup ] operation has failed: Could not…" at bounding box center [759, 641] width 1239 height 21
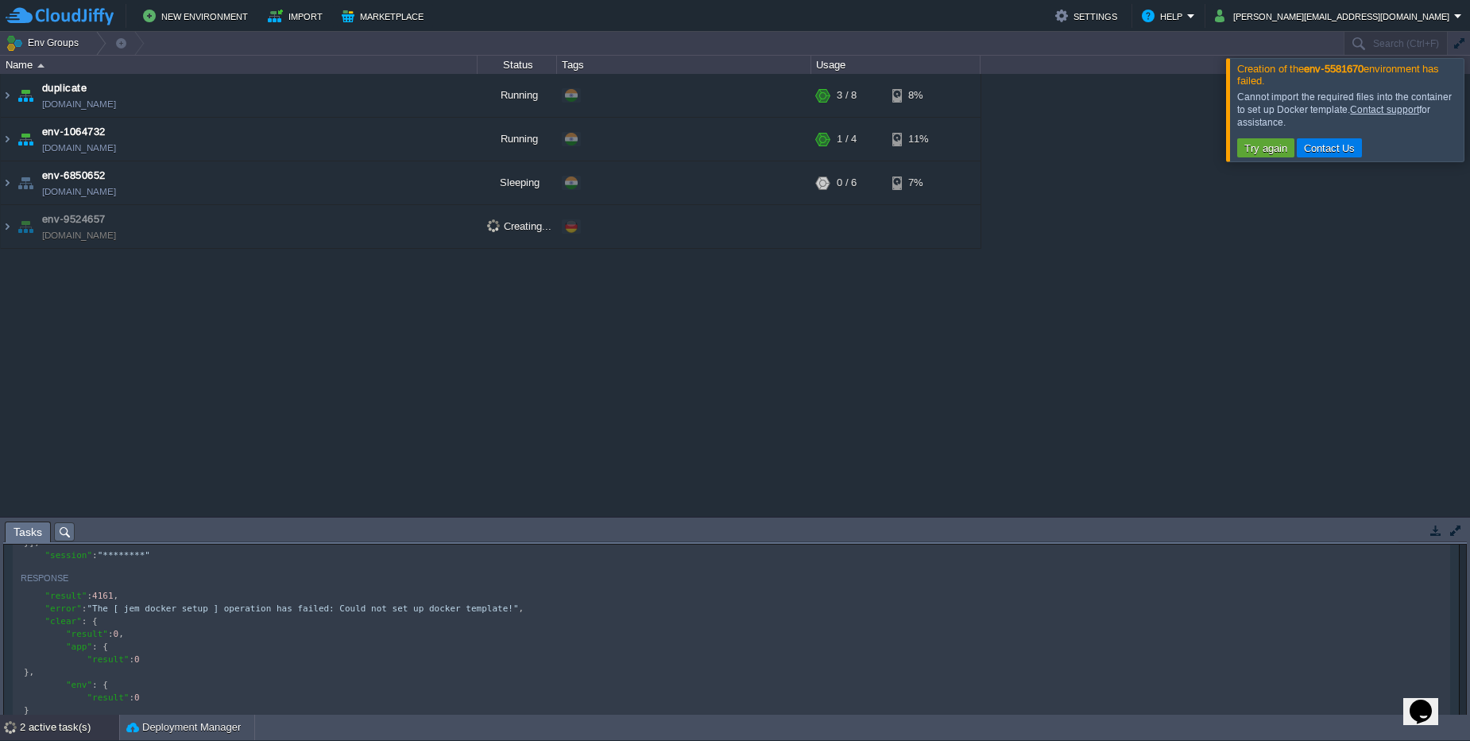
scroll to position [6, 0]
type textarea ""result": 4161,"
type textarea ""error": "The [ jem docker setup ] operation has failed: Could not set up docke…"
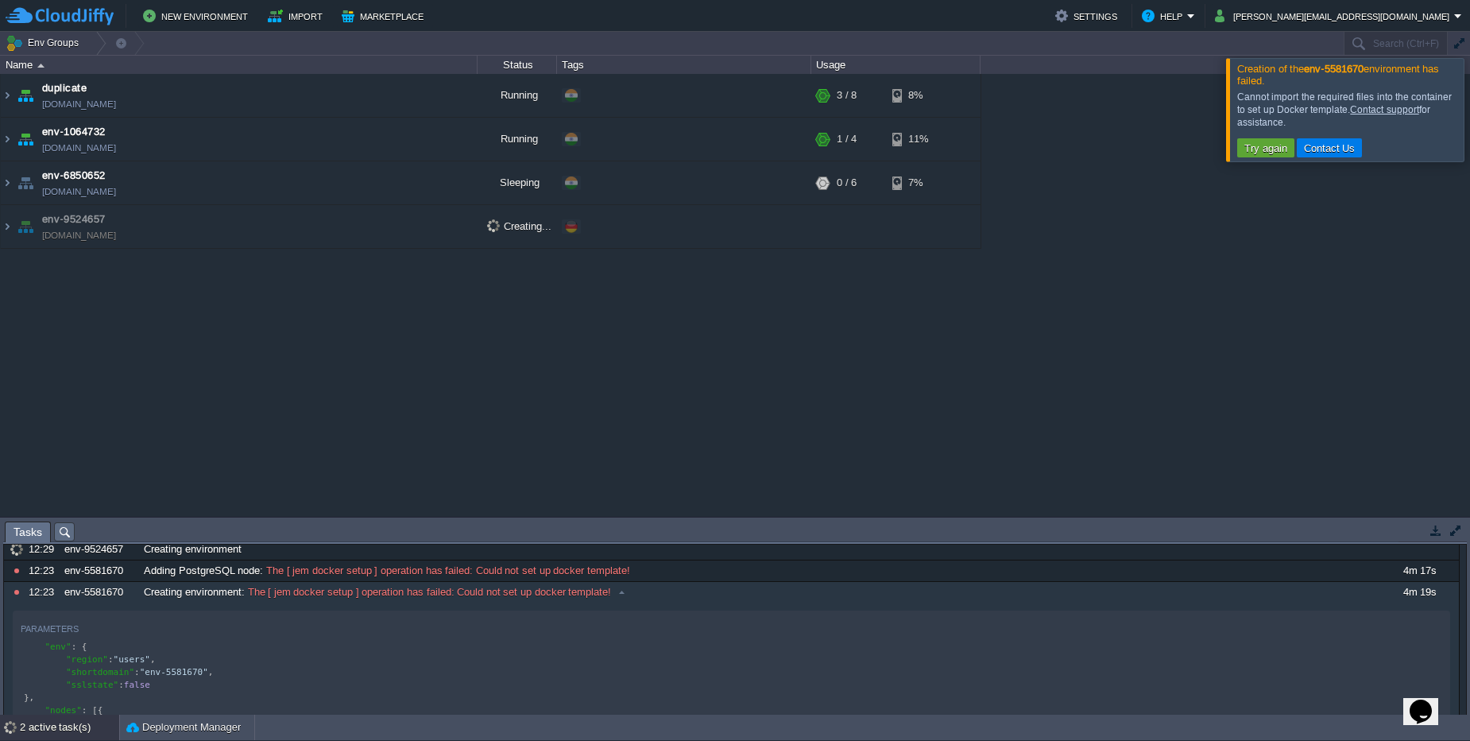
scroll to position [0, 0]
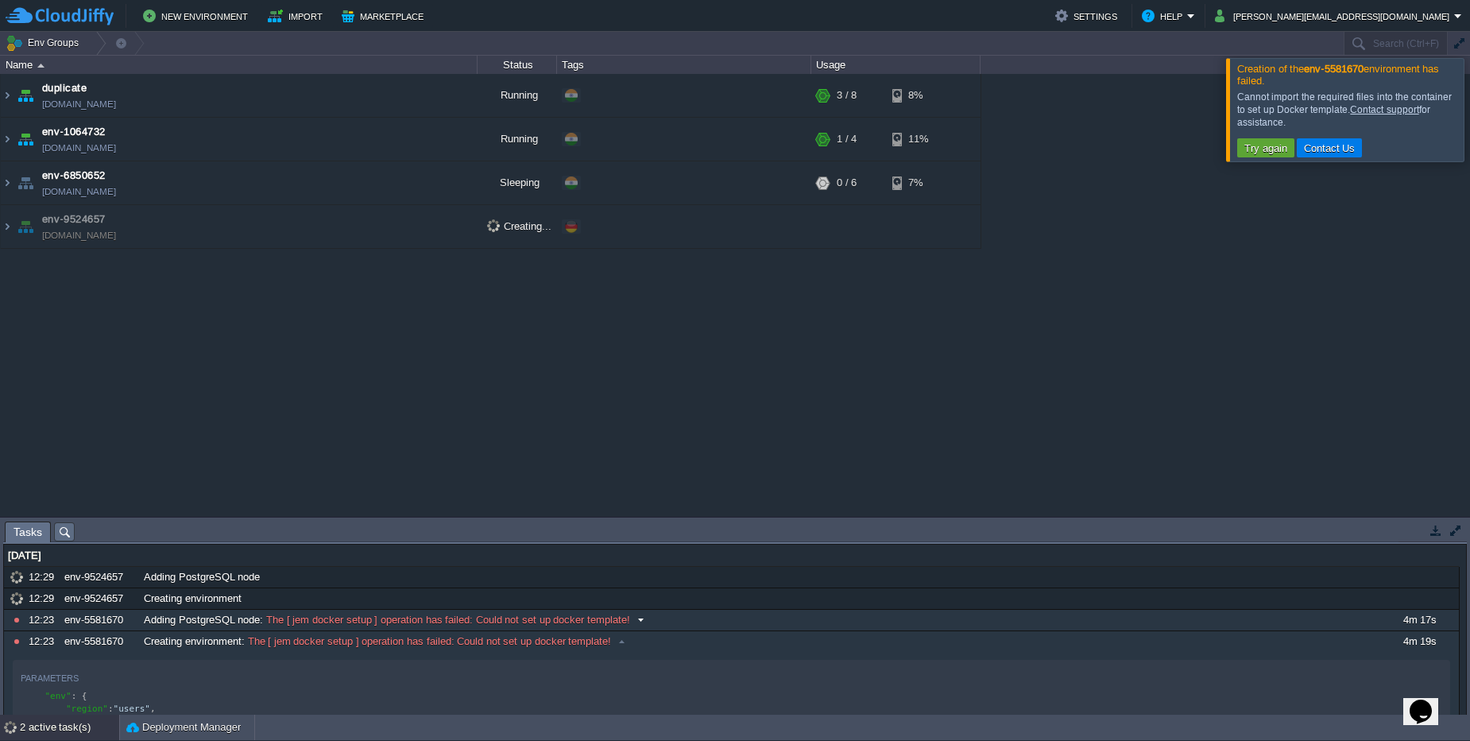
click at [429, 621] on span "The [ jem docker setup ] operation has failed: Could not set up docker template!" at bounding box center [446, 620] width 367 height 14
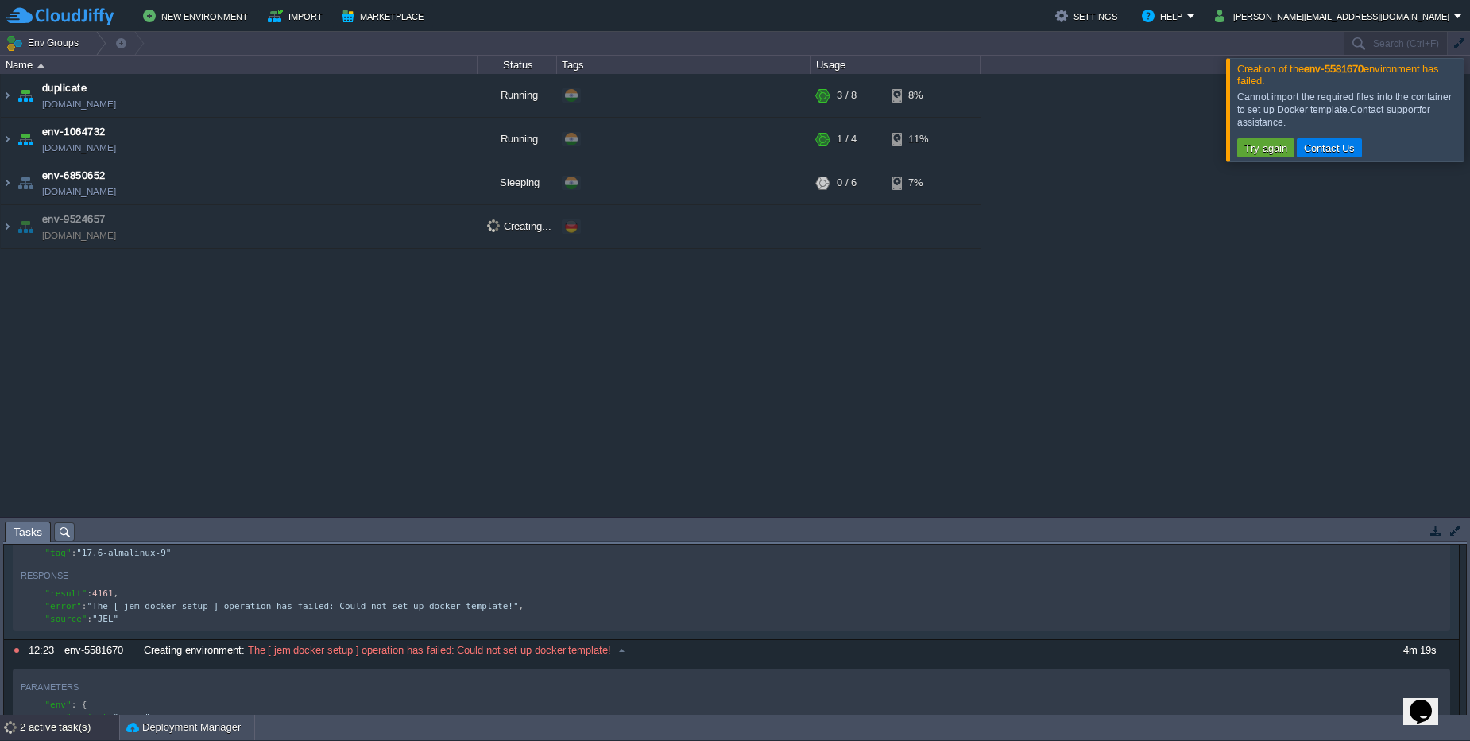
scroll to position [6, 0]
type textarea ""The [ jem docker setup ] operation has failed: Could not set up docker templat…"
drag, startPoint x: 91, startPoint y: 616, endPoint x: 521, endPoint y: 618, distance: 430.6
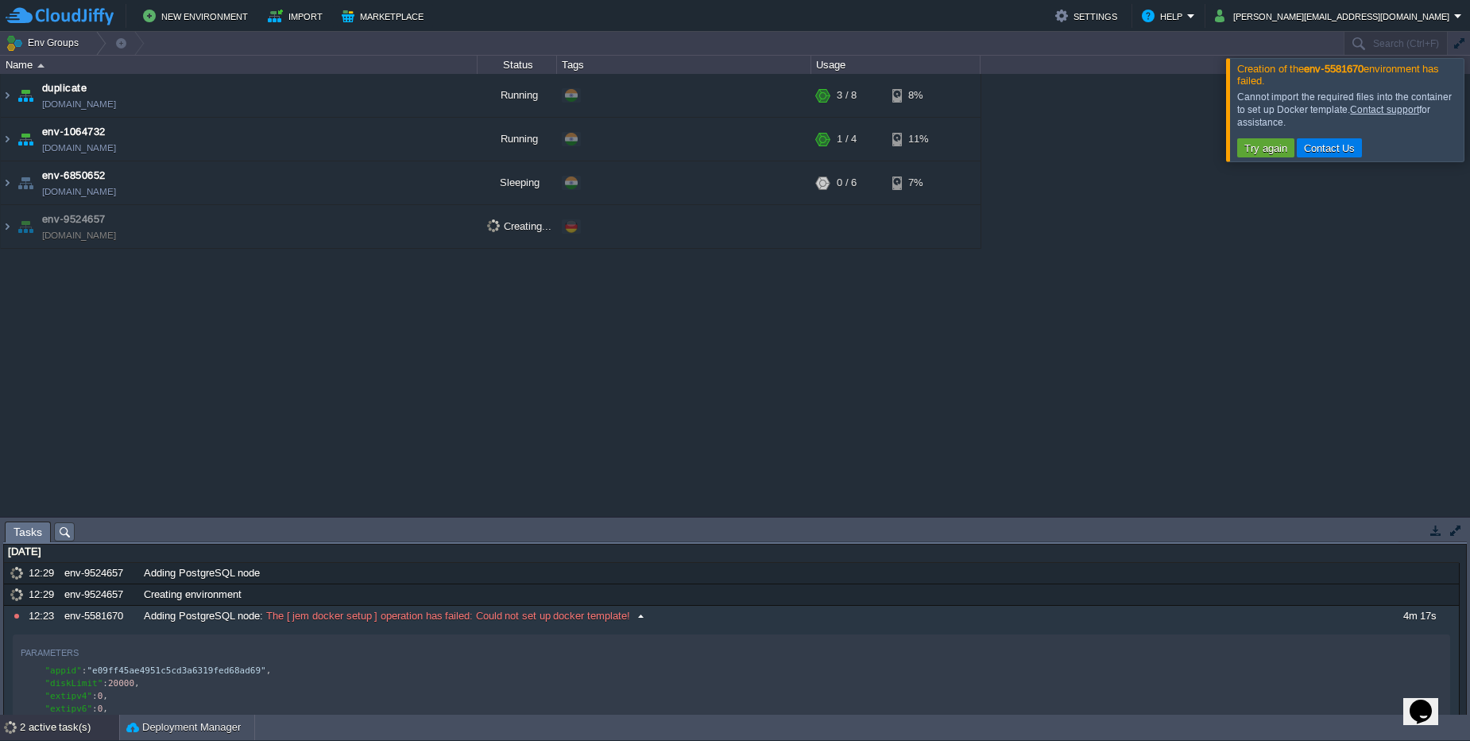
scroll to position [0, 0]
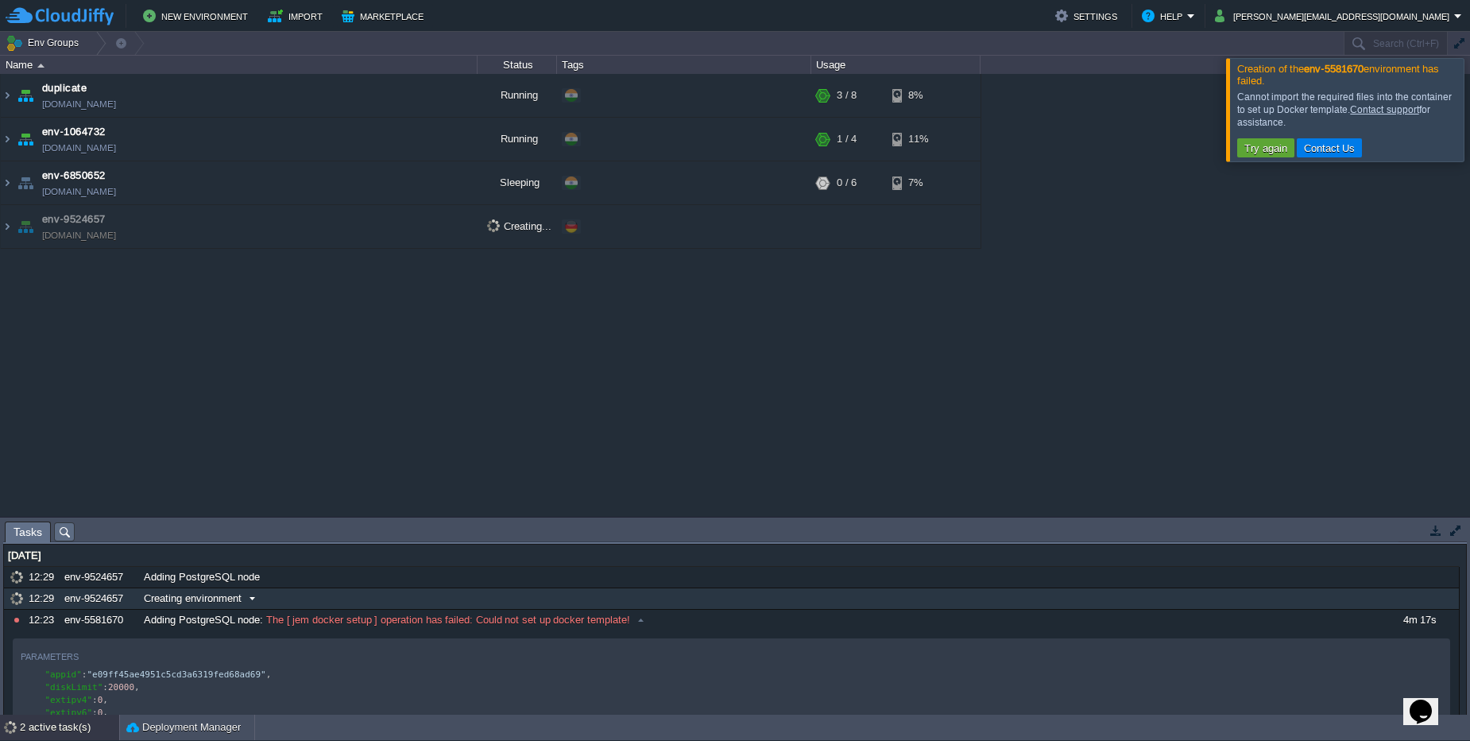
click at [473, 609] on div "10770305 12:29 env-9524657 Creating environment 1756751400000 Parameters { "env…" at bounding box center [732, 598] width 1456 height 21
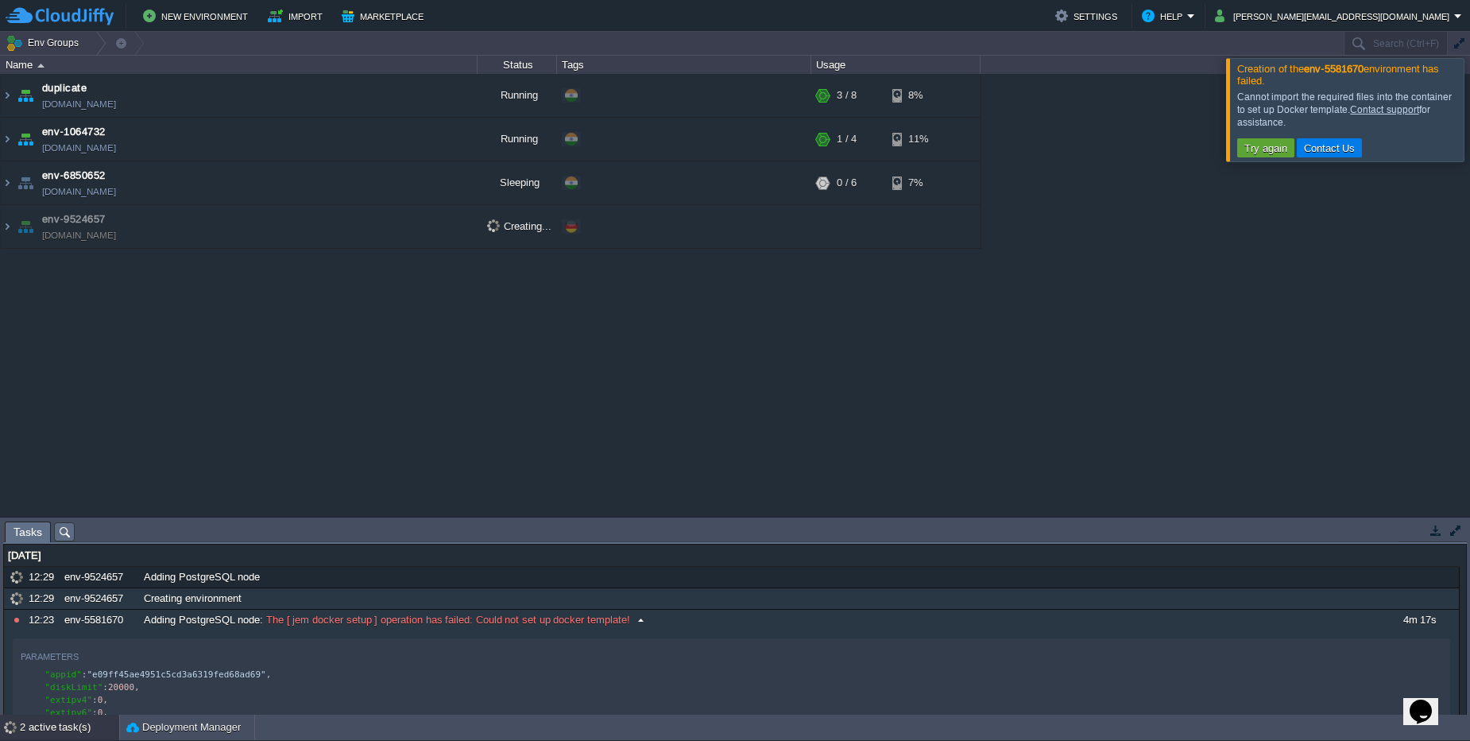
click at [472, 615] on span "The [ jem docker setup ] operation has failed: Could not set up docker template!" at bounding box center [446, 620] width 367 height 14
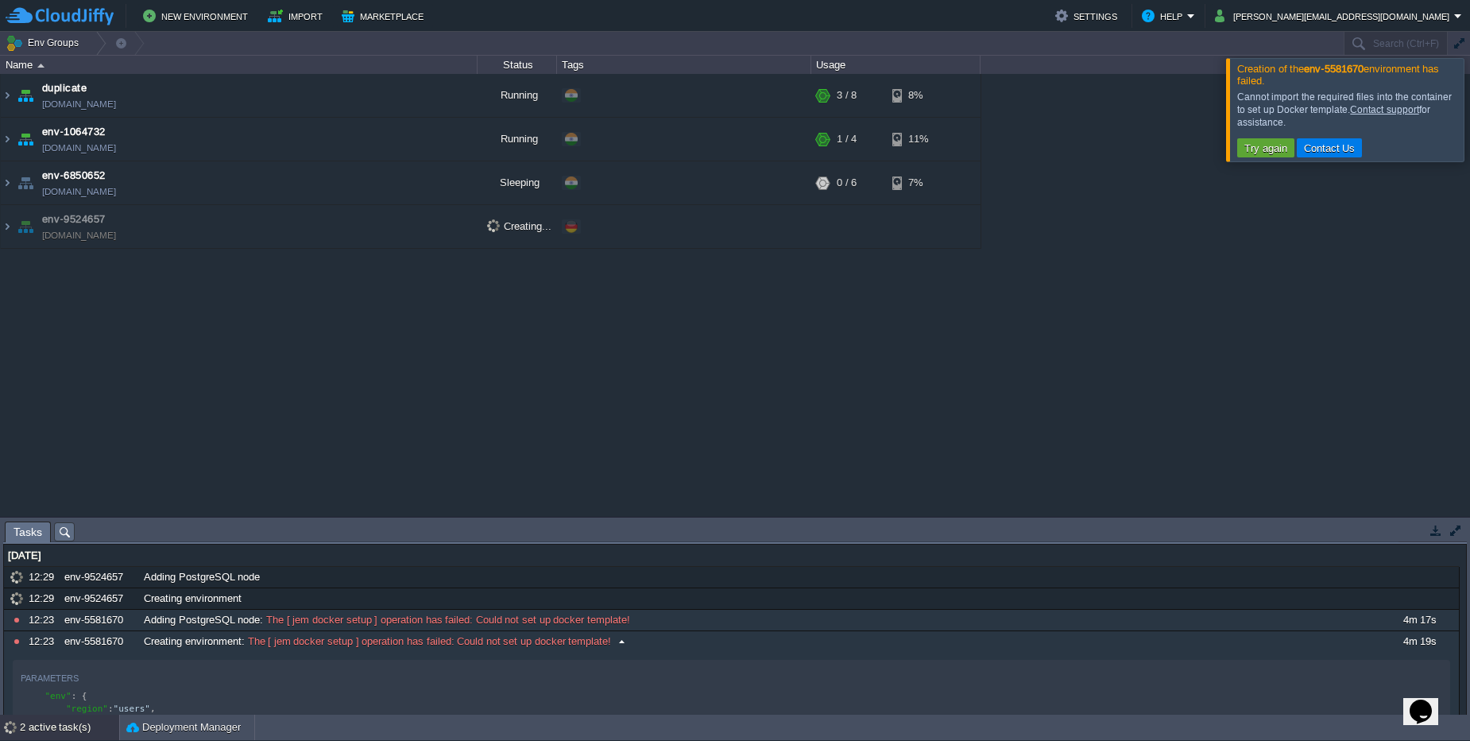
click at [470, 634] on span "The [ jem docker setup ] operation has failed: Could not set up docker template!" at bounding box center [428, 641] width 367 height 14
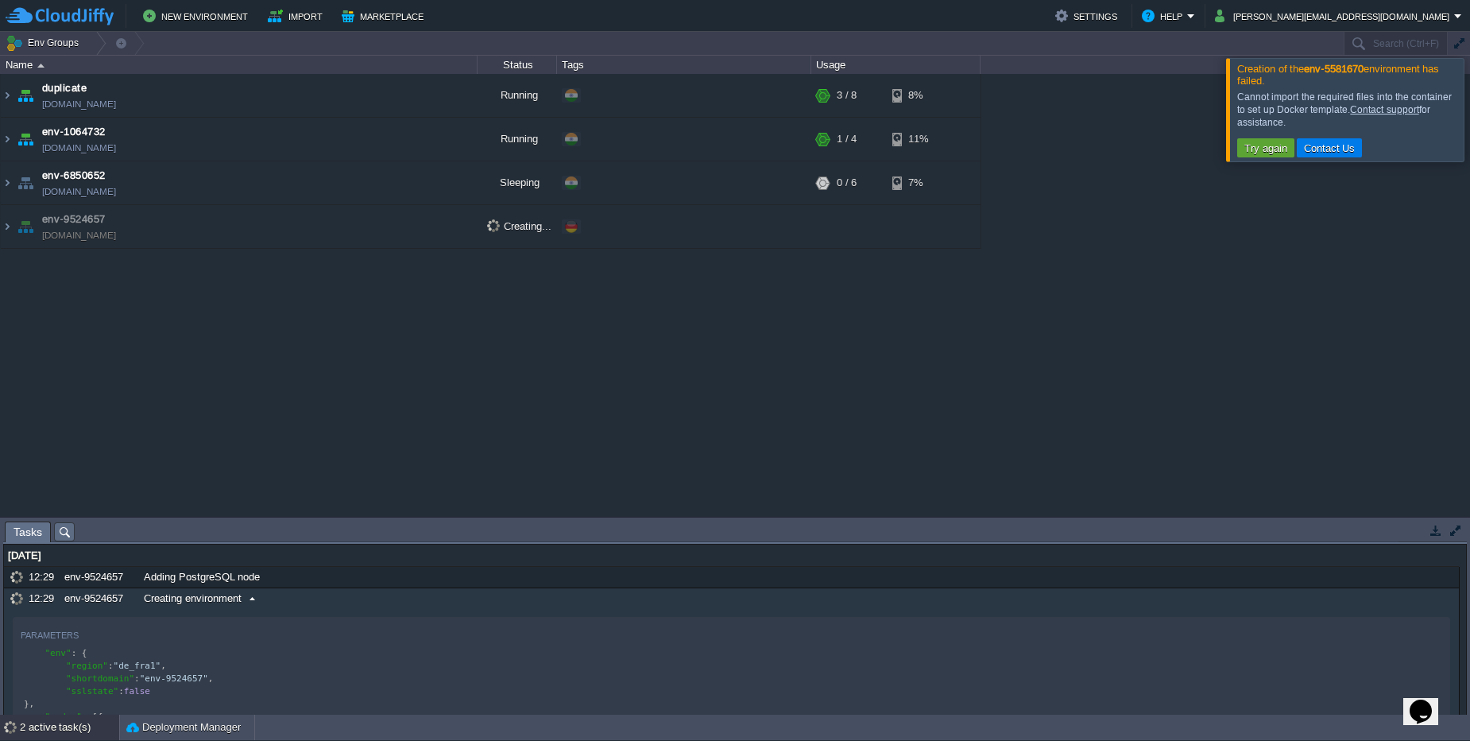
click at [298, 599] on div "Creating environment" at bounding box center [759, 598] width 1239 height 21
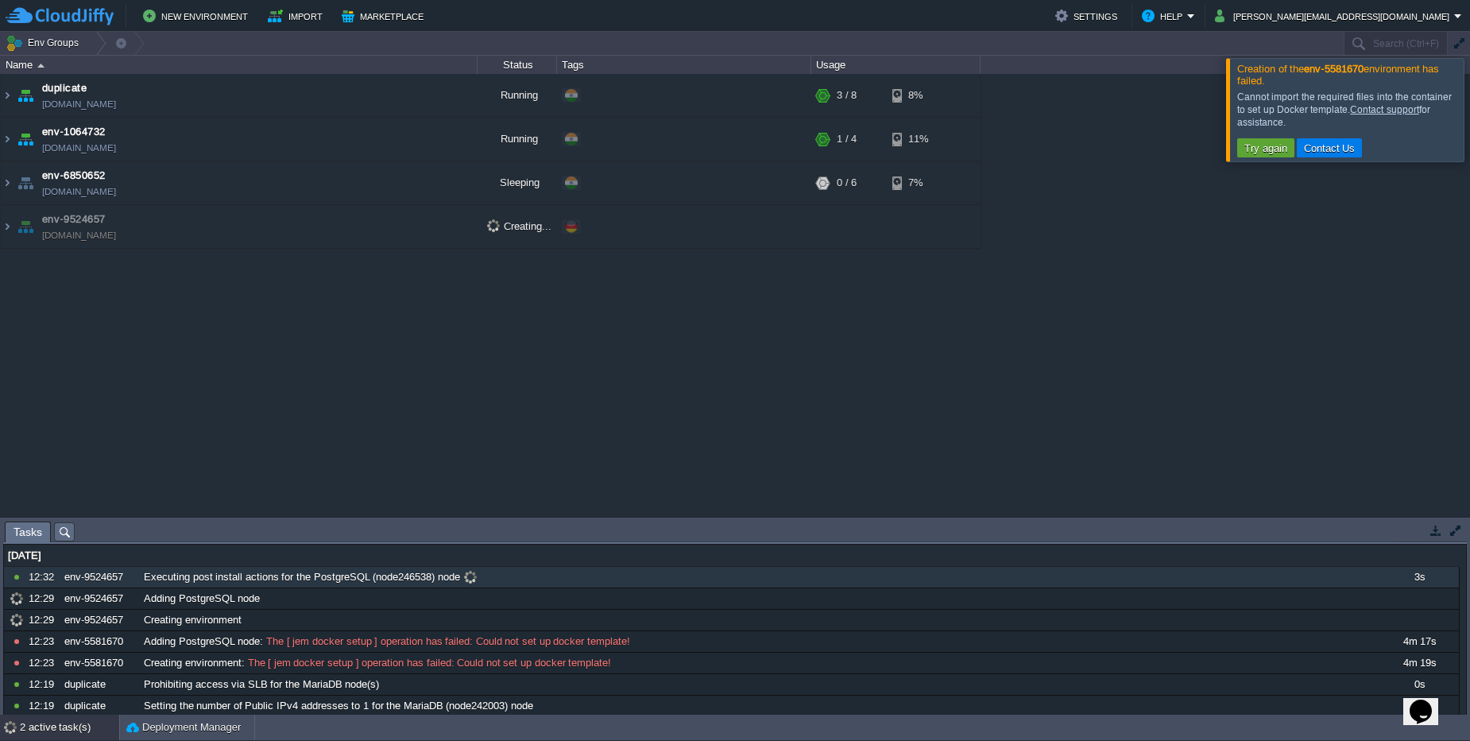
click at [194, 575] on span "Executing post install actions for the PostgreSQL (node246538) node" at bounding box center [302, 577] width 316 height 14
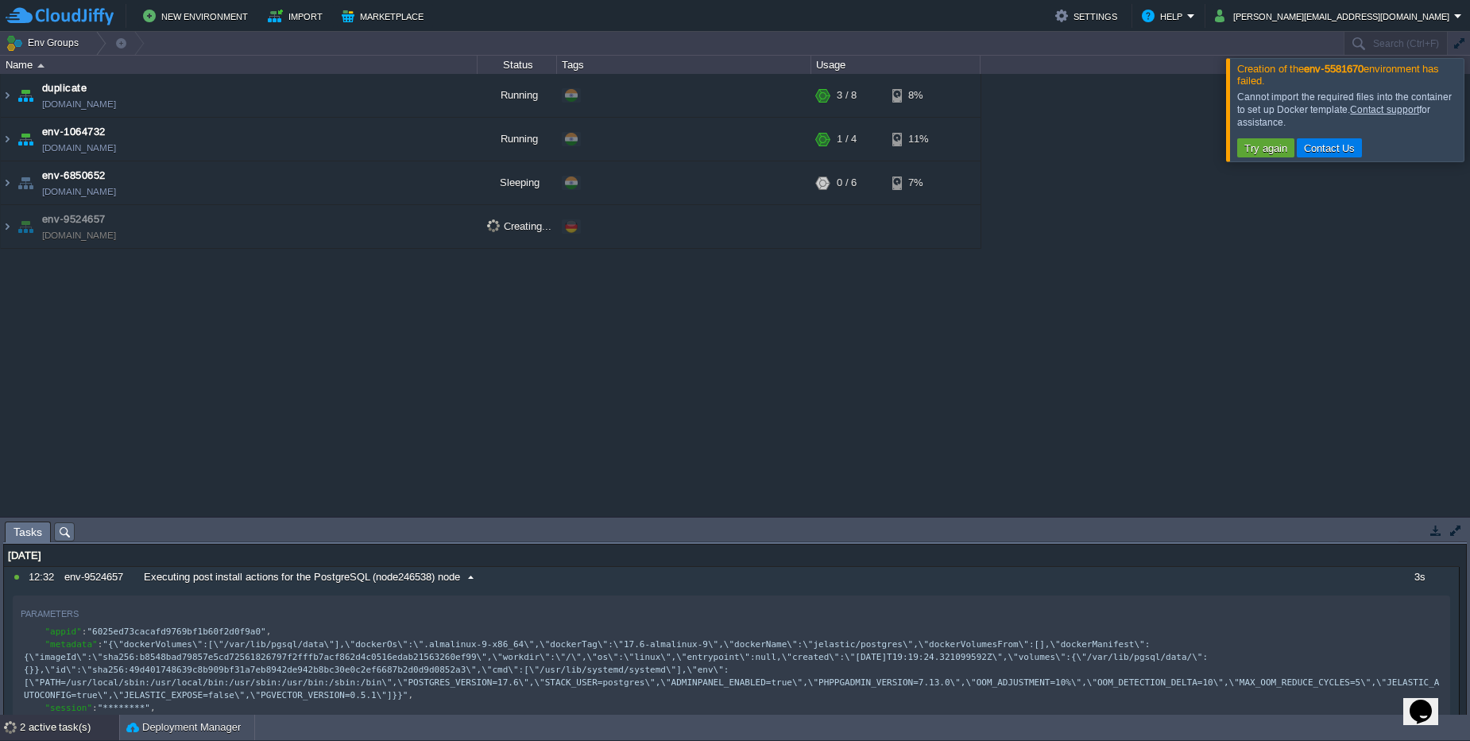
click at [194, 576] on span "Executing post install actions for the PostgreSQL (node246538) node" at bounding box center [302, 577] width 316 height 14
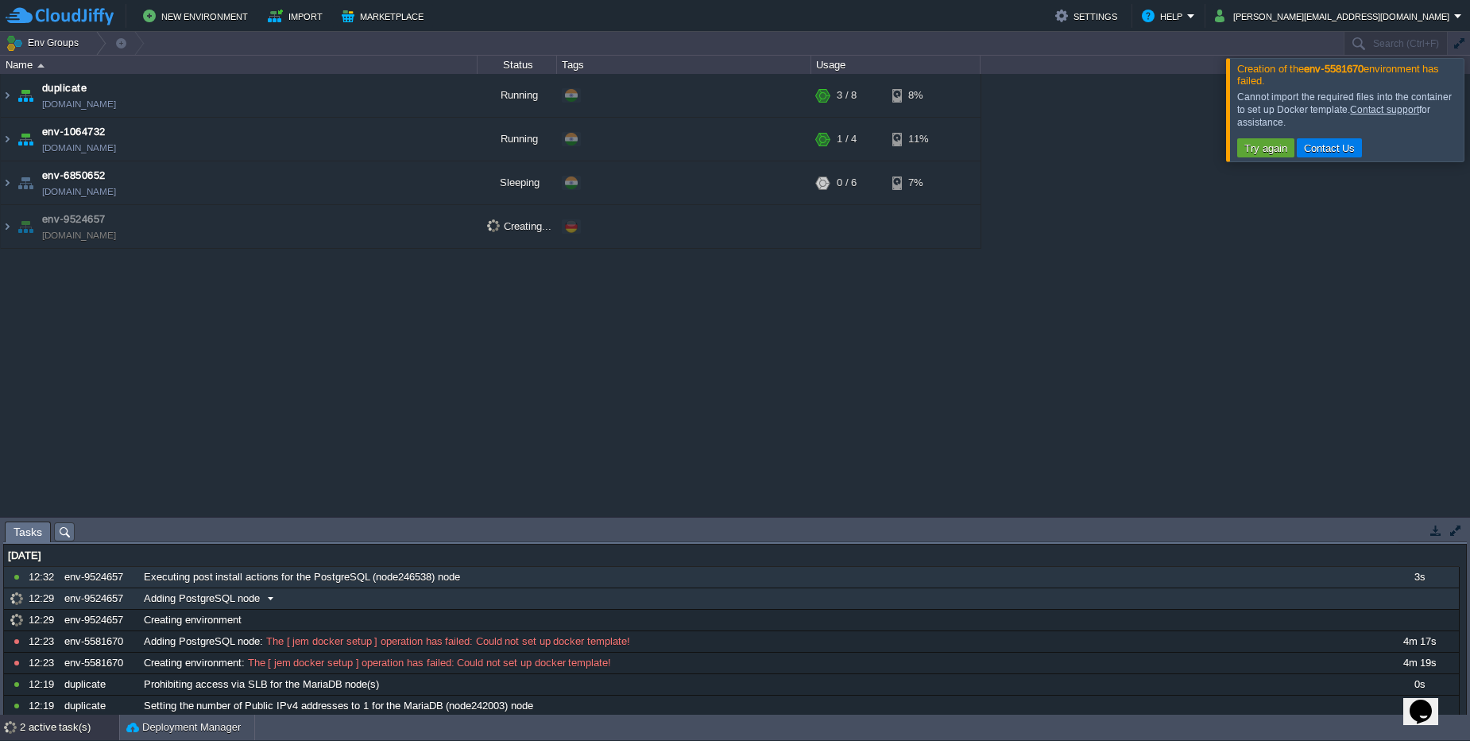
click at [203, 605] on span "Adding PostgreSQL node" at bounding box center [202, 598] width 116 height 14
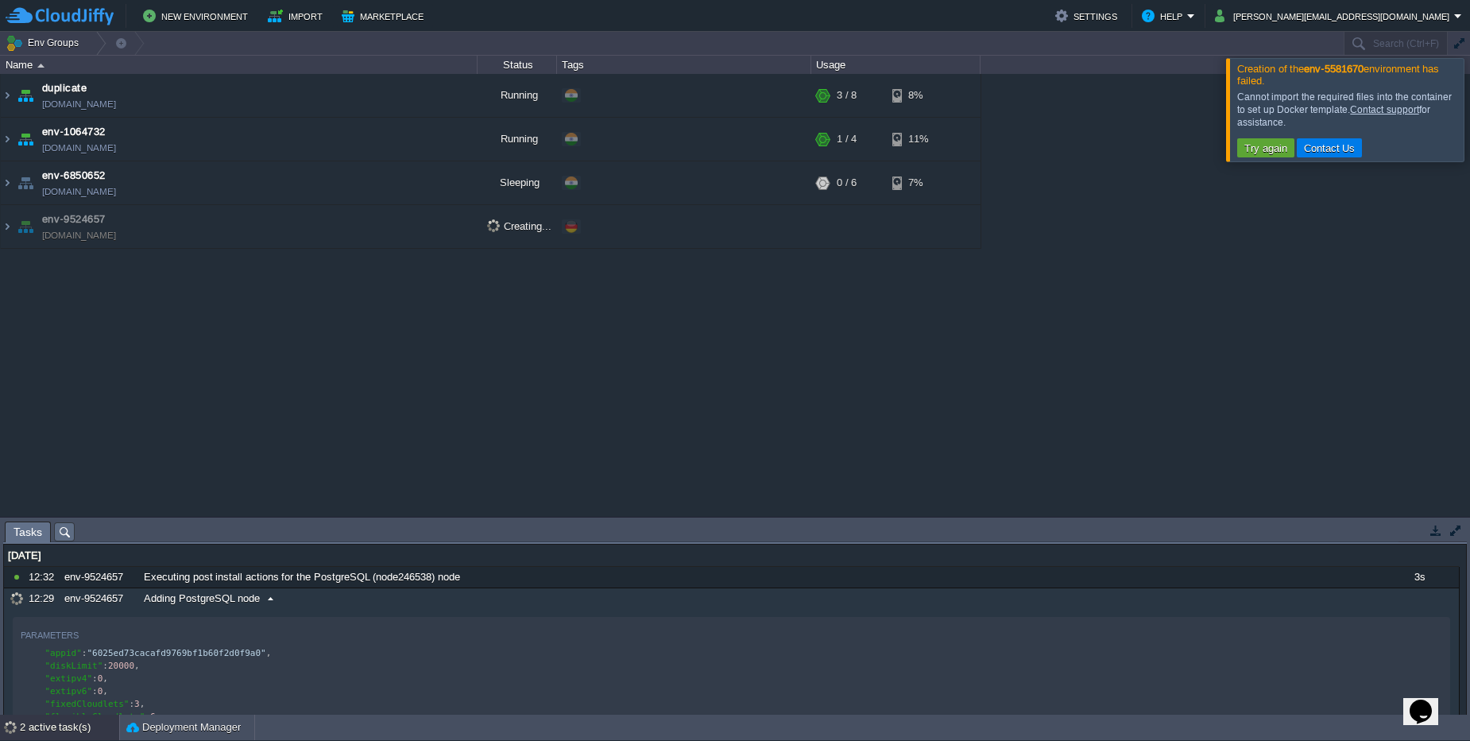
click at [203, 605] on span "Adding PostgreSQL node" at bounding box center [202, 598] width 116 height 14
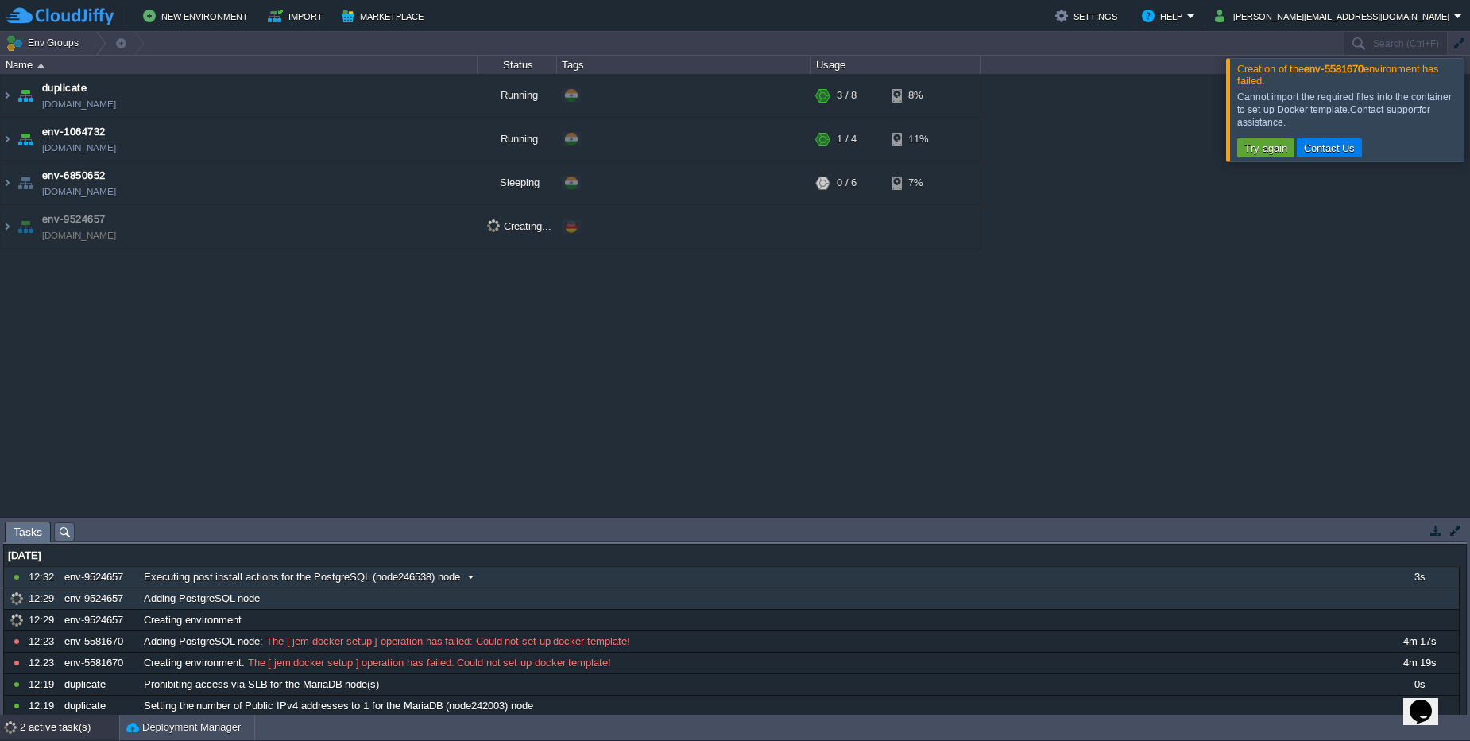
click at [202, 578] on span "Executing post install actions for the PostgreSQL (node246538) node" at bounding box center [302, 577] width 316 height 14
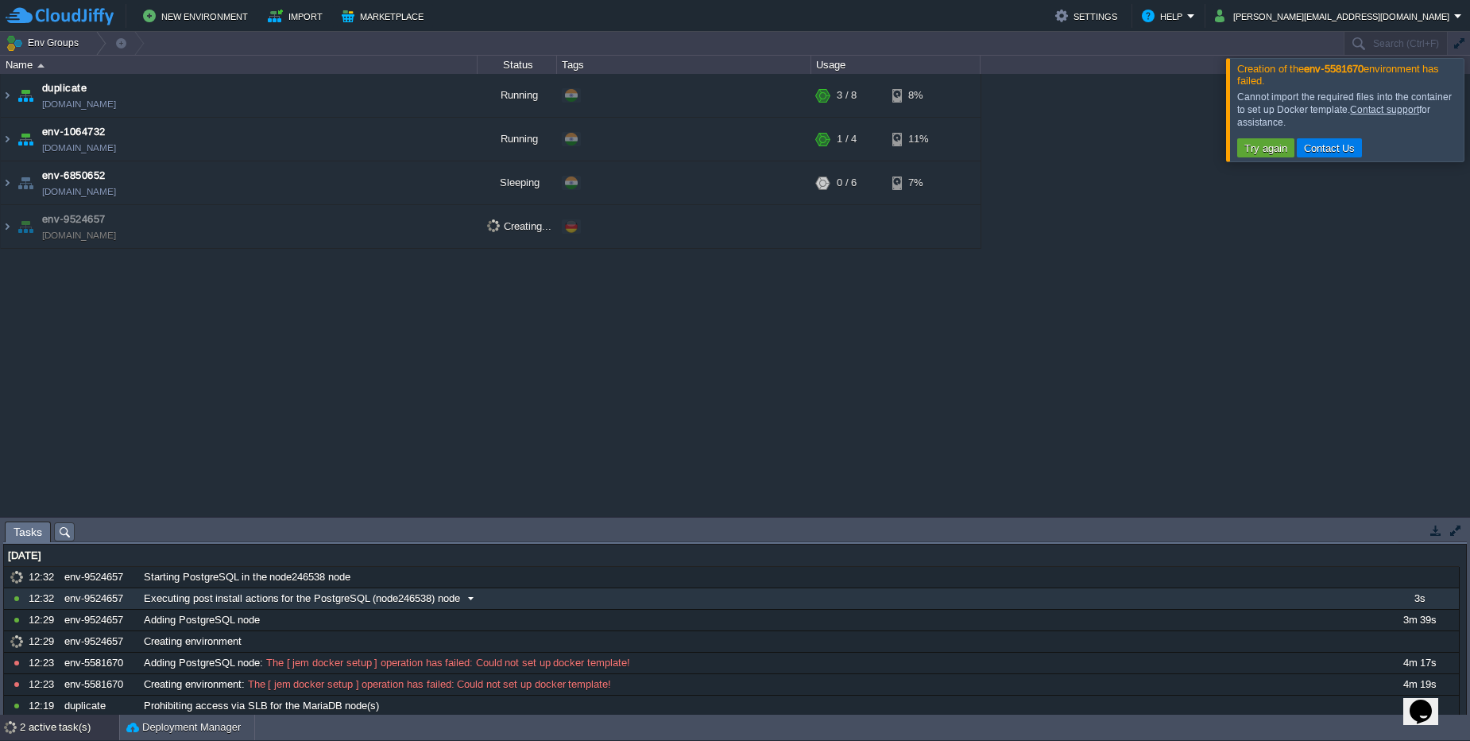
click at [176, 599] on span "Executing post install actions for the PostgreSQL (node246538) node" at bounding box center [302, 598] width 316 height 14
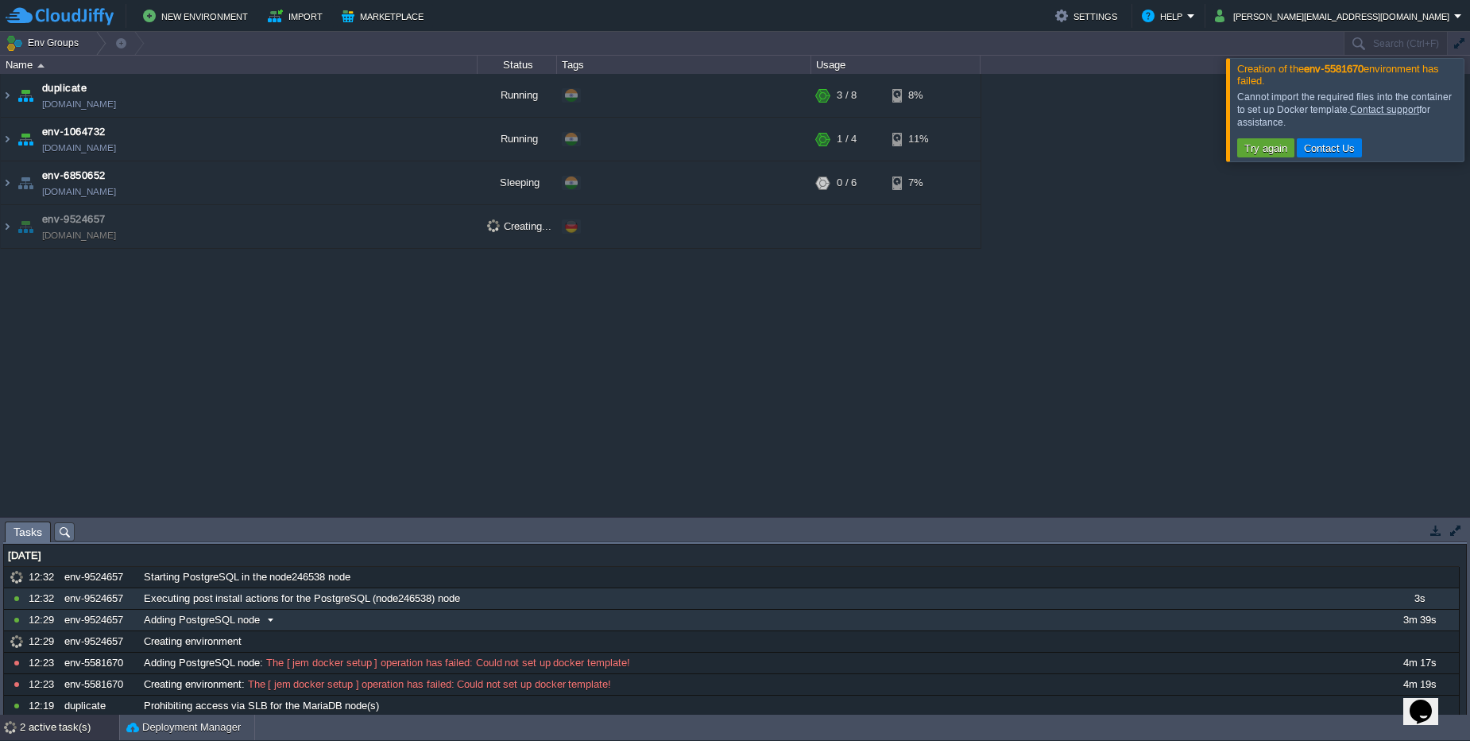
click at [309, 622] on div "Adding PostgreSQL node" at bounding box center [759, 619] width 1239 height 21
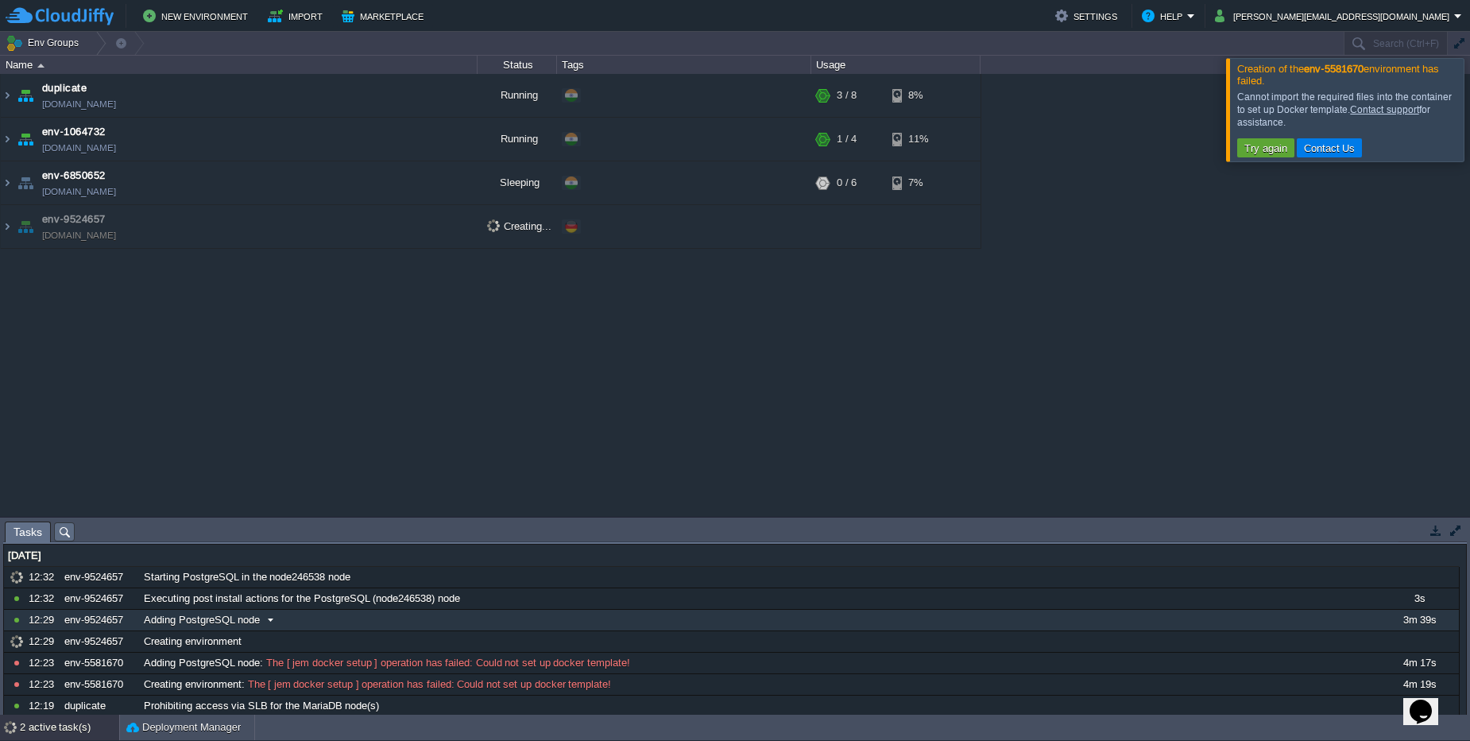
click at [309, 622] on div "Adding PostgreSQL node" at bounding box center [759, 619] width 1239 height 21
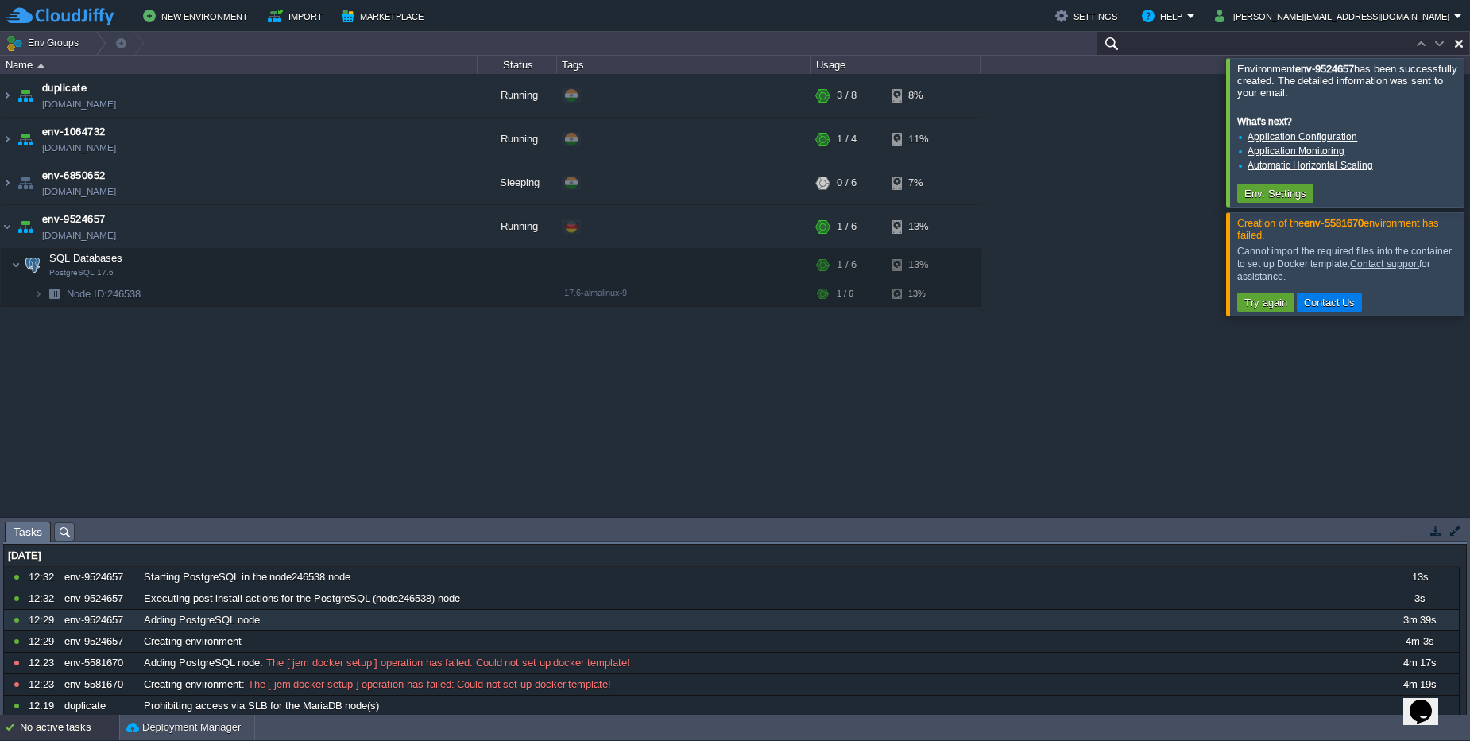
paste input "9524657"
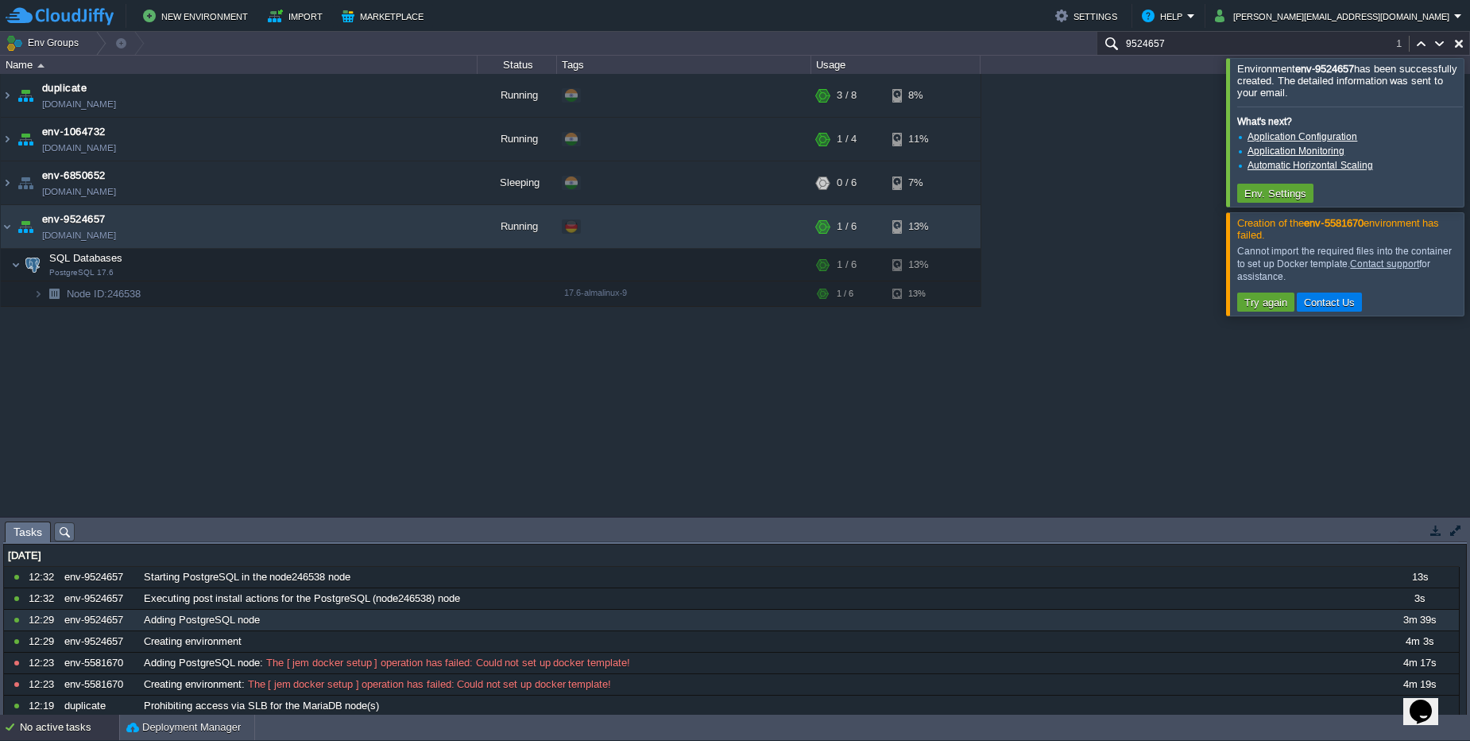
type input "9524657"
click at [195, 308] on div "duplicate [DOMAIN_NAME] Running + Add to Env Group RAM 28% CPU 0% 3 / 8 8% Appl…" at bounding box center [735, 295] width 1470 height 443
click at [44, 296] on img at bounding box center [54, 293] width 22 height 25
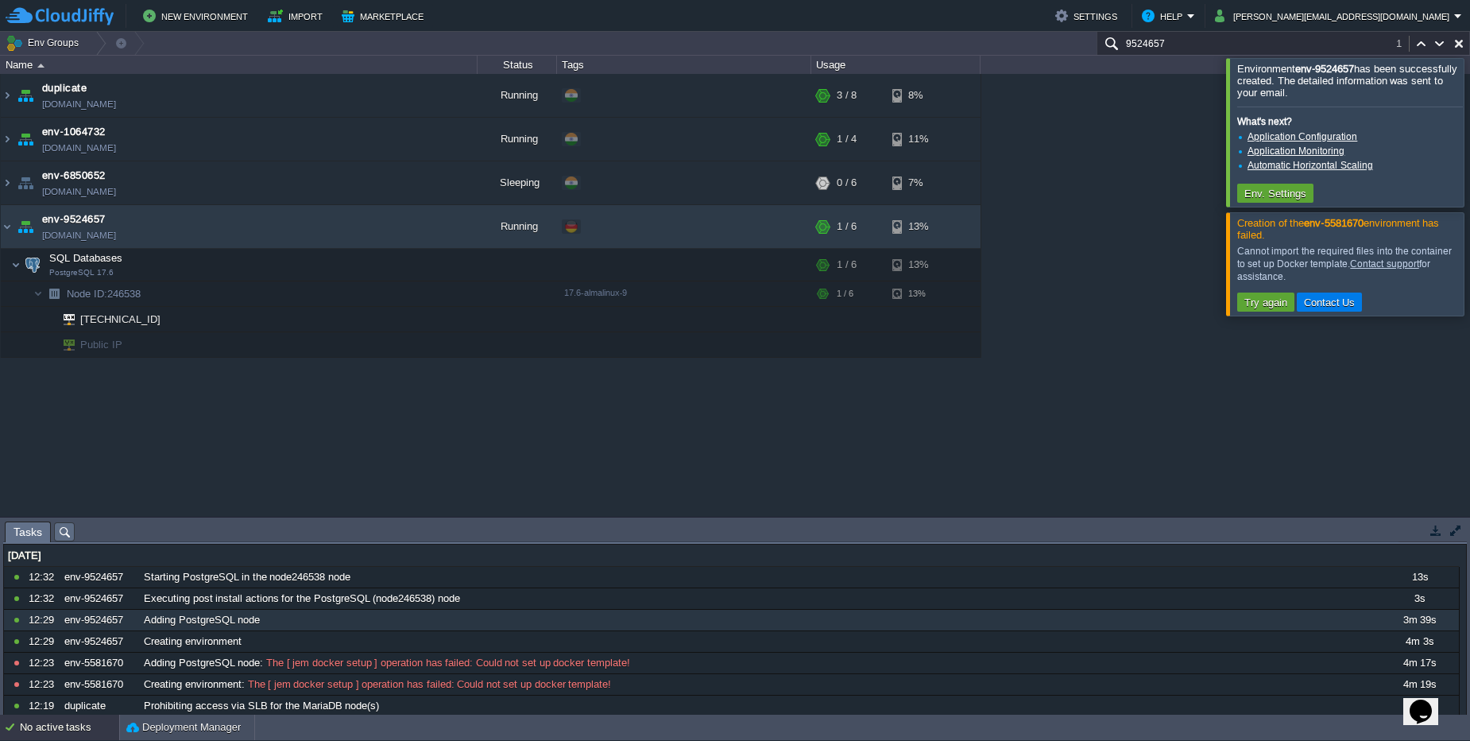
click at [1469, 129] on div at bounding box center [1489, 132] width 0 height 148
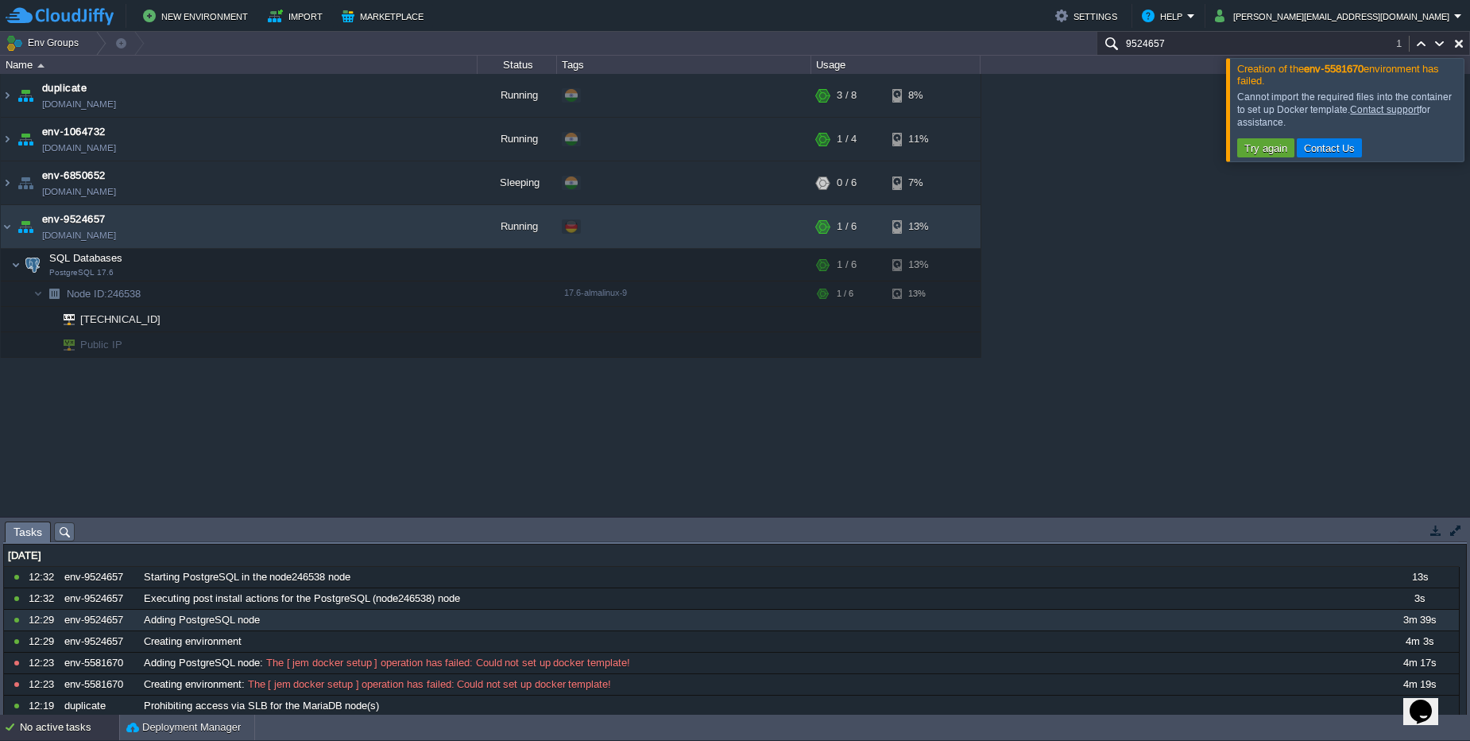
click at [1469, 106] on div at bounding box center [1489, 109] width 0 height 102
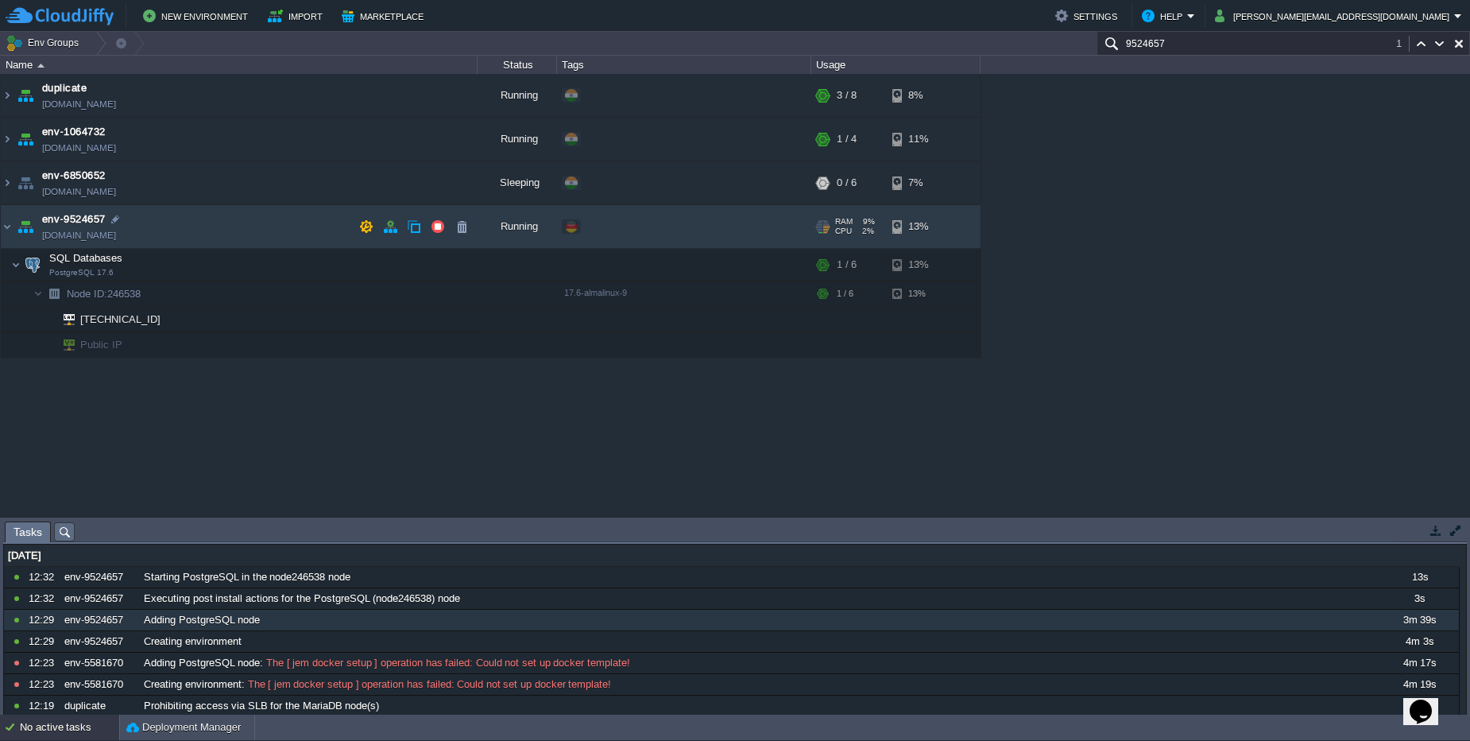
click at [219, 230] on td "env-9524657 [DOMAIN_NAME]" at bounding box center [239, 227] width 477 height 44
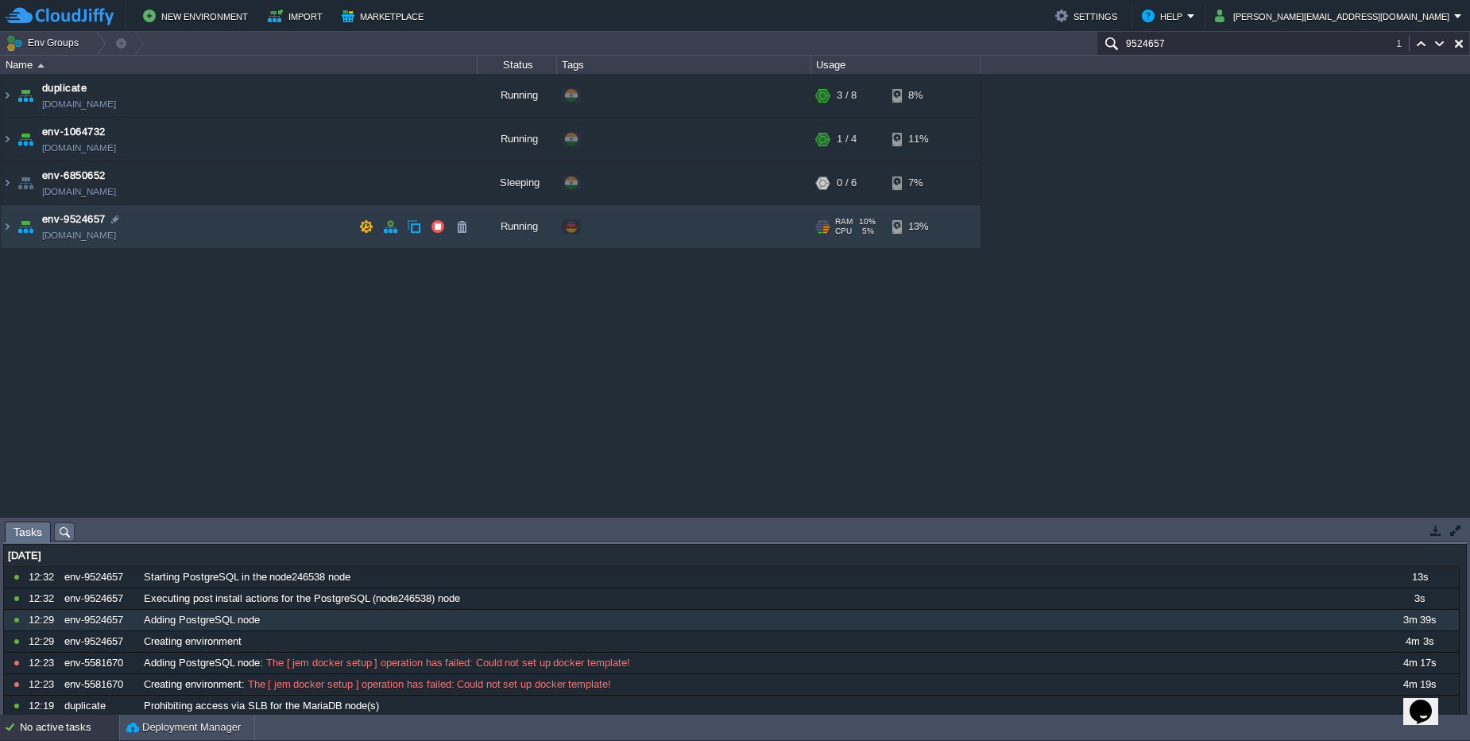
click at [246, 231] on td "env-9524657 [DOMAIN_NAME]" at bounding box center [239, 227] width 477 height 44
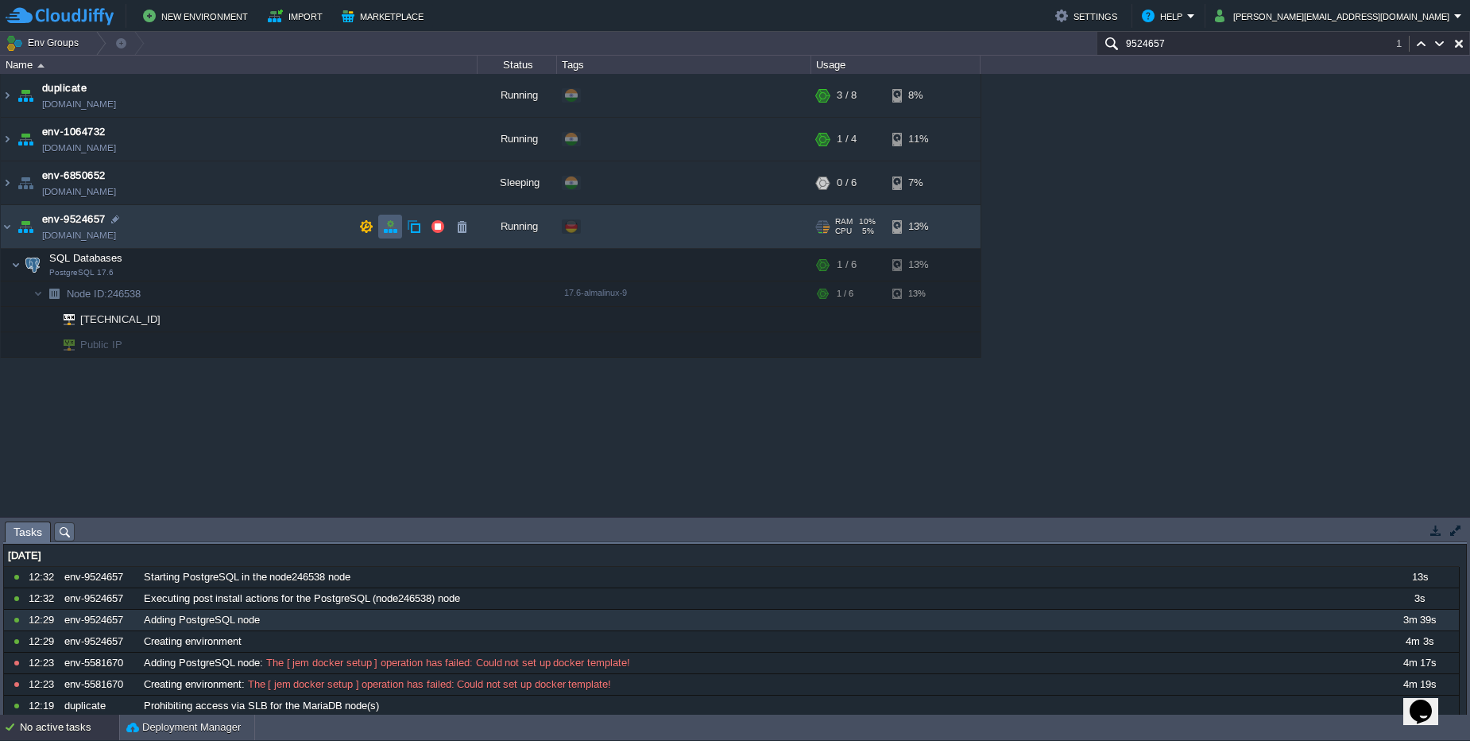
click at [399, 233] on td at bounding box center [390, 227] width 24 height 24
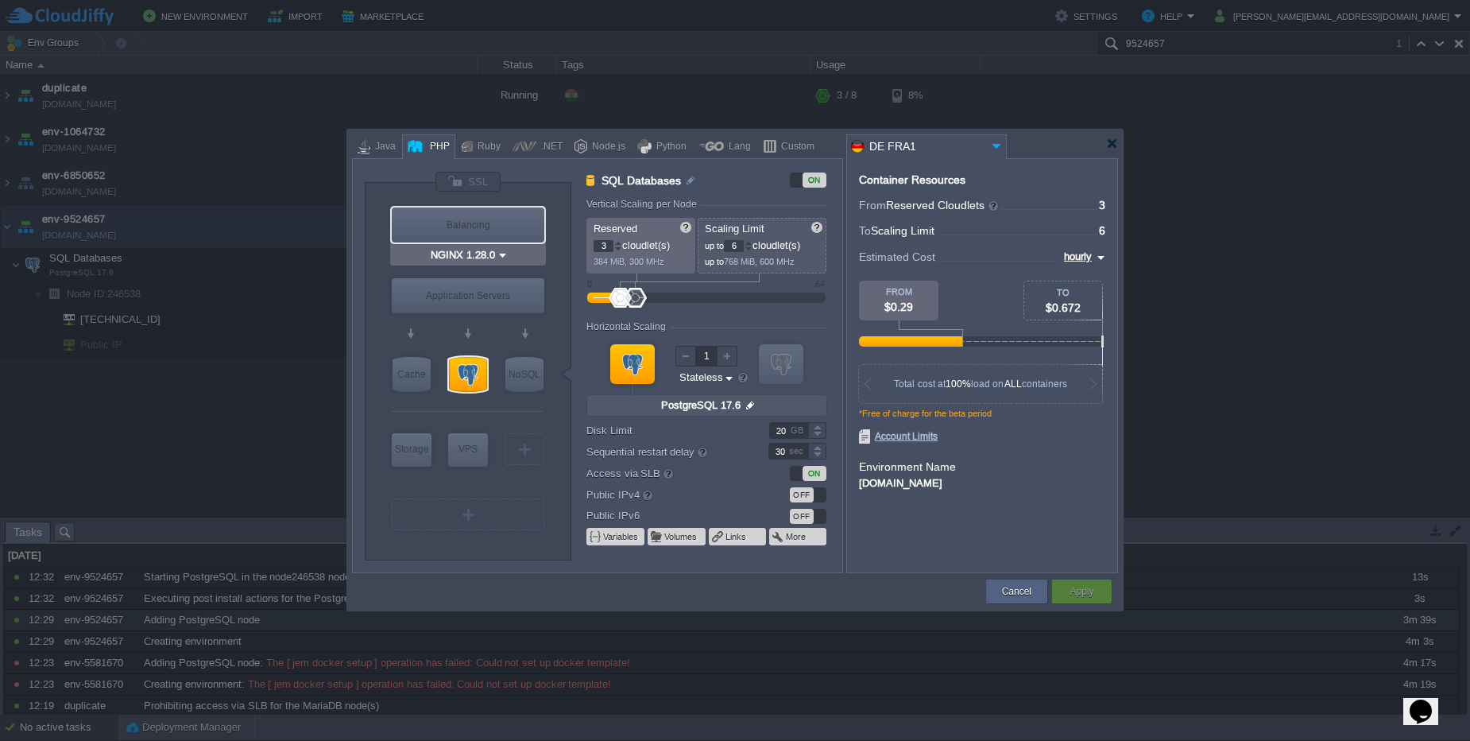
type input "Apache [DATE]"
click at [1002, 593] on button "Cancel" at bounding box center [1016, 591] width 29 height 16
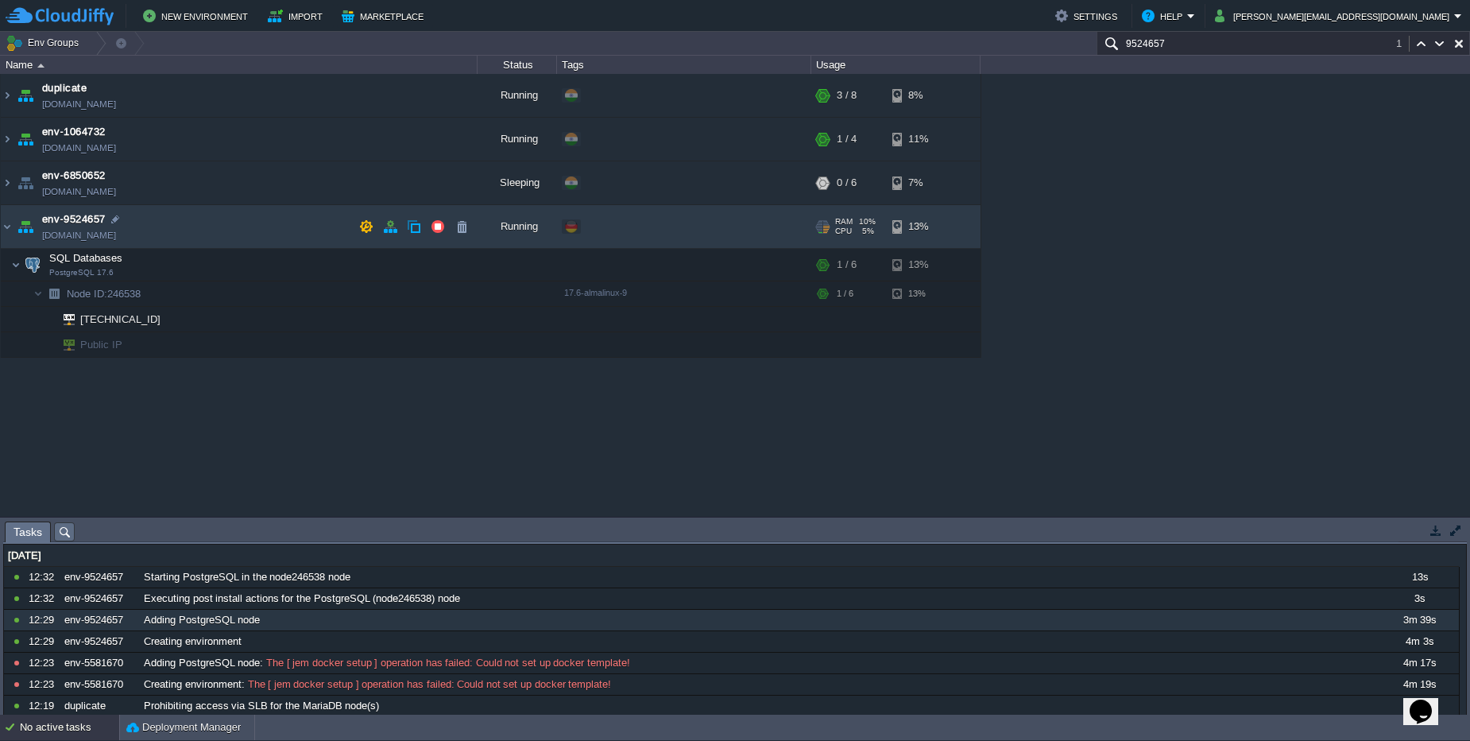
click at [263, 222] on td "env-9524657 [DOMAIN_NAME]" at bounding box center [239, 227] width 477 height 44
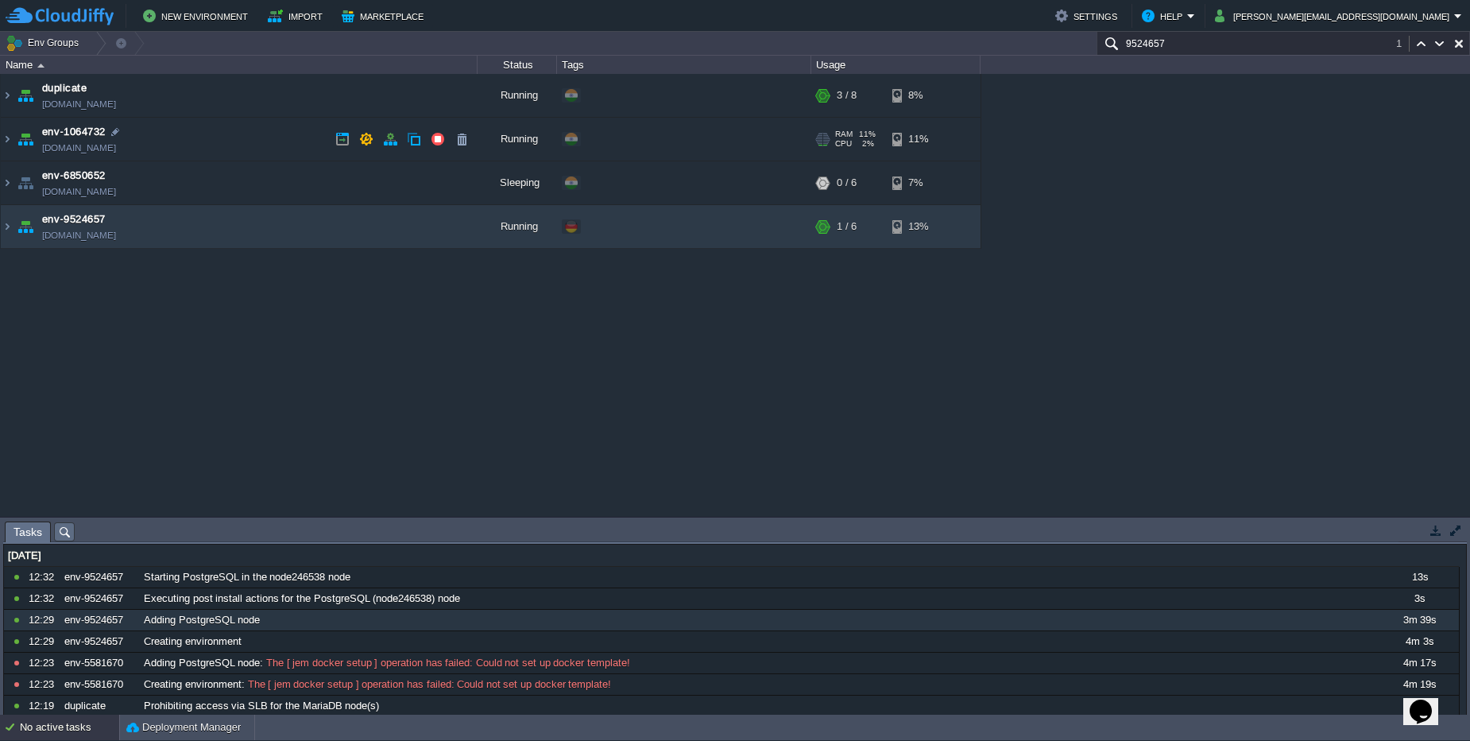
click at [272, 141] on td "env-1064732 [DOMAIN_NAME]" at bounding box center [239, 140] width 477 height 44
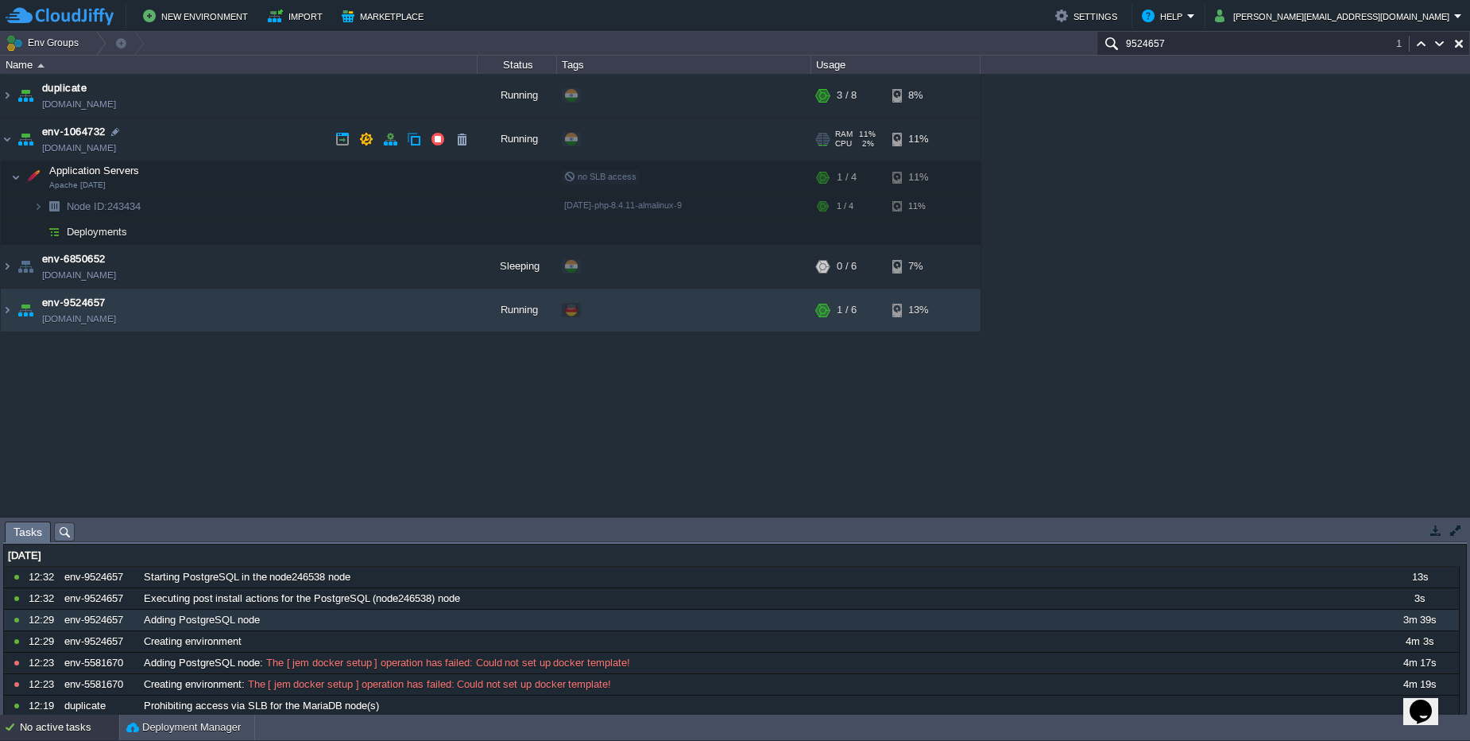
click at [272, 141] on td "env-1064732 [DOMAIN_NAME]" at bounding box center [239, 140] width 477 height 44
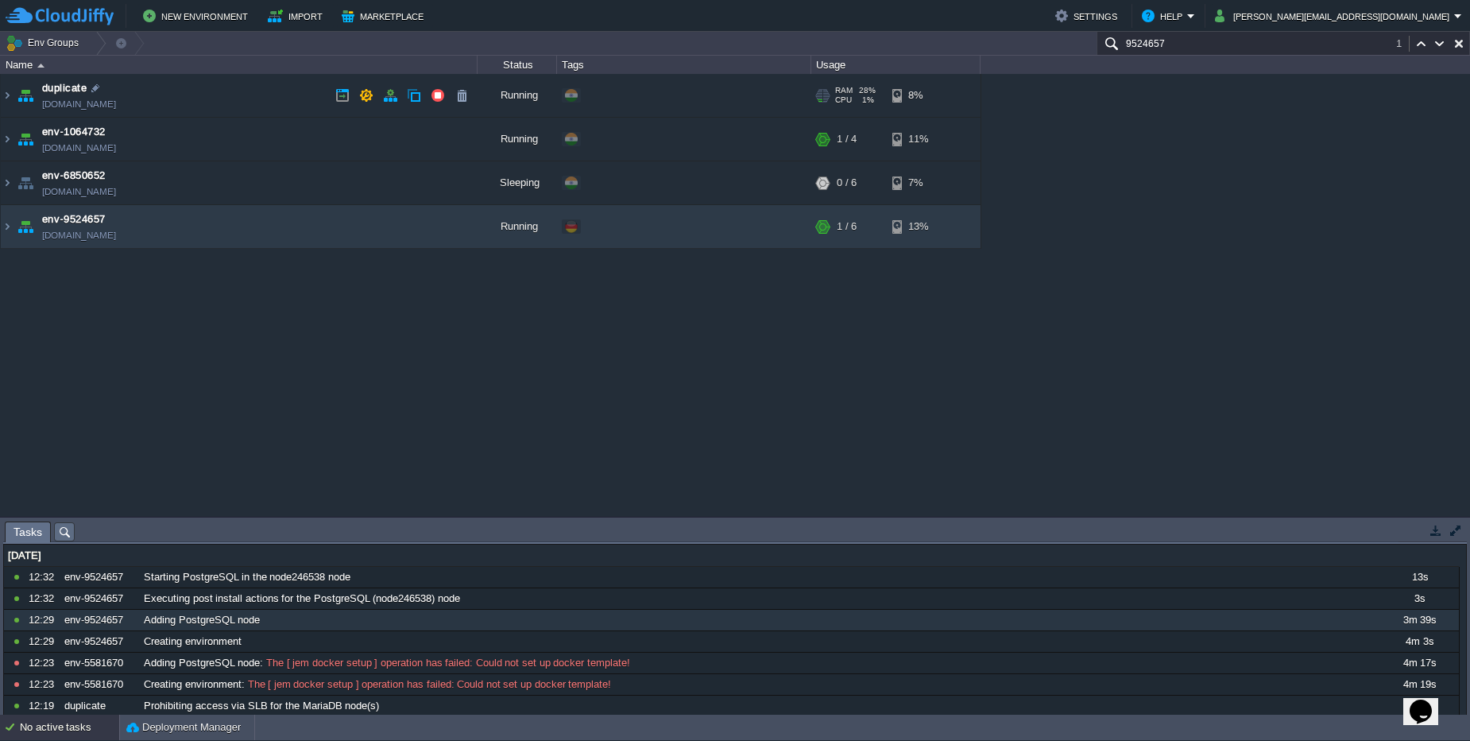
click at [270, 98] on td "duplicate [DOMAIN_NAME]" at bounding box center [239, 96] width 477 height 44
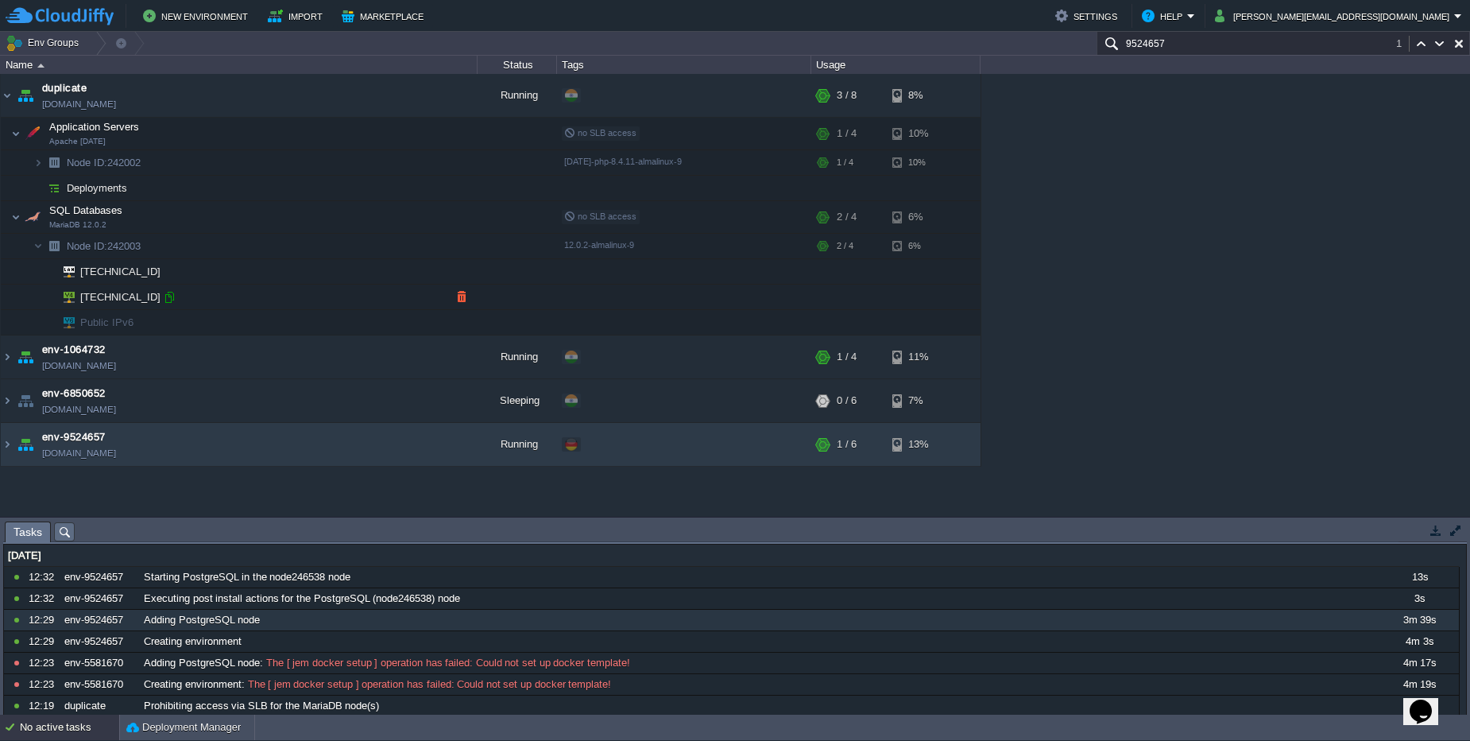
click at [164, 302] on div at bounding box center [169, 297] width 14 height 14
click at [1151, 118] on div "duplicate [DOMAIN_NAME] Running + Add to Env Group RAM 28% CPU 1% 3 / 8 8% Appl…" at bounding box center [735, 295] width 1470 height 443
click at [381, 100] on td at bounding box center [390, 95] width 24 height 24
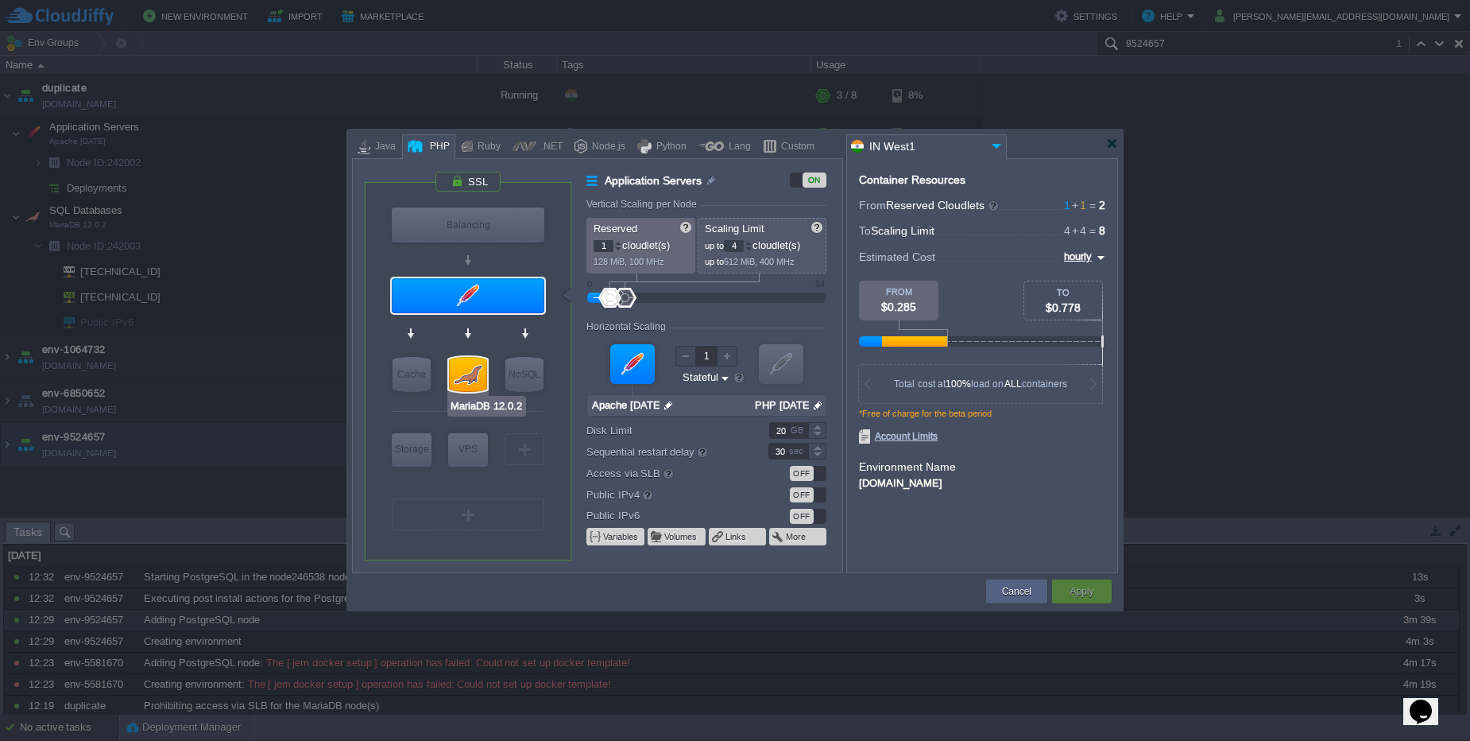
click at [467, 384] on div at bounding box center [468, 374] width 38 height 35
type input "SQL Databases"
type input "MariaDB 12.0.2"
type input "null"
type input "12.0.2-almalinux-9"
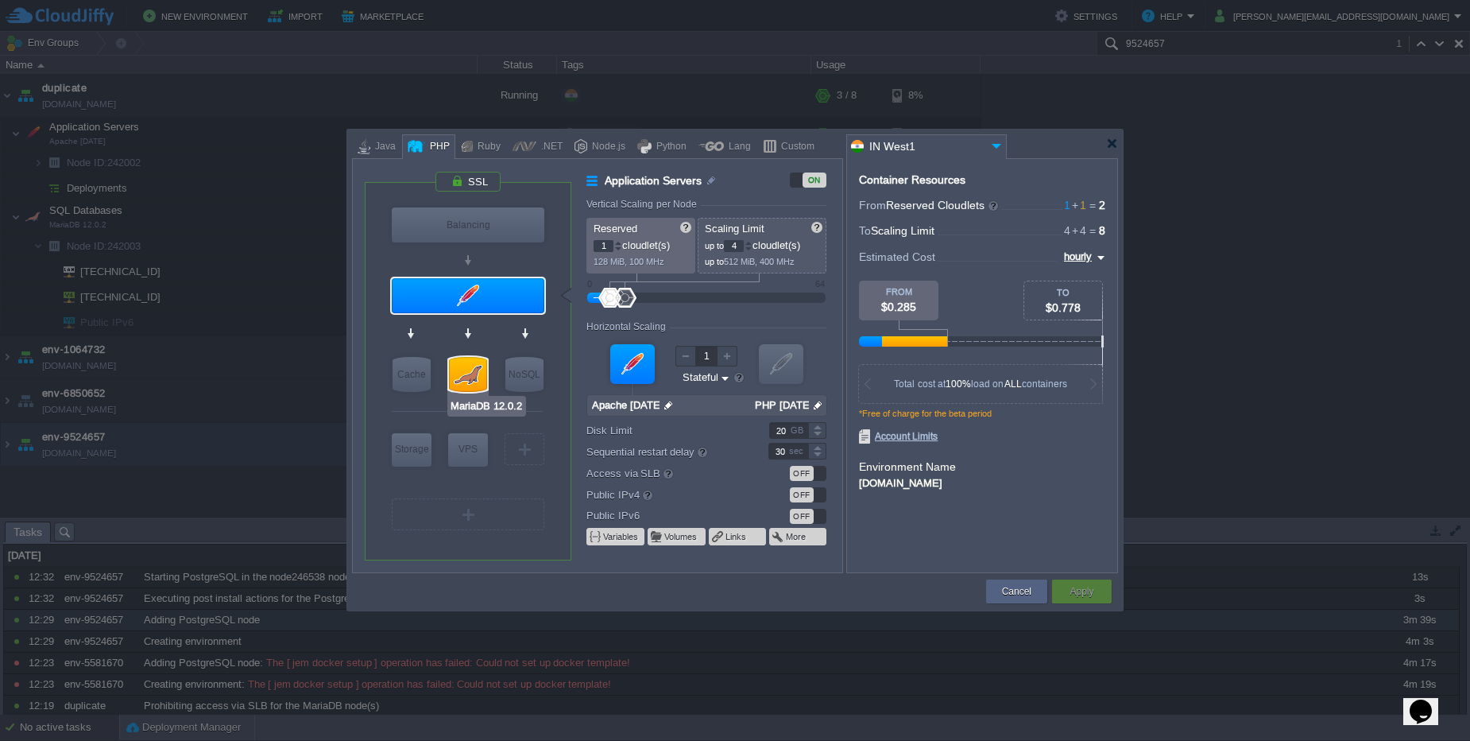
type input "Stateless"
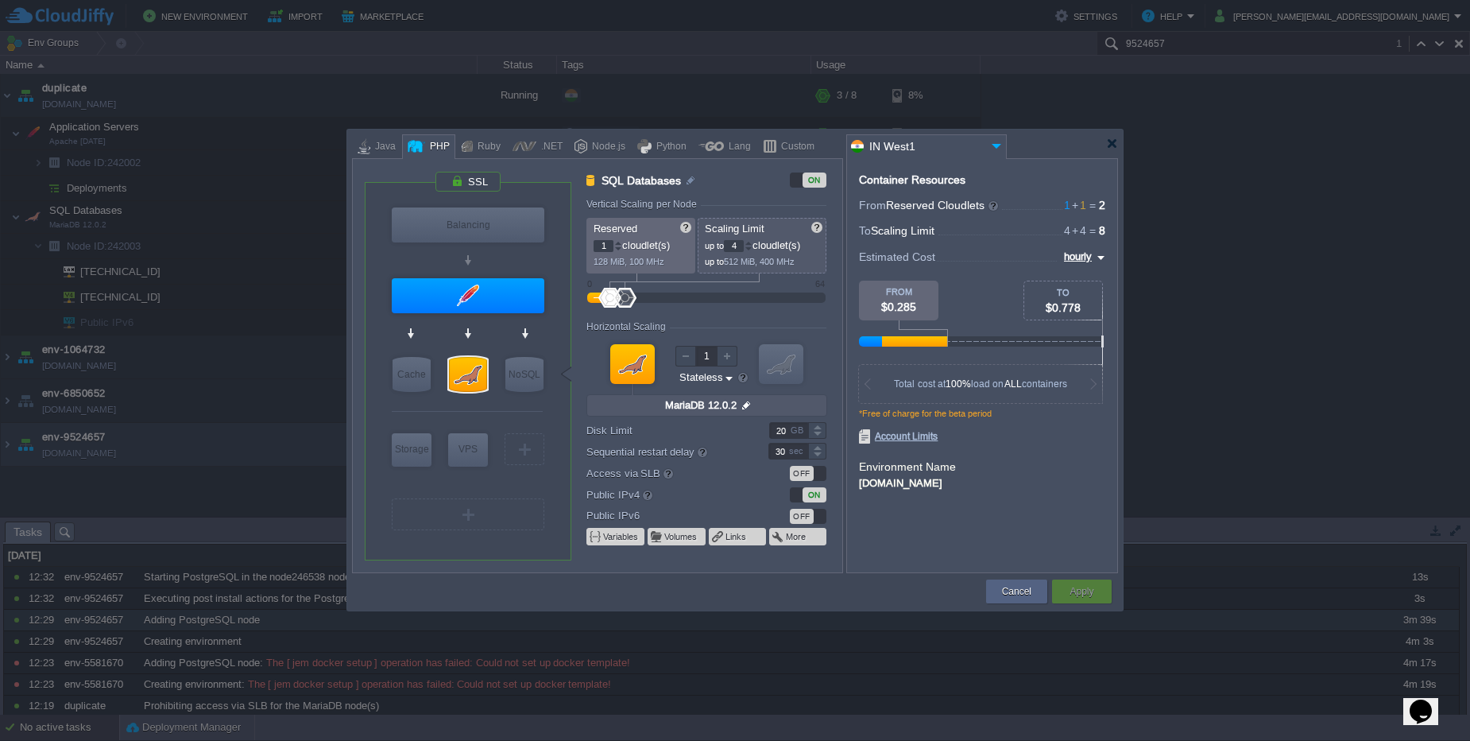
click at [750, 246] on div at bounding box center [748, 246] width 7 height 1
click at [740, 248] on input "4" at bounding box center [734, 246] width 20 height 12
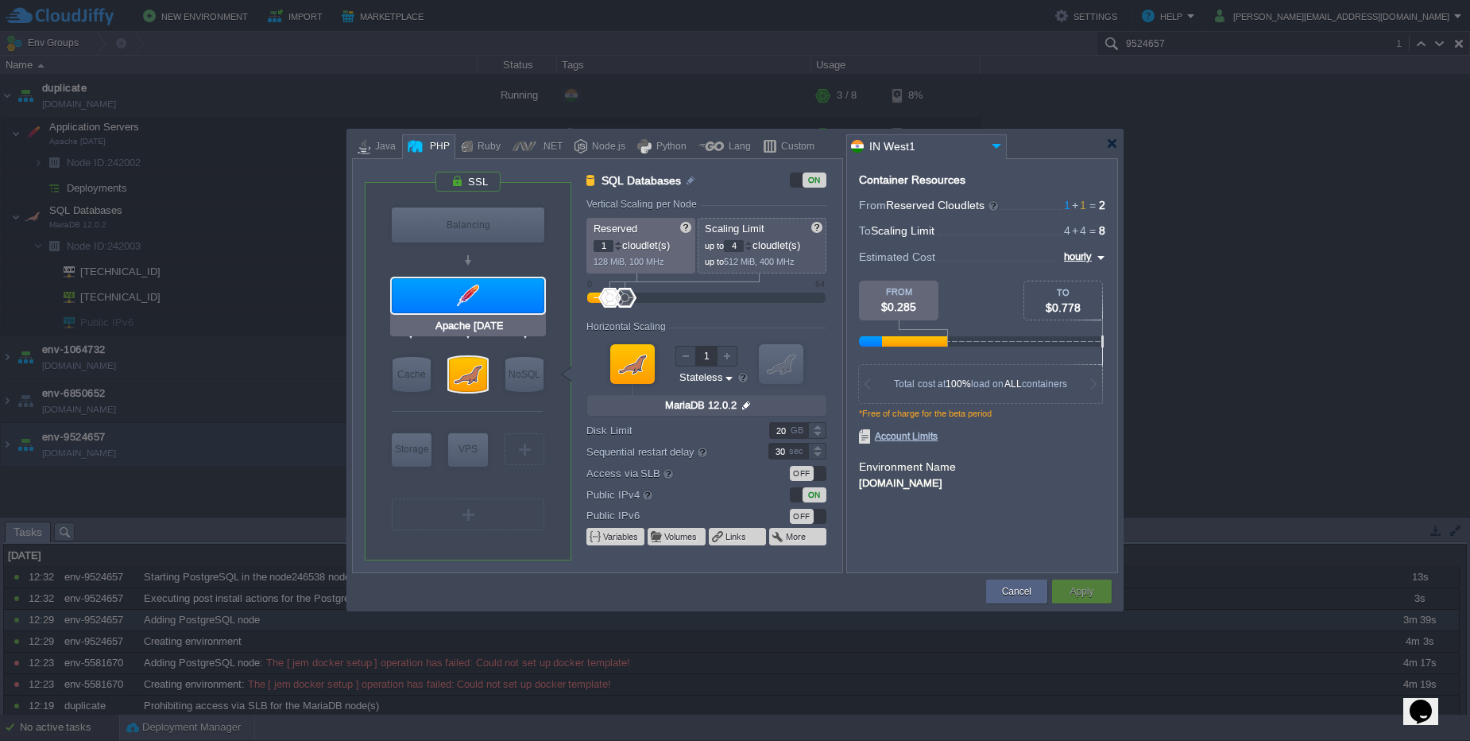
type input "MariaDB 12.0.2"
click at [475, 373] on div at bounding box center [468, 374] width 38 height 35
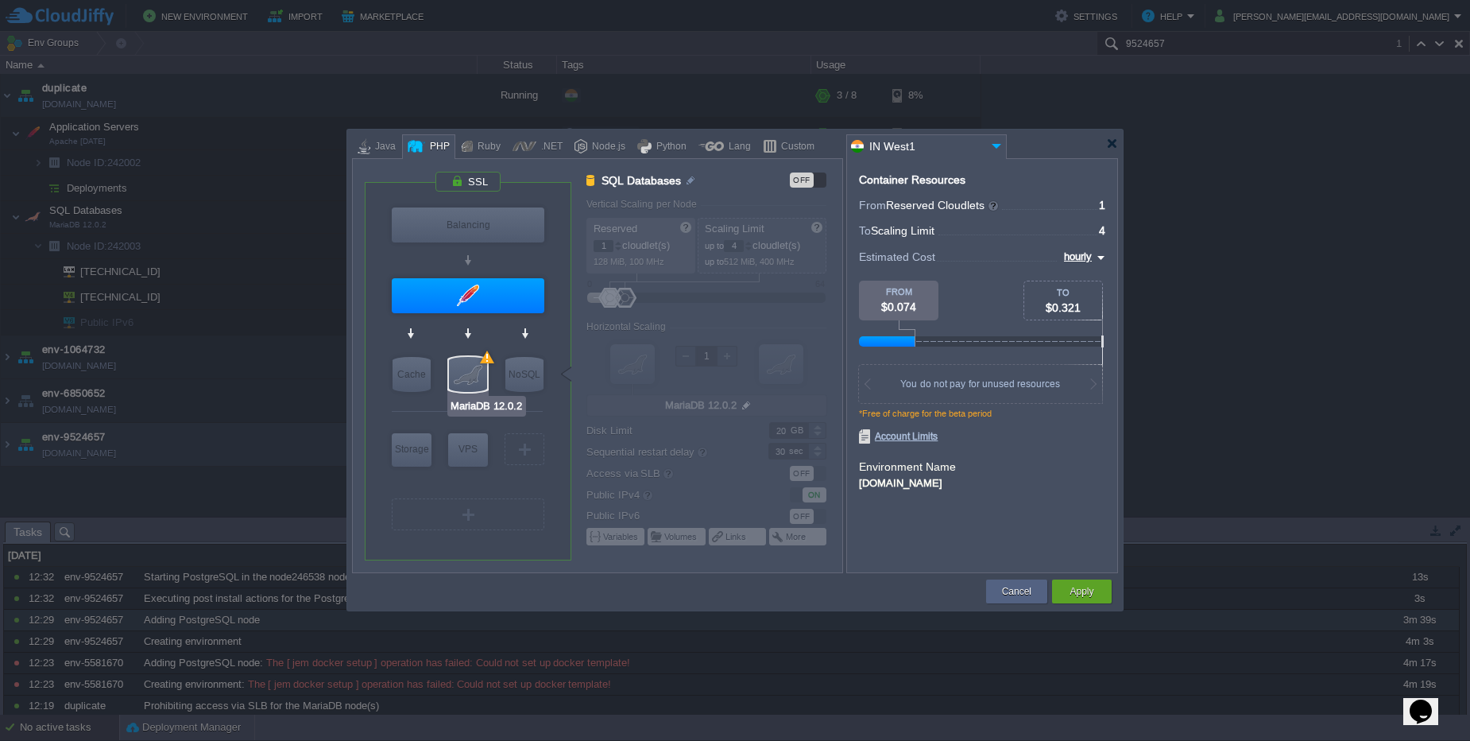
click at [475, 373] on div at bounding box center [468, 374] width 38 height 35
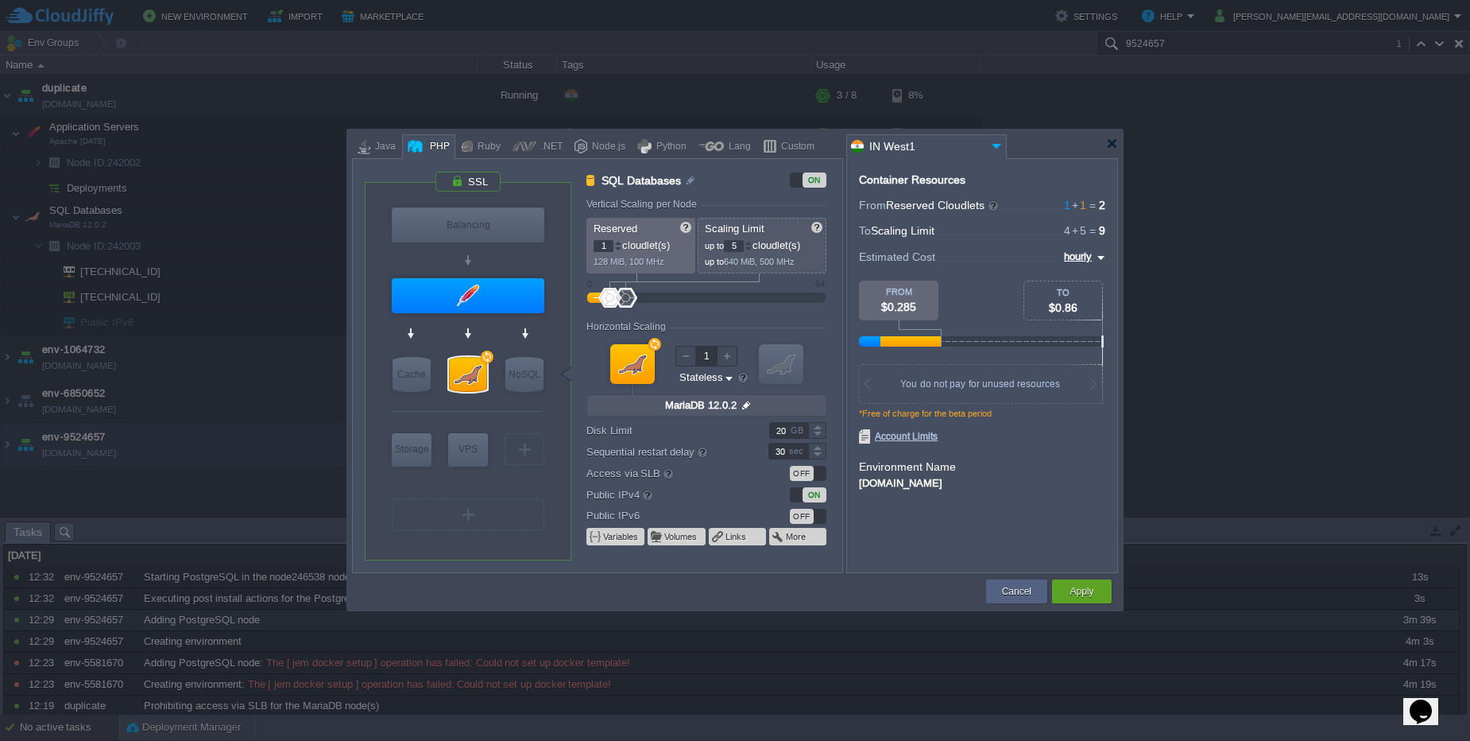
click at [749, 243] on div at bounding box center [748, 243] width 8 height 6
type input "7"
click at [749, 243] on div at bounding box center [748, 243] width 8 height 6
click at [618, 242] on div at bounding box center [618, 243] width 8 height 6
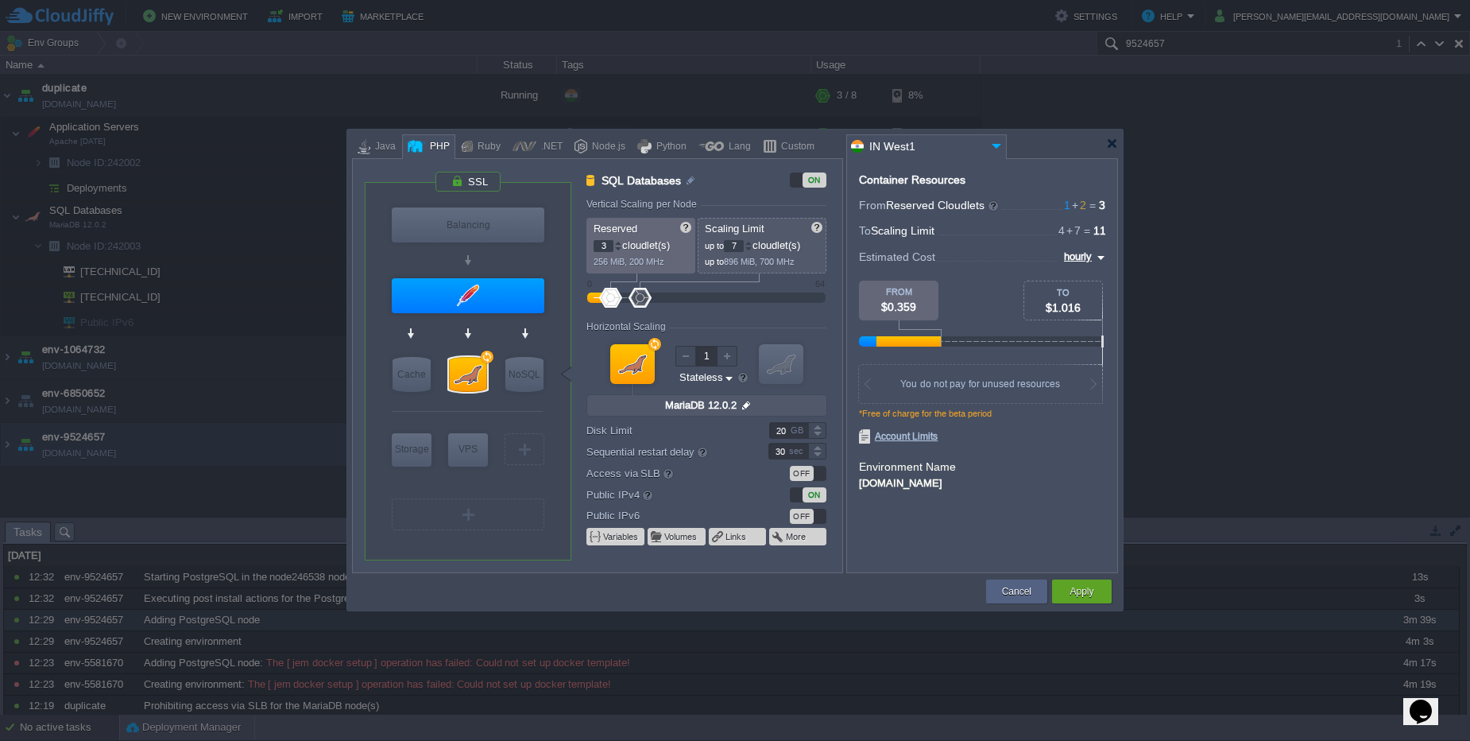
click at [618, 242] on div at bounding box center [618, 243] width 8 height 6
type input "4"
click at [618, 242] on div at bounding box center [618, 243] width 8 height 6
click at [1071, 594] on button "Apply" at bounding box center [1081, 591] width 24 height 16
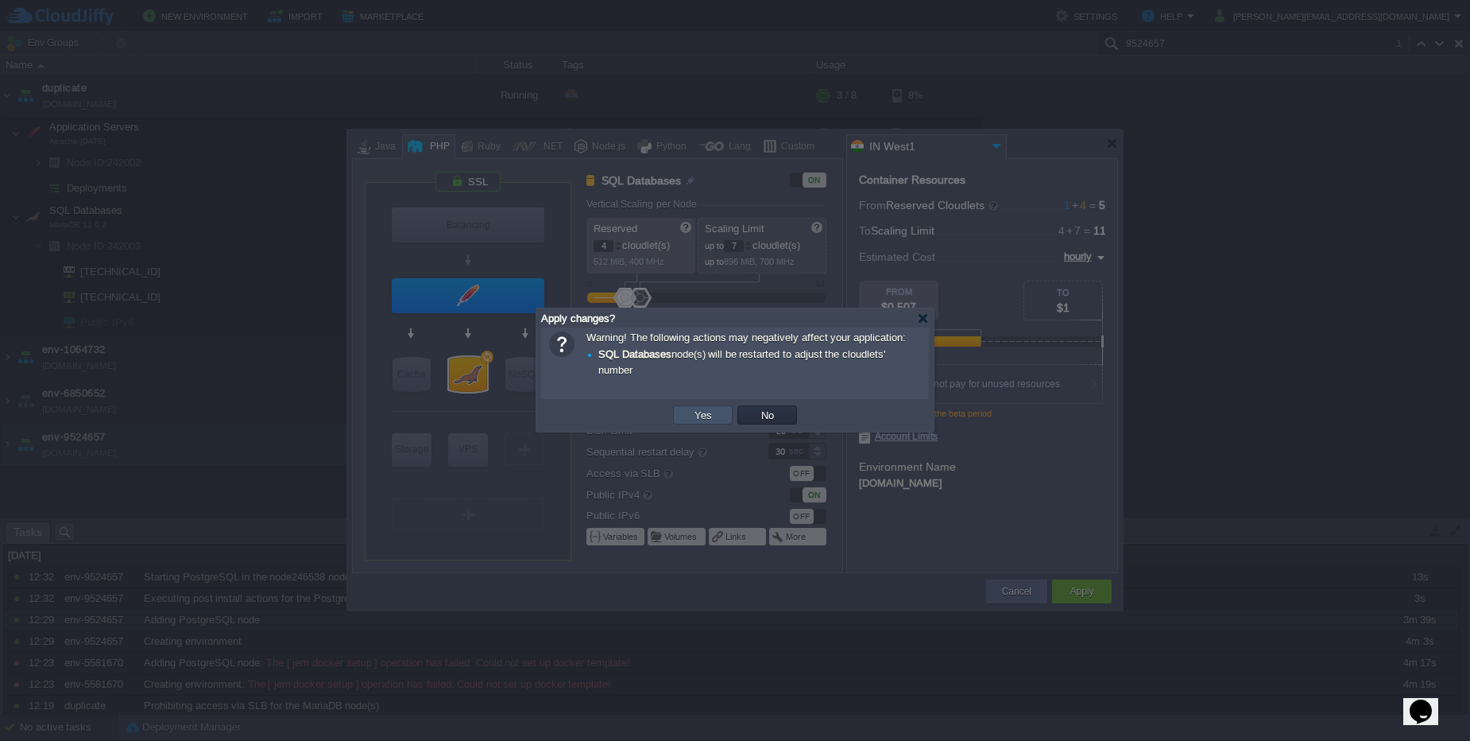
click at [699, 412] on button "Yes" at bounding box center [703, 415] width 27 height 14
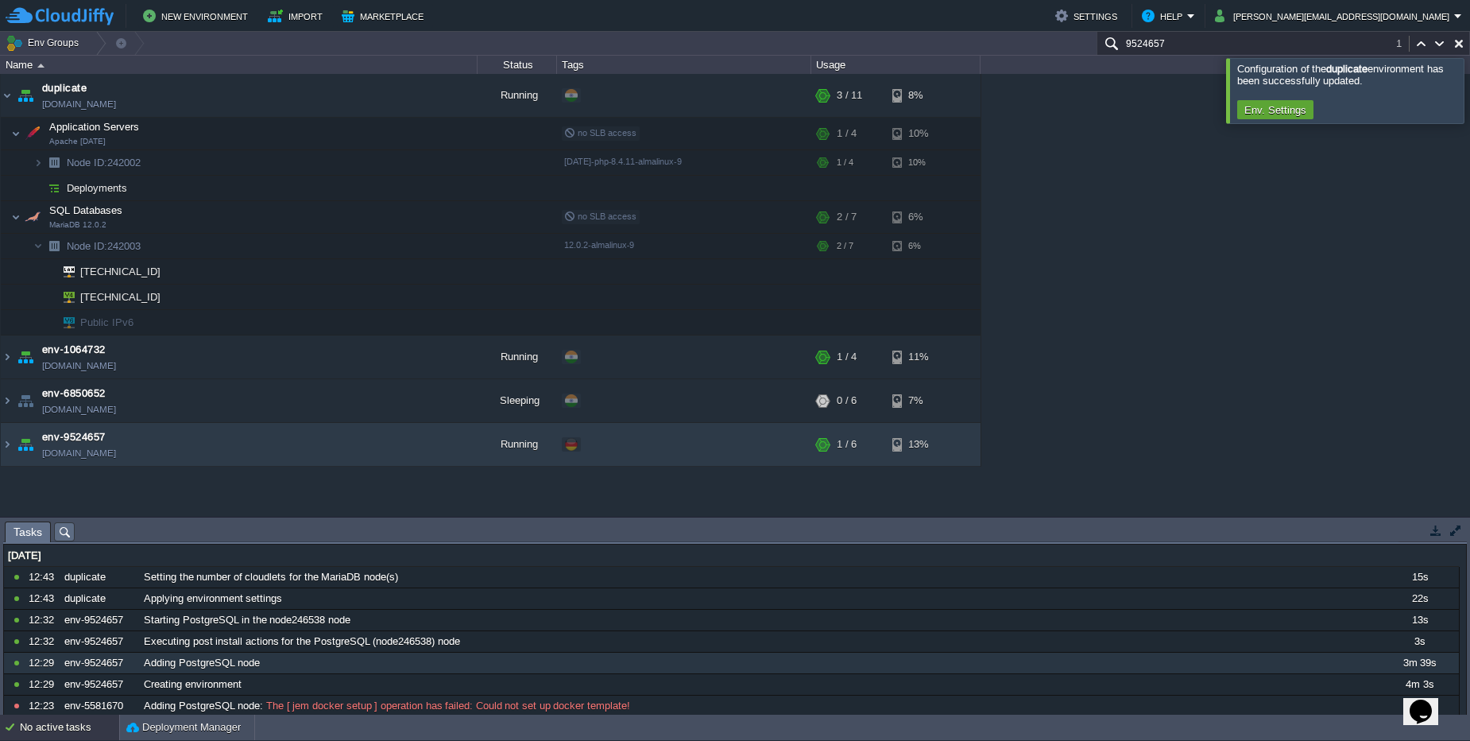
click at [1235, 218] on div "duplicate [DOMAIN_NAME] Running + Add to Env Group RAM 14% CPU 15% 3 / 11 8% Ap…" at bounding box center [735, 295] width 1470 height 443
click at [386, 97] on button "button" at bounding box center [390, 95] width 14 height 14
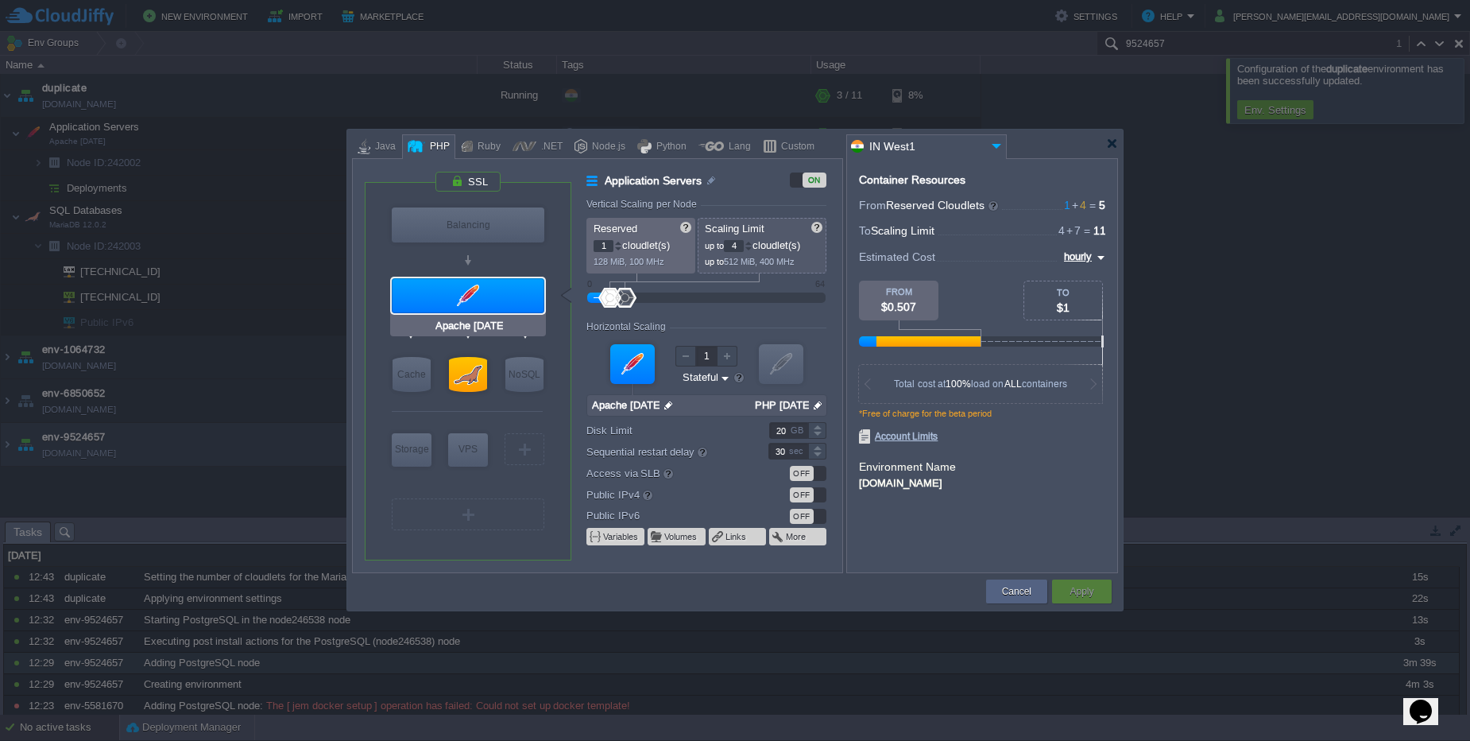
type input "MariaDB 12.0.2"
click at [451, 373] on div at bounding box center [468, 374] width 38 height 35
type input "SQL Databases"
type input "4"
type input "7"
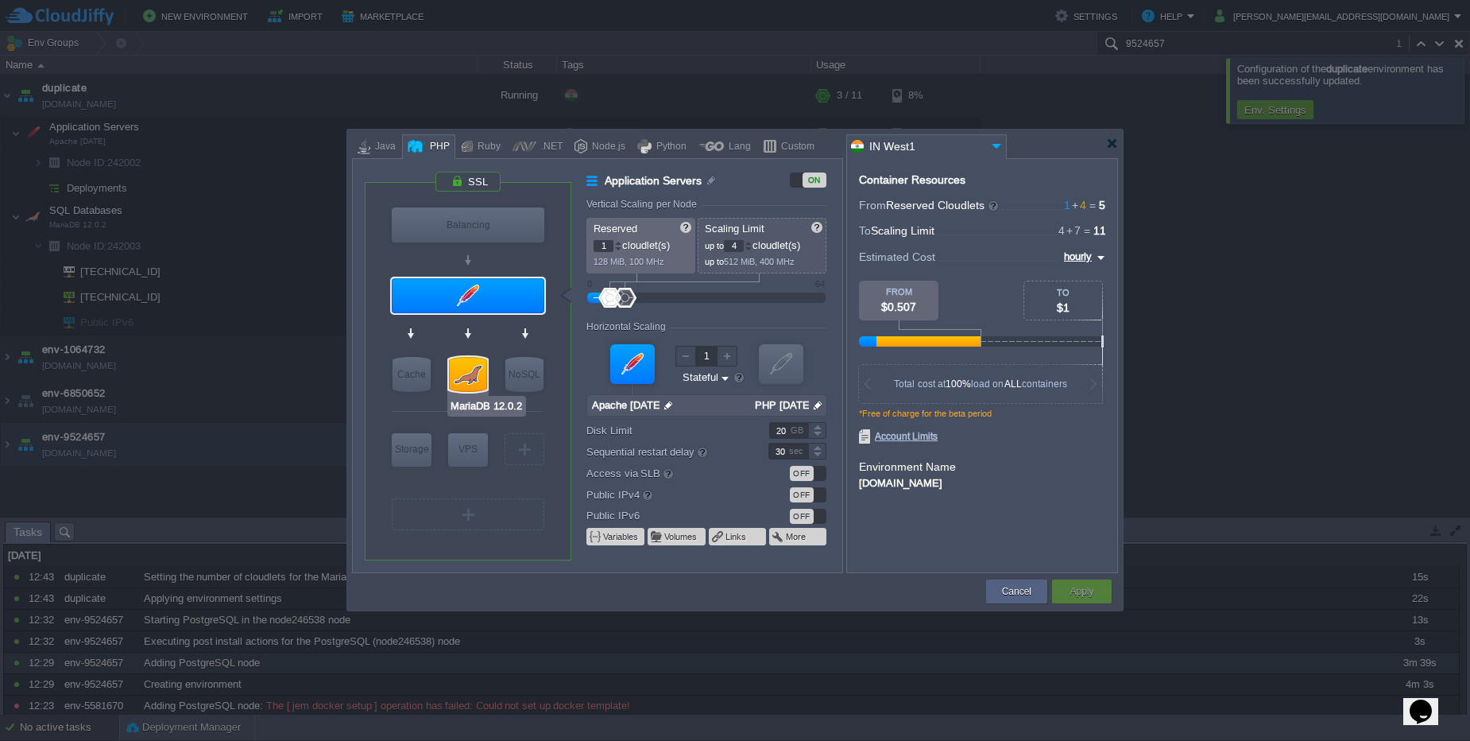
type input "MariaDB 12.0.2"
type input "null"
type input "12.0.2-almalinux-9"
type input "Stateless"
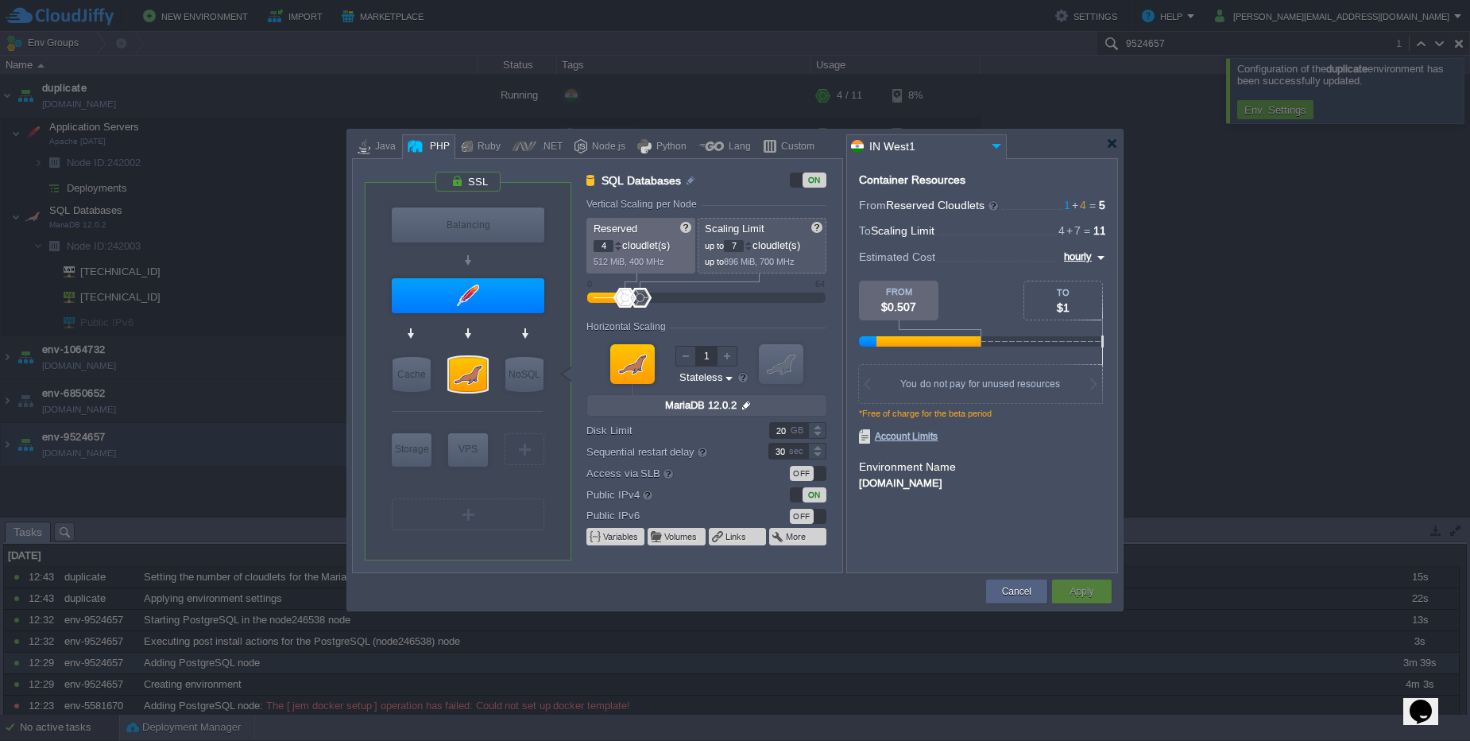
type input "Redis 7.2.4"
click at [97, 435] on div at bounding box center [735, 370] width 1470 height 741
click at [1011, 591] on button "Cancel" at bounding box center [1016, 591] width 29 height 16
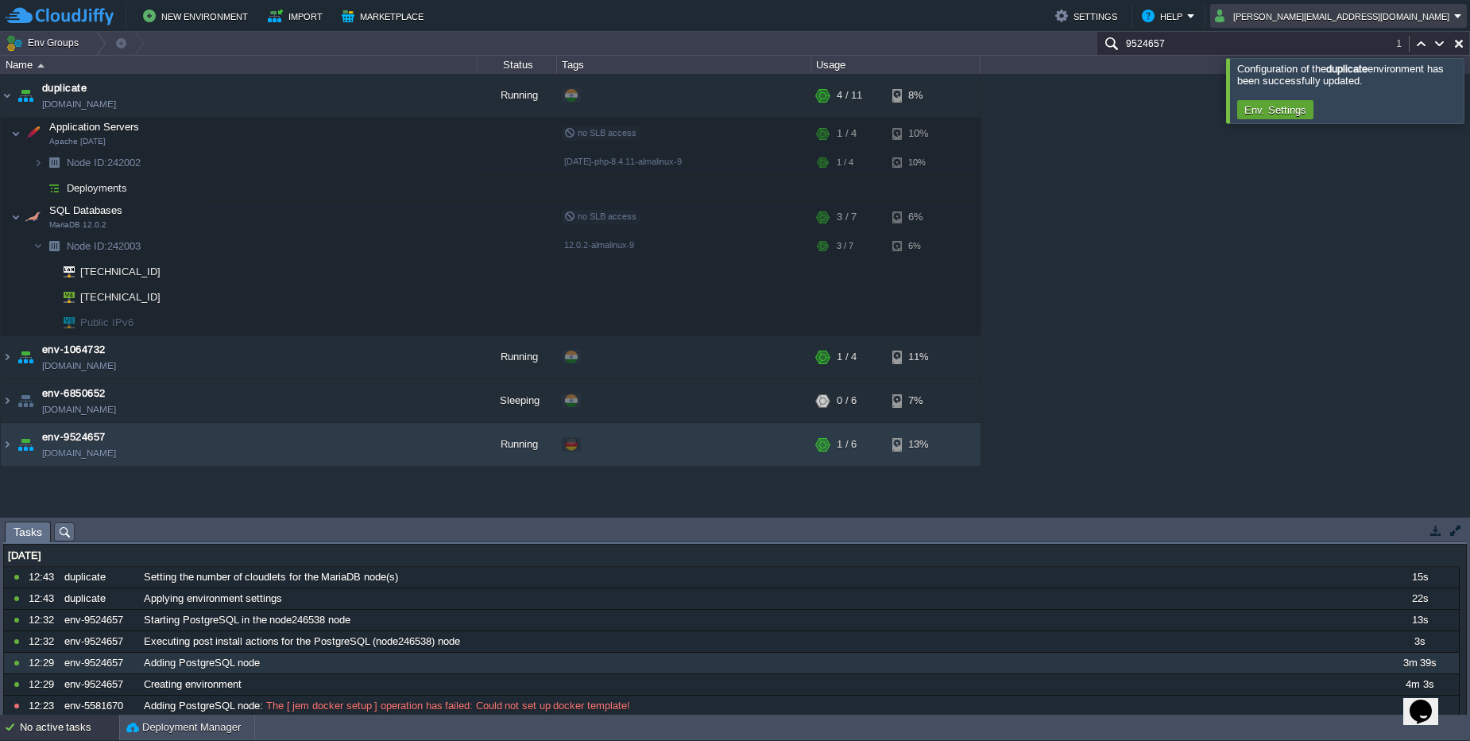
click at [1409, 14] on button "[PERSON_NAME][EMAIL_ADDRESS][DOMAIN_NAME]" at bounding box center [1334, 15] width 239 height 19
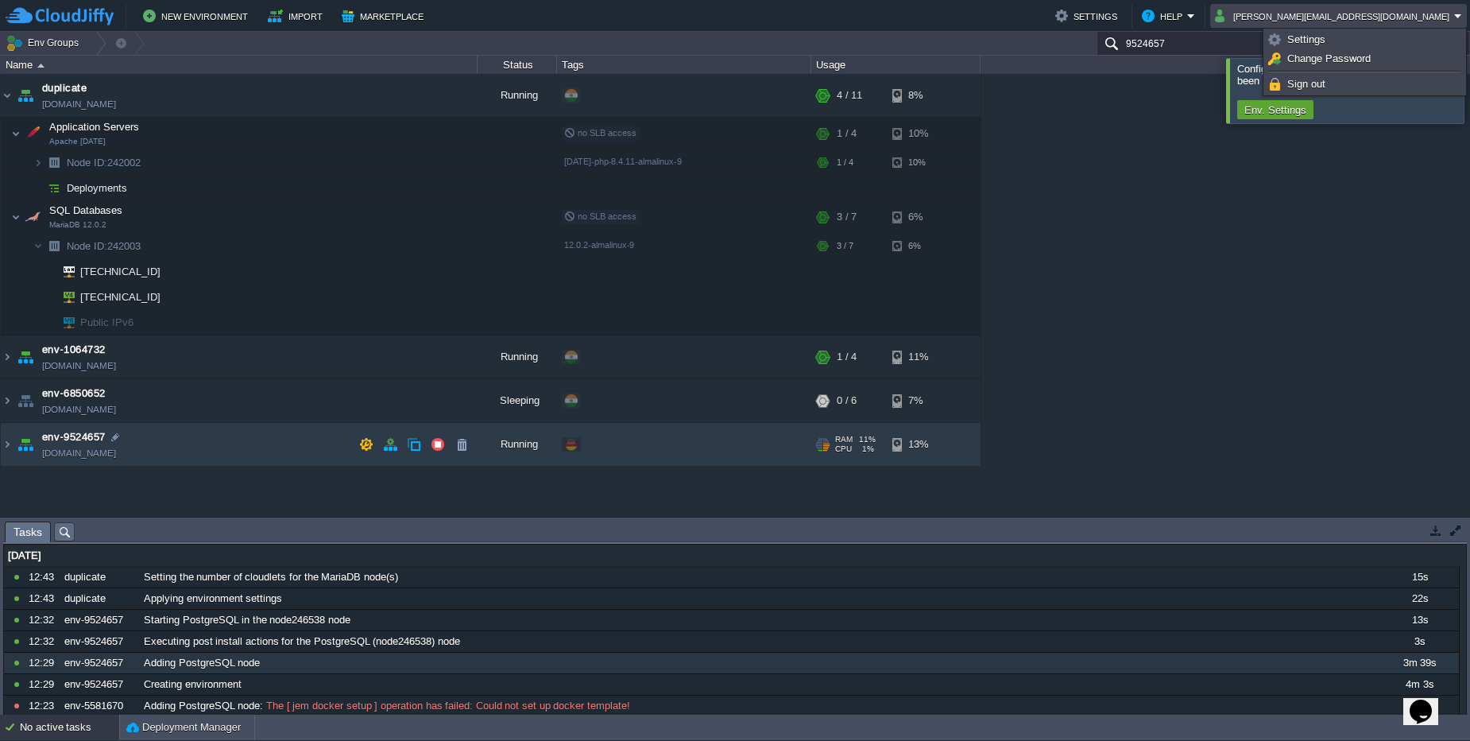
click at [326, 445] on td "env-9524657 [DOMAIN_NAME]" at bounding box center [239, 445] width 477 height 44
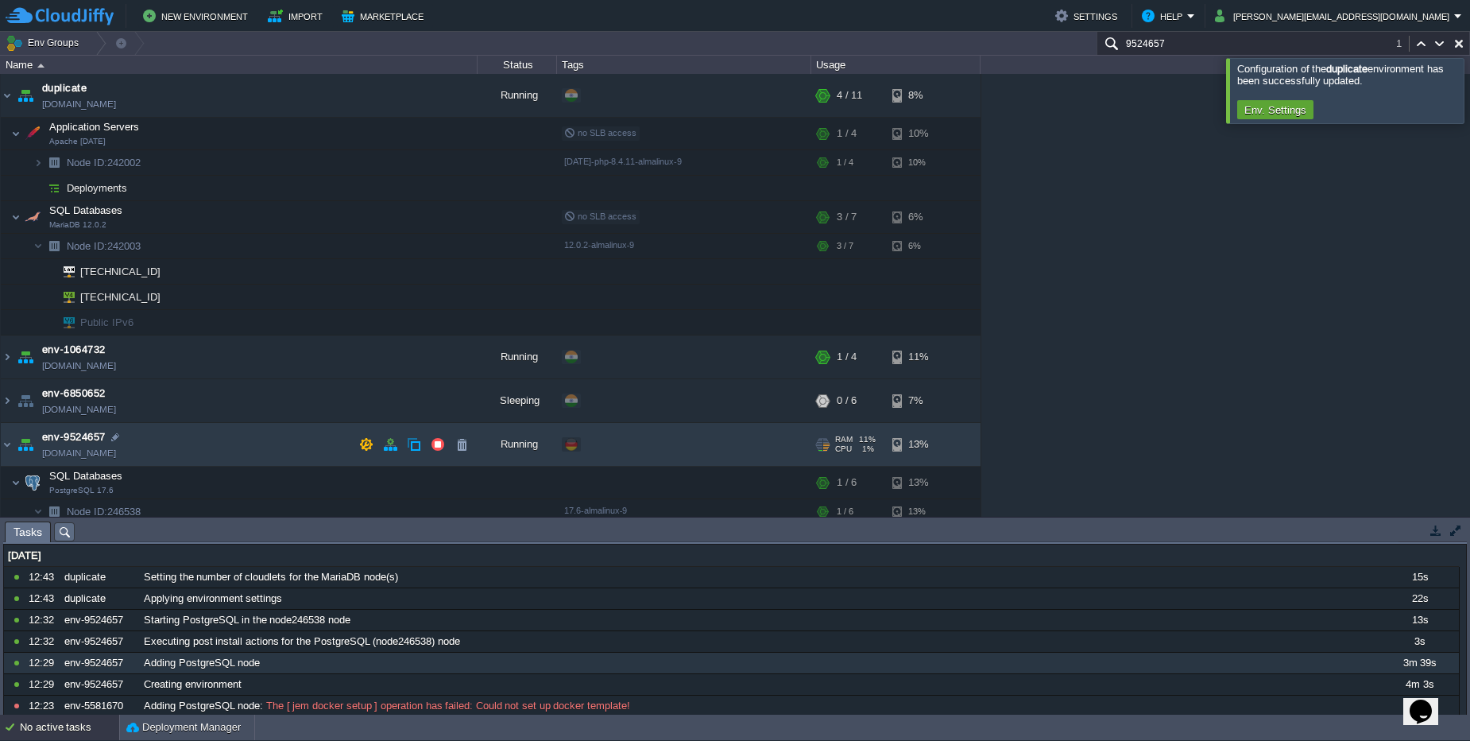
click at [326, 445] on td "env-9524657 [DOMAIN_NAME]" at bounding box center [239, 445] width 477 height 44
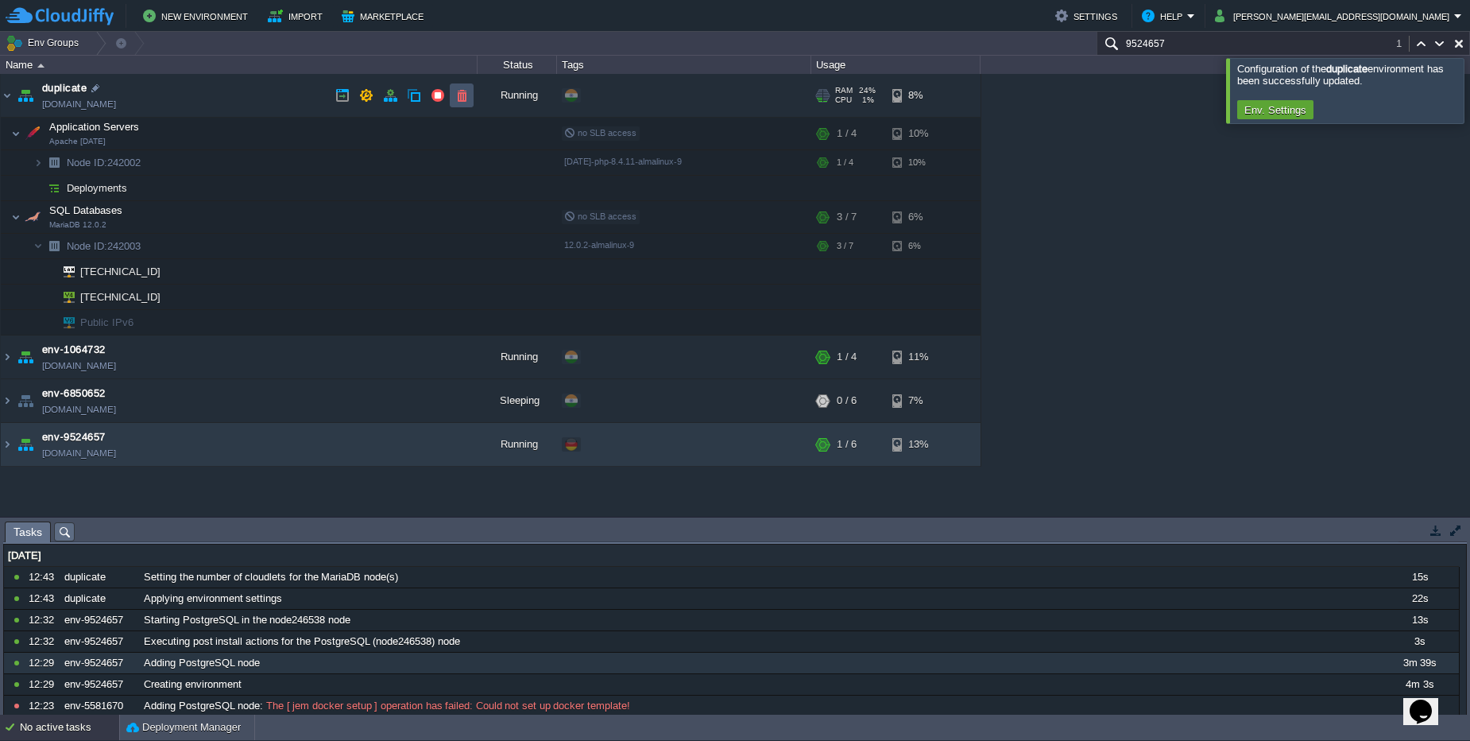
click at [461, 94] on button "button" at bounding box center [461, 95] width 14 height 14
